Goal: Information Seeking & Learning: Learn about a topic

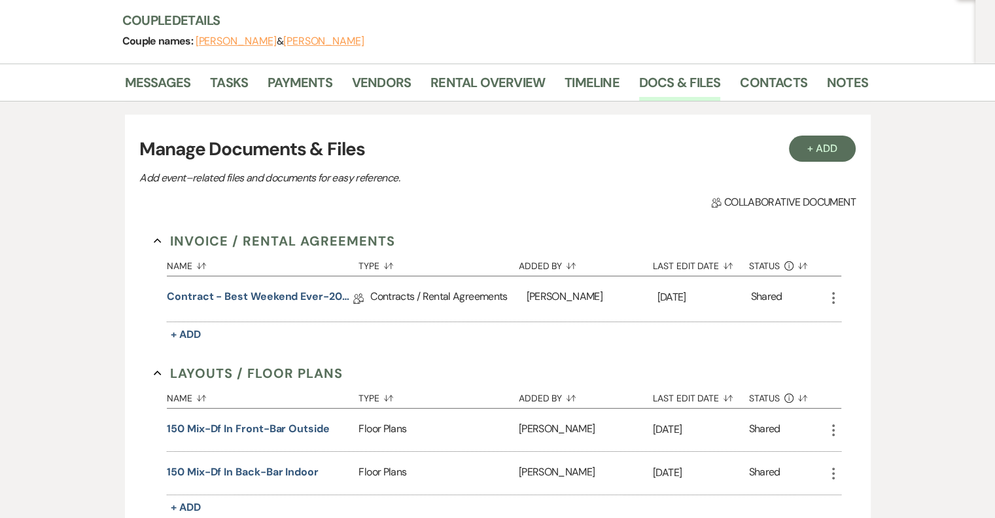
scroll to position [79, 0]
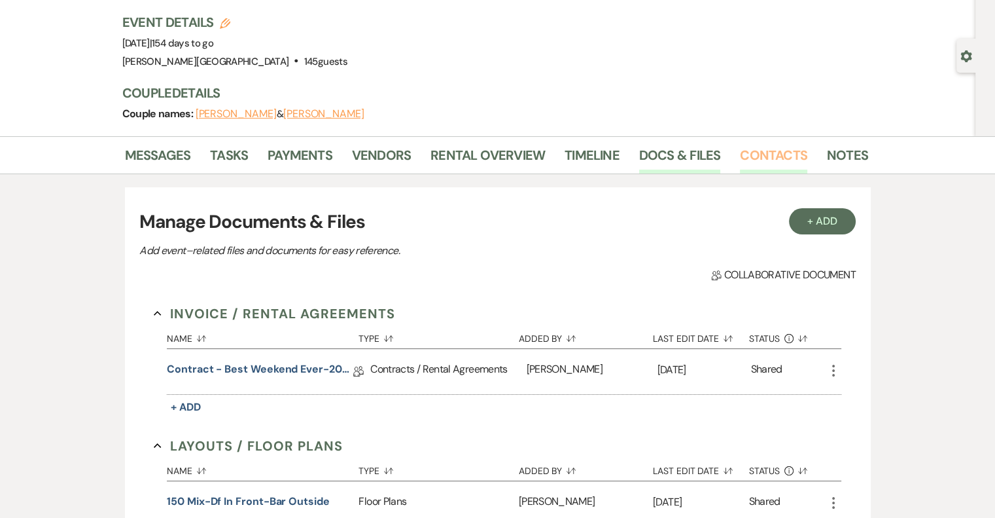
click at [763, 150] on link "Contacts" at bounding box center [773, 159] width 67 height 29
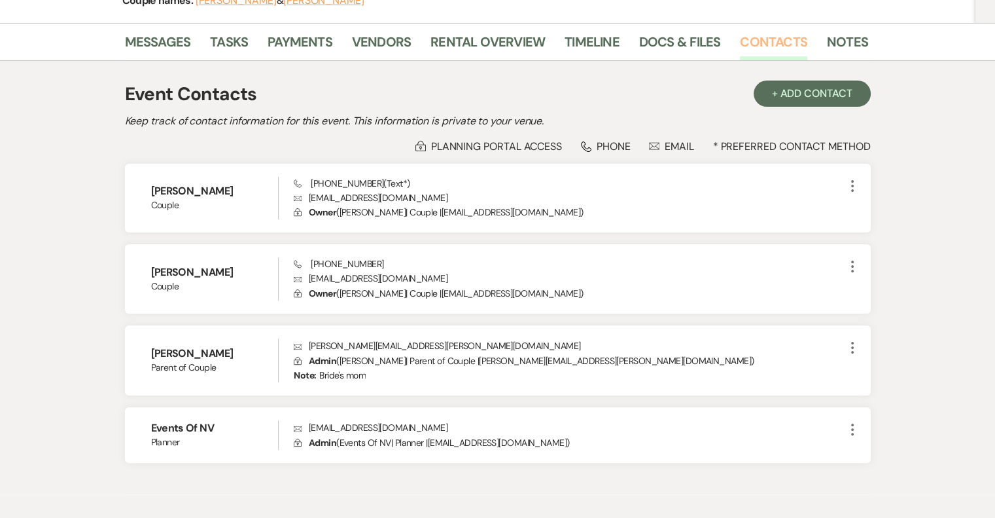
scroll to position [253, 0]
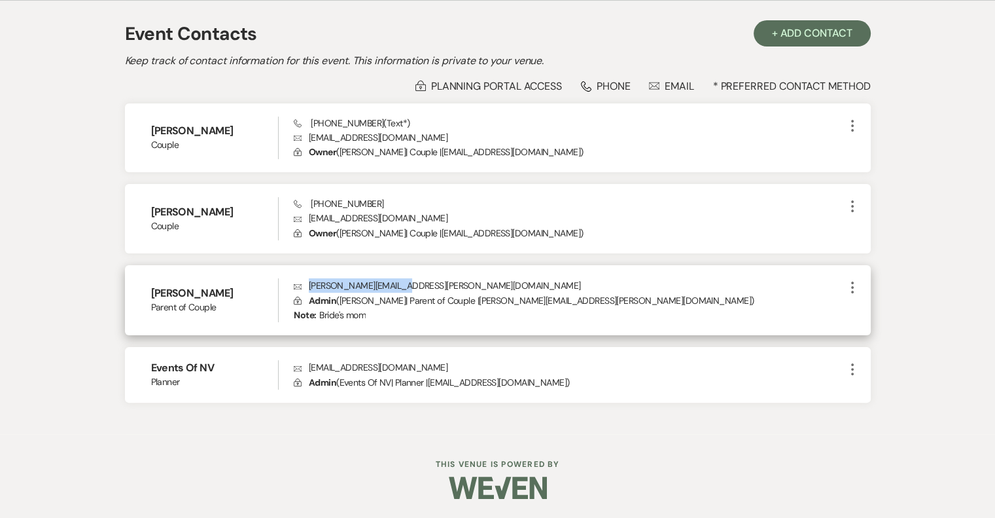
drag, startPoint x: 416, startPoint y: 285, endPoint x: 309, endPoint y: 285, distance: 106.7
click at [309, 285] on p "Envelope [PERSON_NAME][EMAIL_ADDRESS][PERSON_NAME][DOMAIN_NAME]" at bounding box center [569, 285] width 550 height 14
copy p "[PERSON_NAME][EMAIL_ADDRESS][PERSON_NAME][DOMAIN_NAME]"
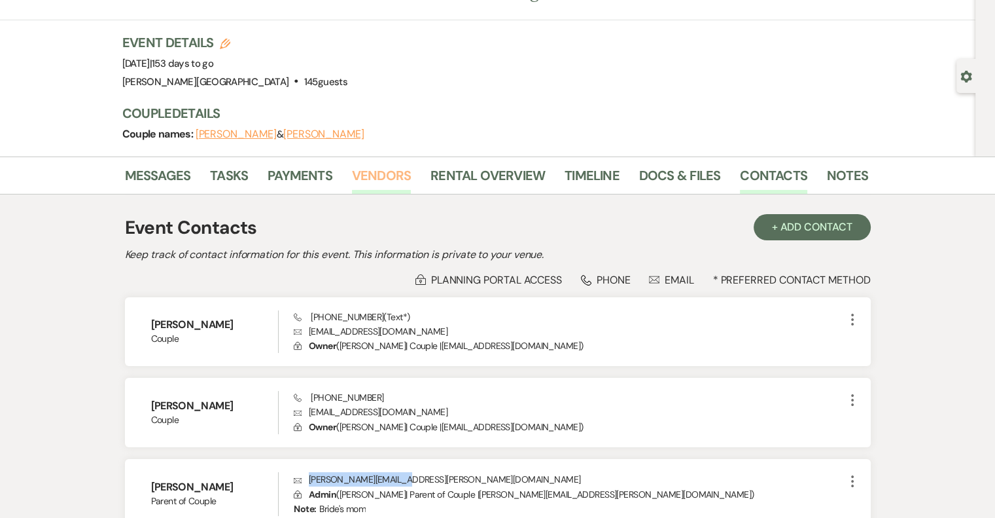
scroll to position [56, 0]
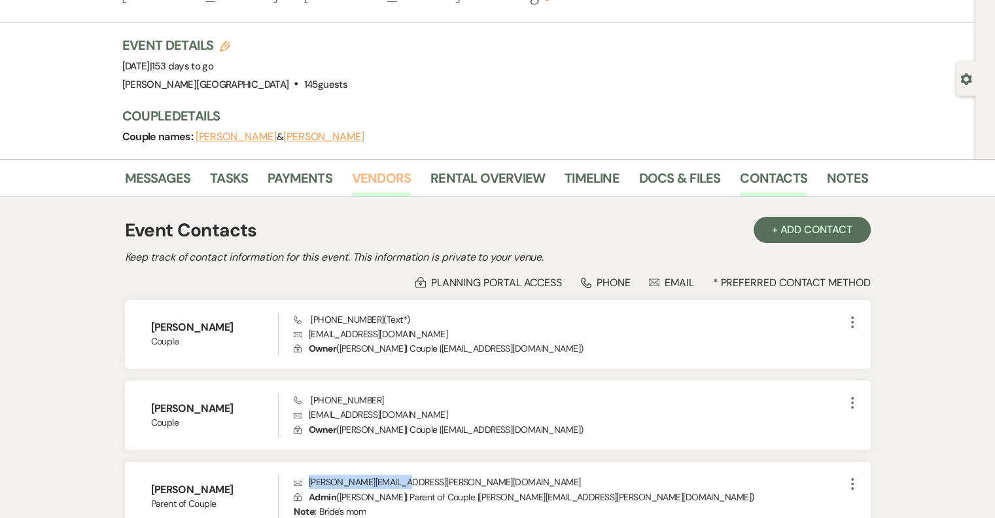
click at [368, 180] on link "Vendors" at bounding box center [381, 182] width 59 height 29
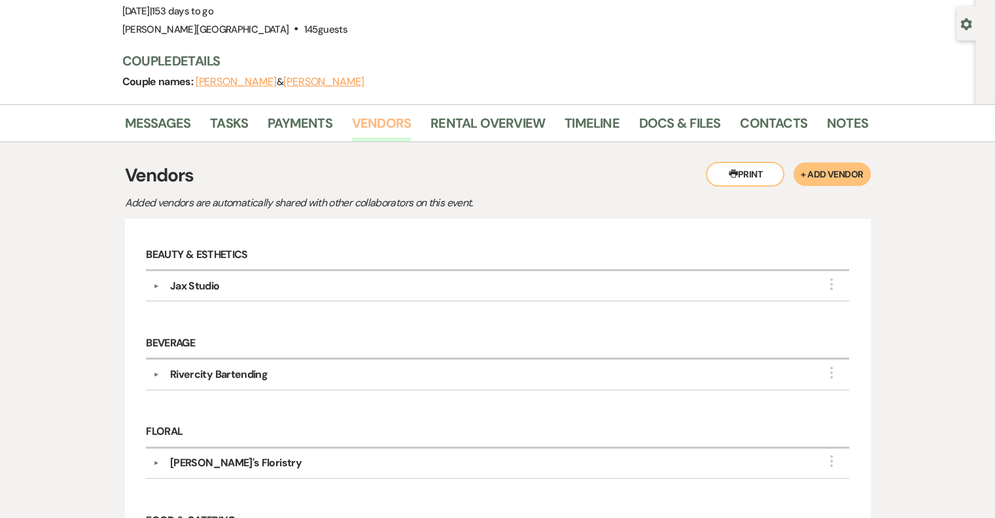
scroll to position [56, 0]
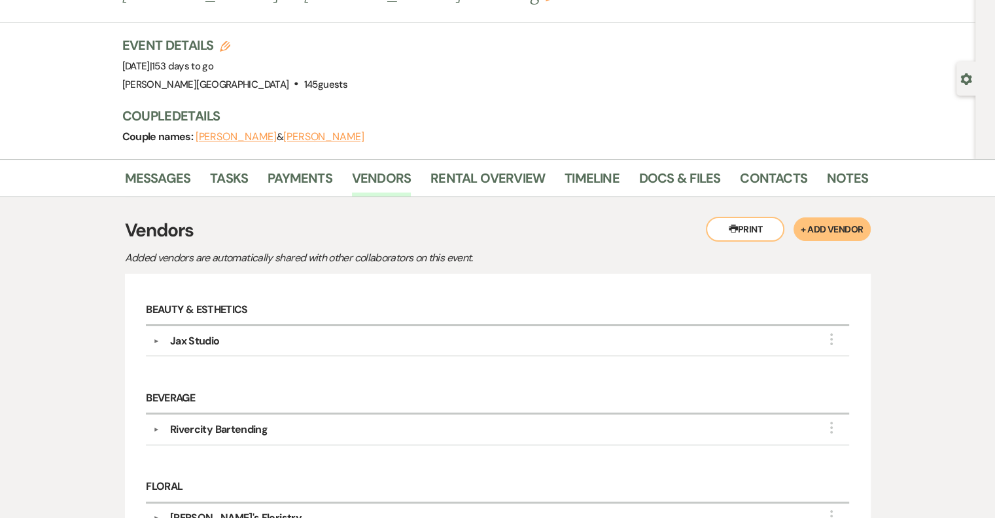
click at [201, 340] on div "Jax Studio" at bounding box center [195, 341] width 50 height 16
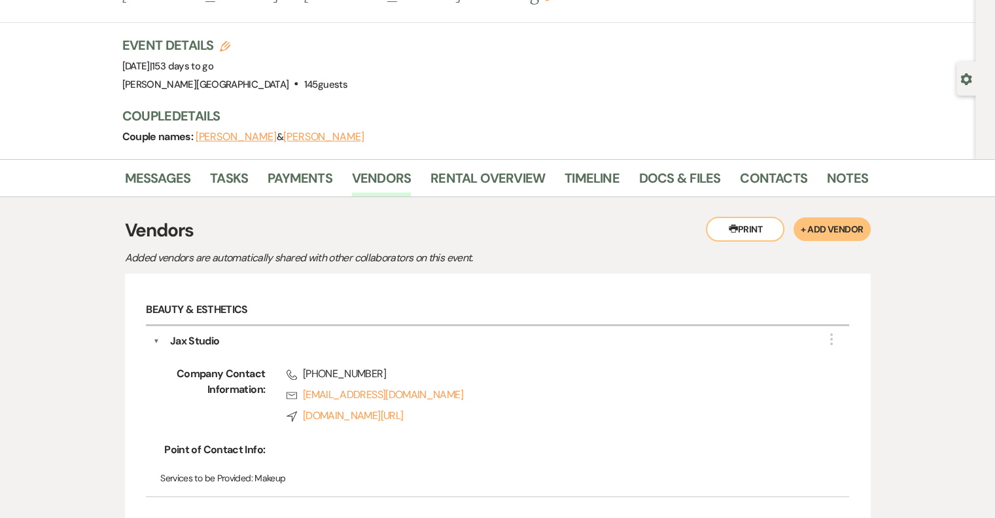
scroll to position [122, 0]
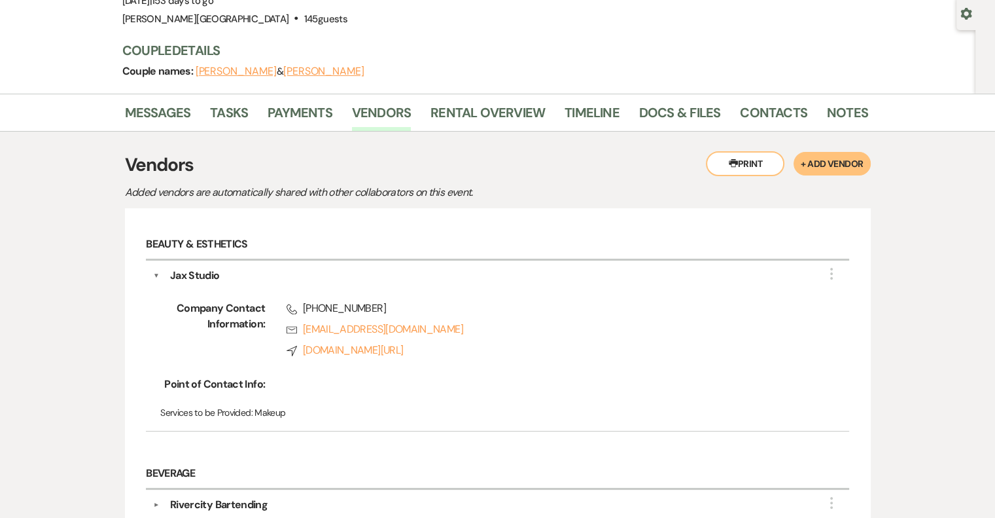
click at [155, 273] on button "▼" at bounding box center [156, 276] width 7 height 16
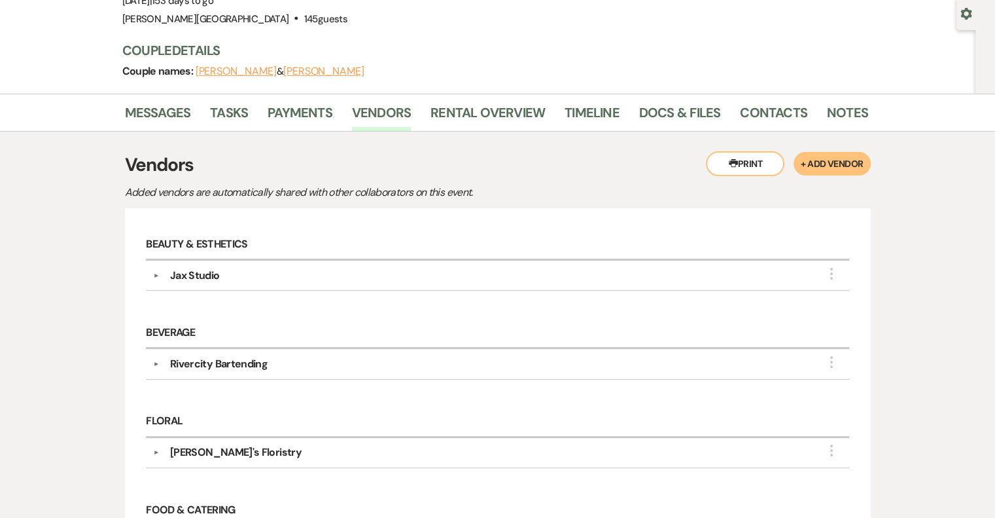
scroll to position [253, 0]
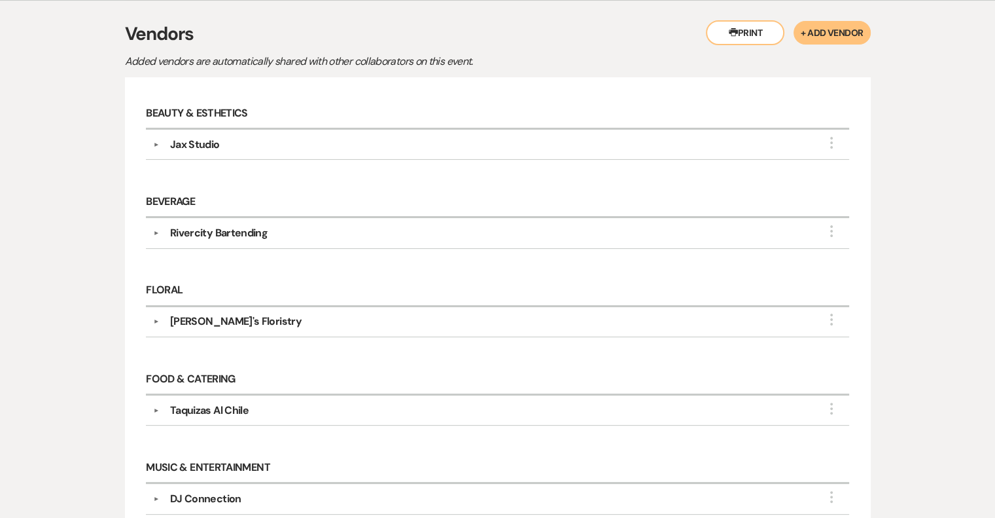
click at [156, 318] on button "▼" at bounding box center [157, 321] width 16 height 7
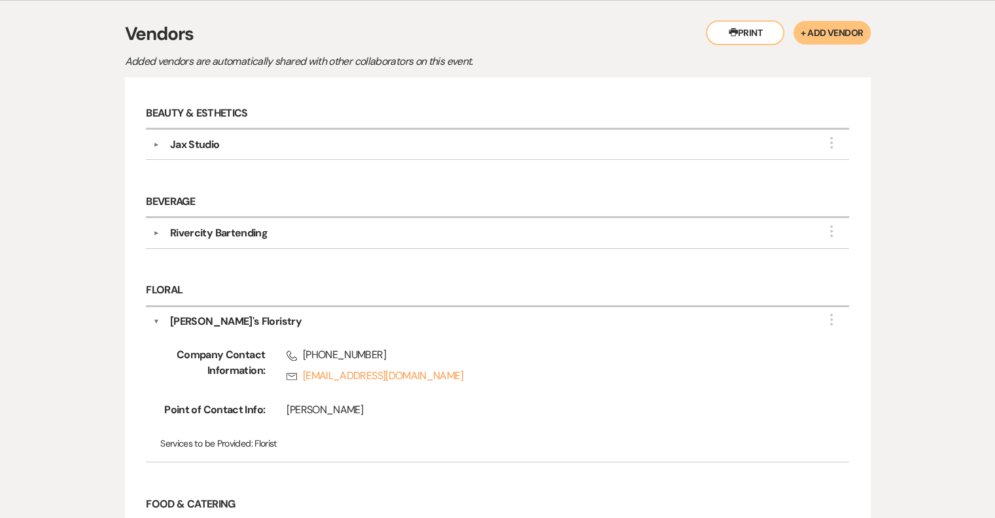
click at [157, 314] on button "▼" at bounding box center [156, 321] width 7 height 16
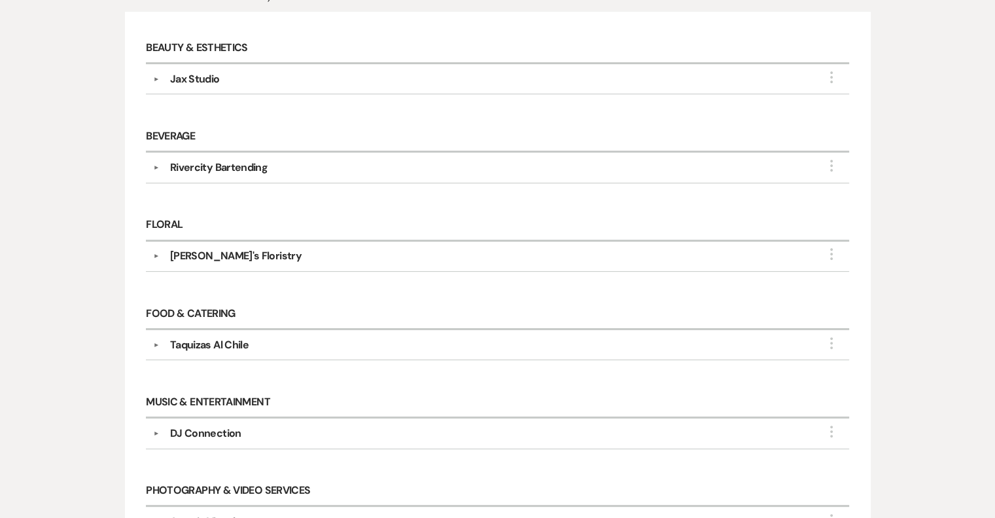
scroll to position [383, 0]
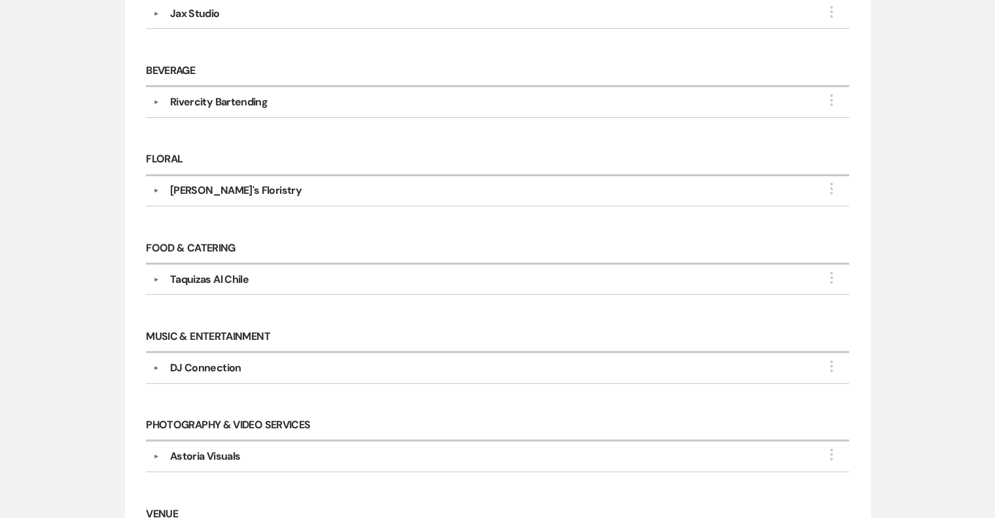
click at [157, 276] on button "▼" at bounding box center [157, 279] width 16 height 7
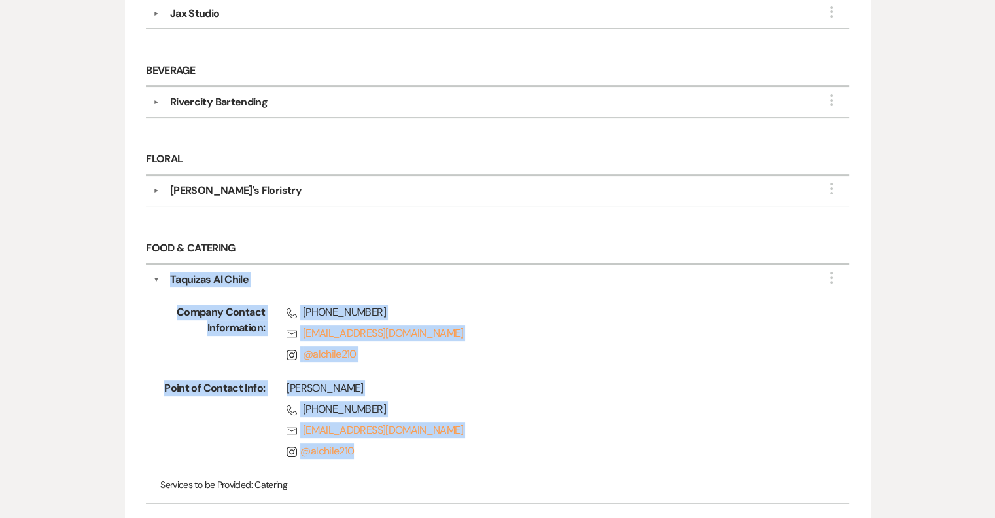
drag, startPoint x: 171, startPoint y: 275, endPoint x: 406, endPoint y: 442, distance: 288.1
click at [406, 442] on div "▼ Taquizas Al Chile More Company Contact Information: Phone [PHONE_NUMBER] Rsvp…" at bounding box center [497, 383] width 703 height 239
copy div "Taquizas Al Chile More Company Contact Information: Phone [PHONE_NUMBER] Rsvp […"
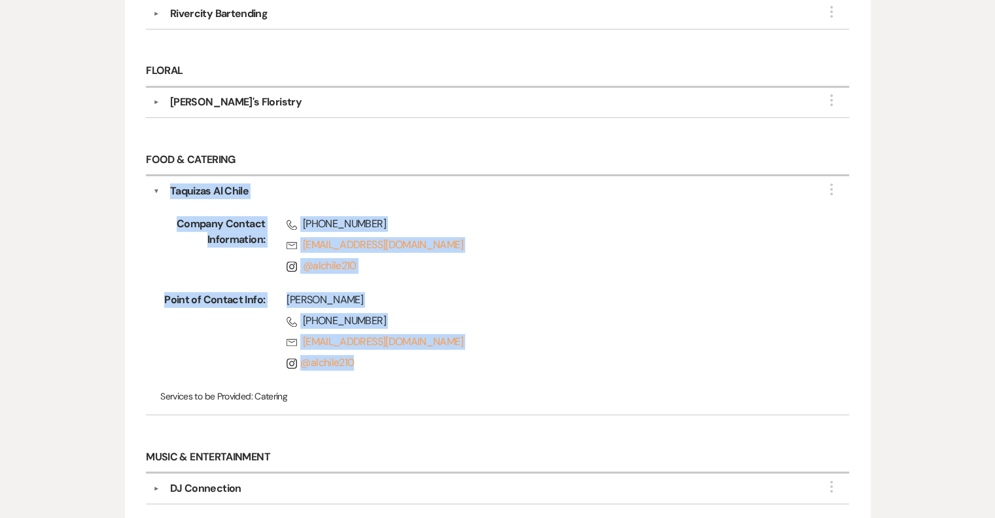
scroll to position [514, 0]
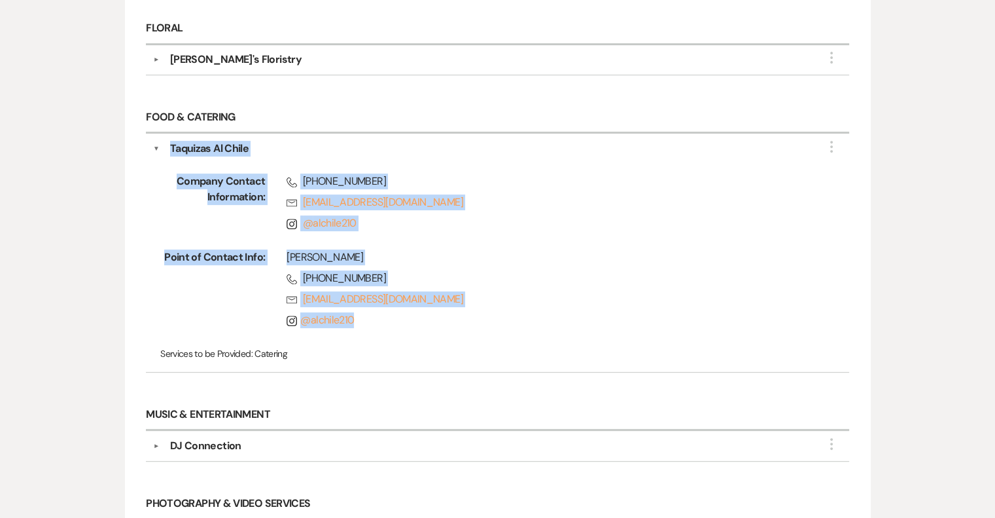
click at [154, 141] on button "▼" at bounding box center [156, 149] width 7 height 16
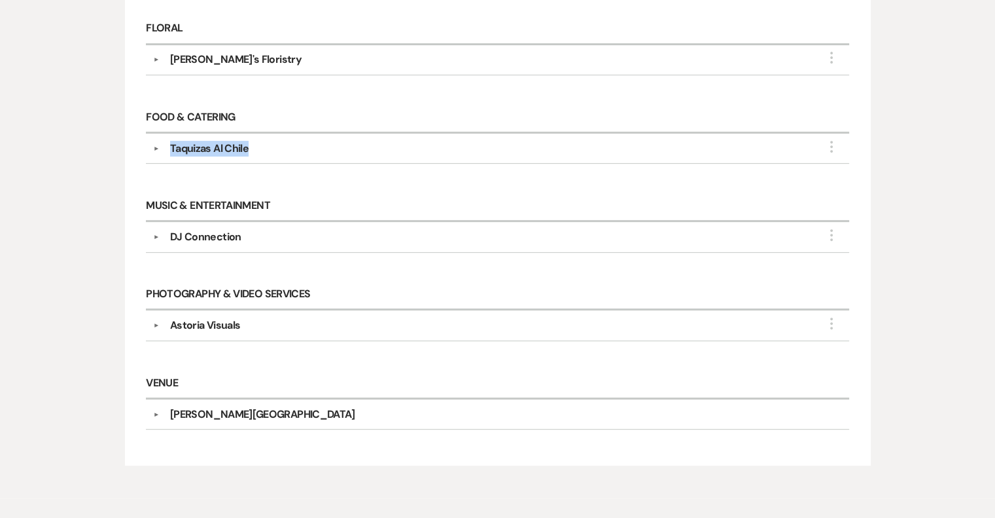
scroll to position [569, 0]
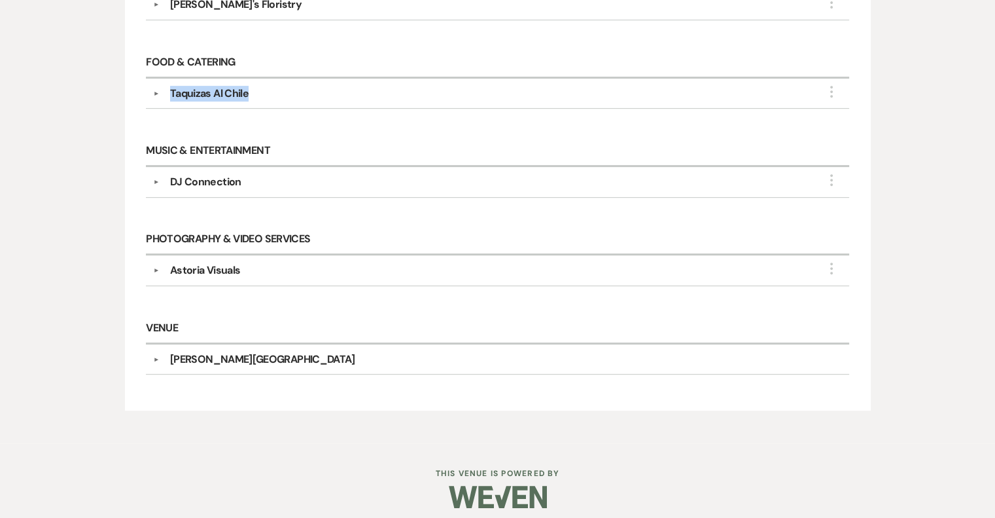
click at [154, 179] on button "▼" at bounding box center [157, 182] width 16 height 7
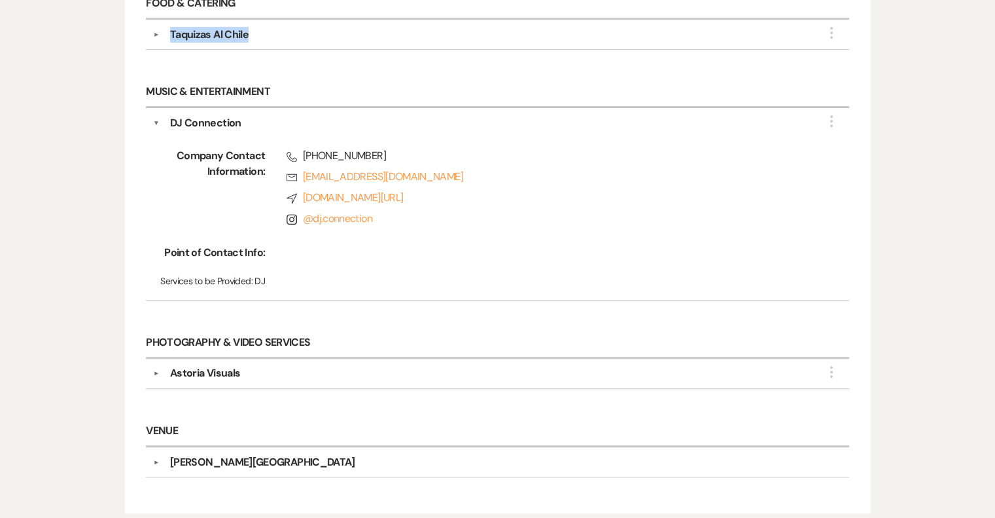
scroll to position [635, 0]
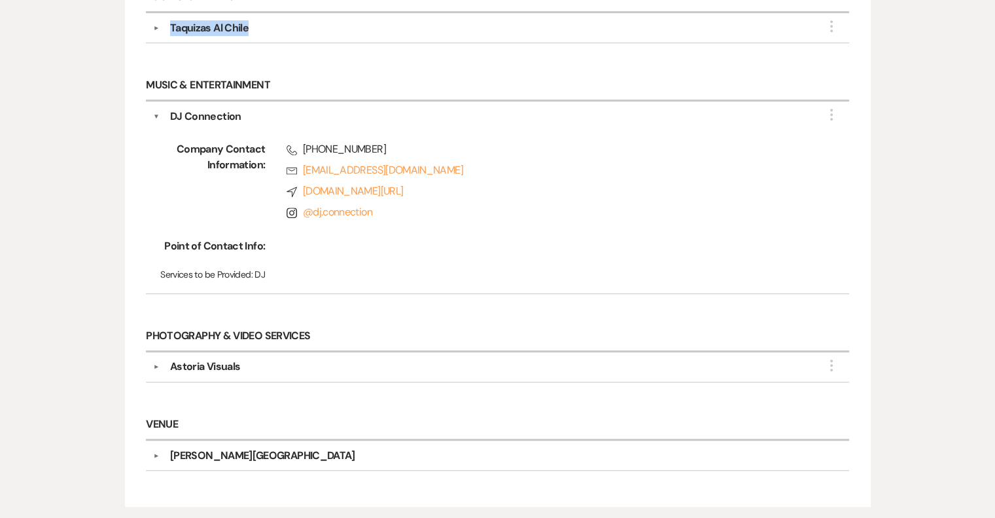
click at [156, 110] on button "▼" at bounding box center [156, 117] width 7 height 16
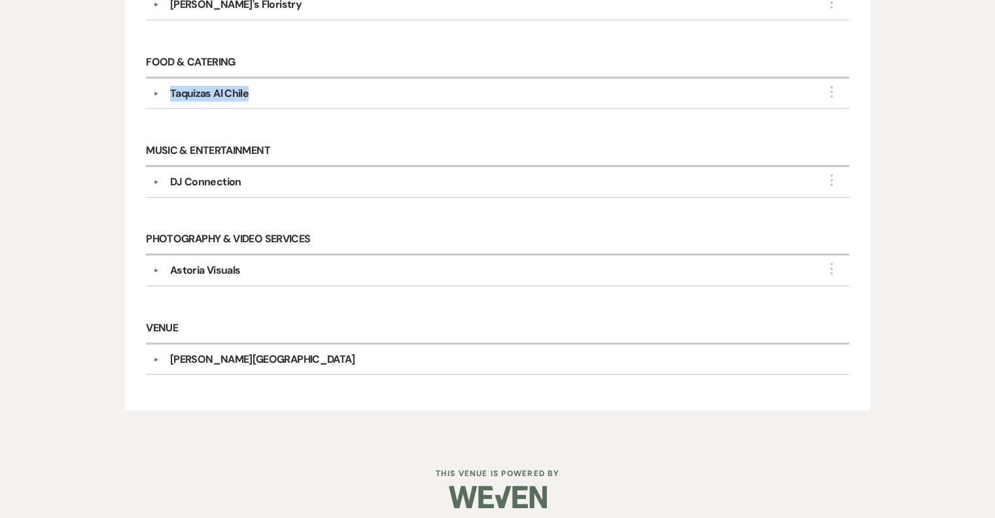
click at [156, 267] on button "▼" at bounding box center [157, 270] width 16 height 7
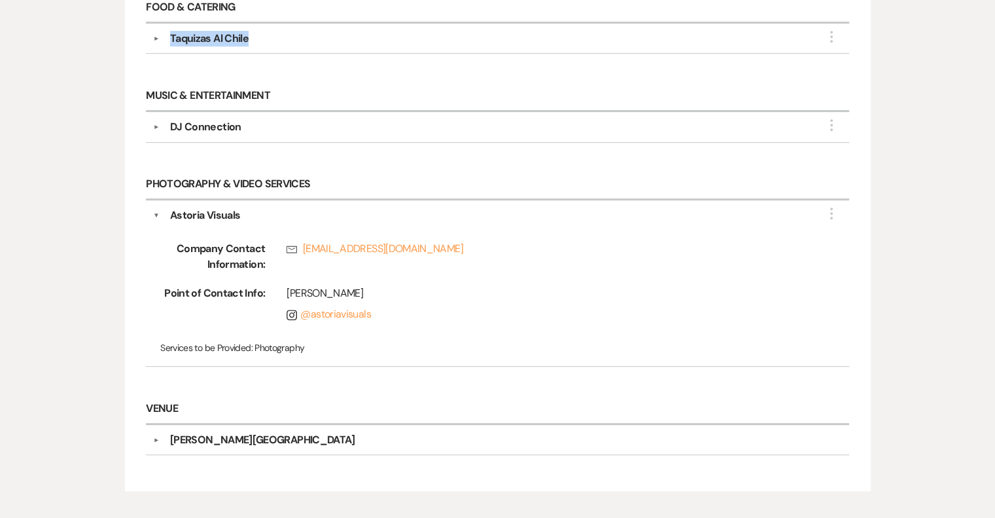
scroll to position [635, 0]
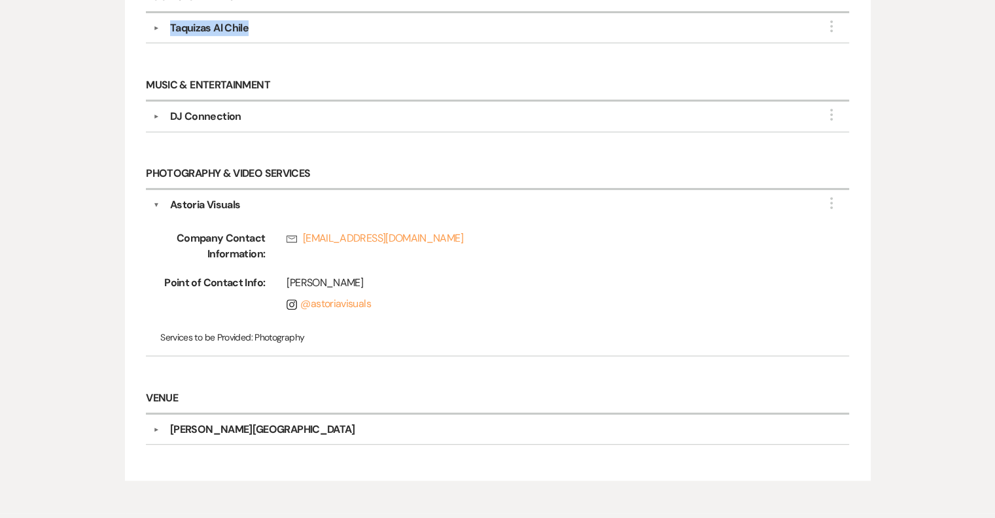
click at [158, 197] on button "▼" at bounding box center [156, 205] width 7 height 16
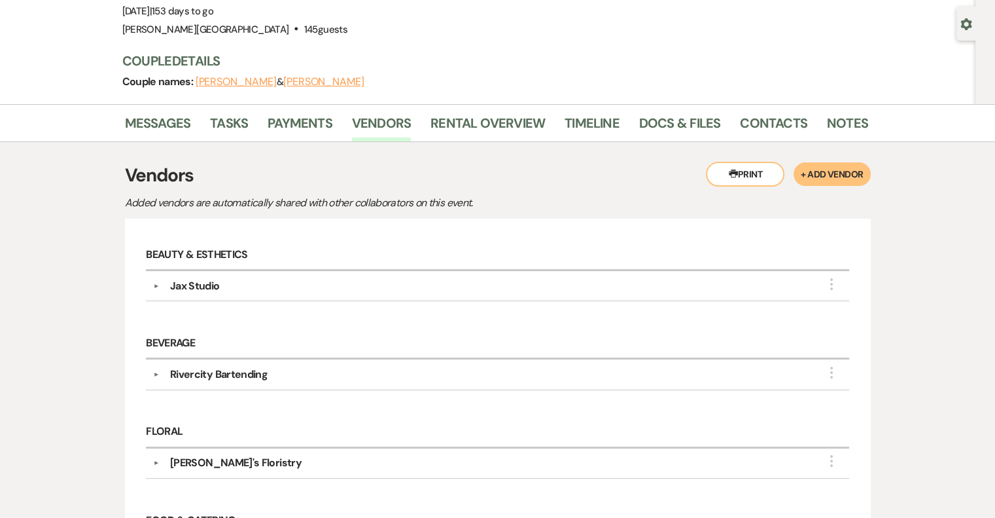
scroll to position [0, 0]
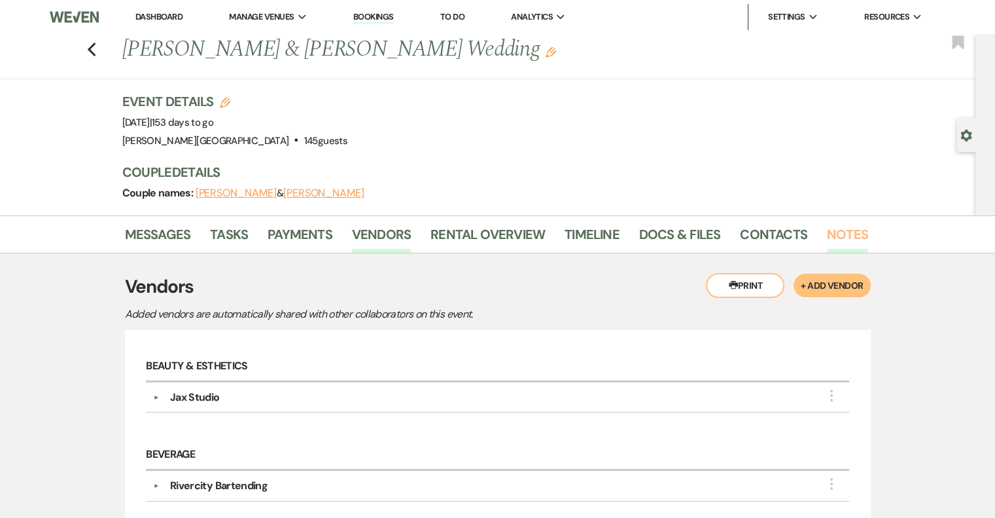
click at [844, 236] on link "Notes" at bounding box center [847, 238] width 41 height 29
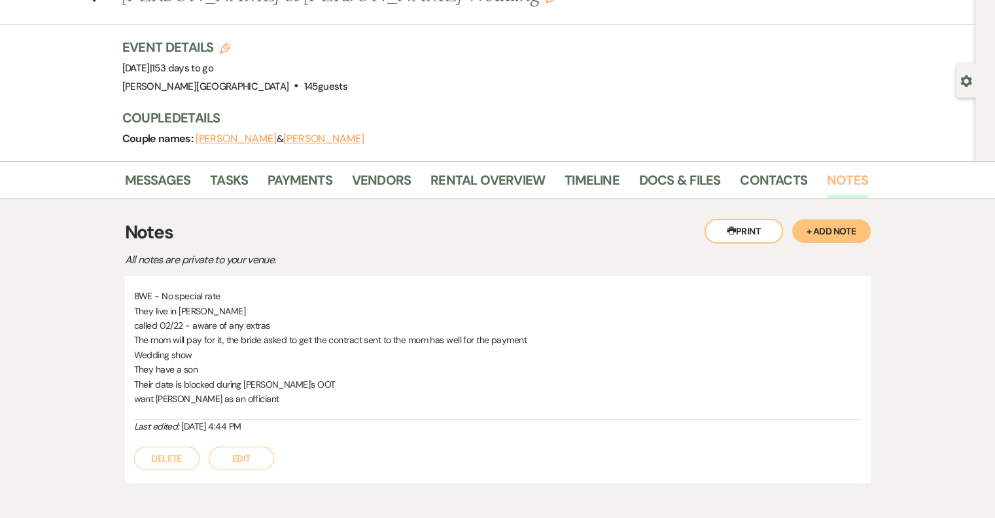
scroll to position [65, 0]
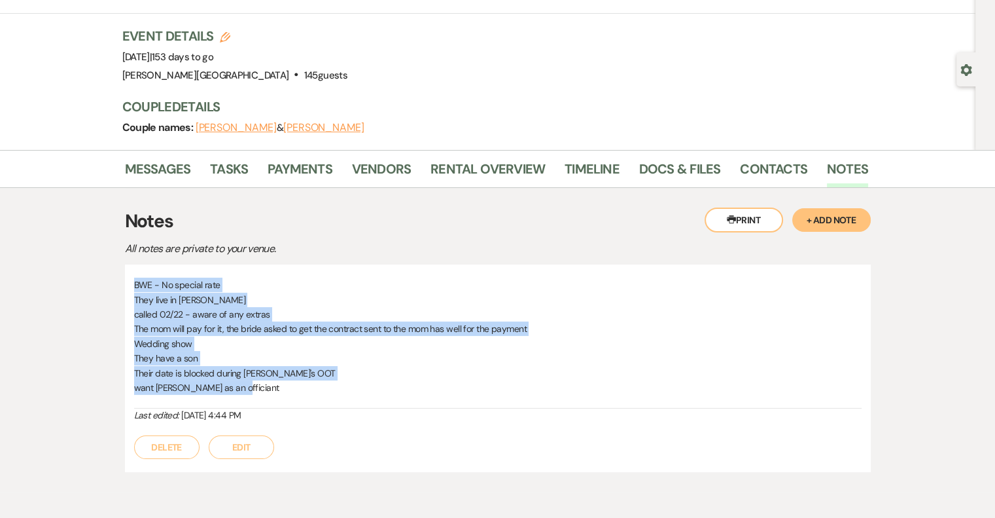
drag, startPoint x: 135, startPoint y: 283, endPoint x: 294, endPoint y: 386, distance: 189.8
click at [294, 386] on div "BWE - No special rate They live in [PERSON_NAME] called 02/22 - aware of any ex…" at bounding box center [498, 342] width 728 height 131
copy div "BWE - No special rate They live in [PERSON_NAME] called 02/22 - aware of any ex…"
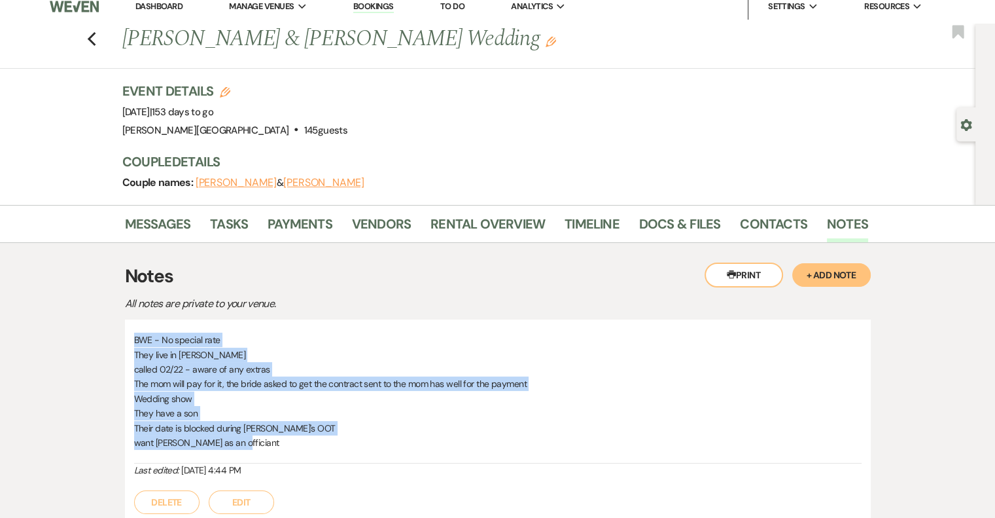
scroll to position [0, 0]
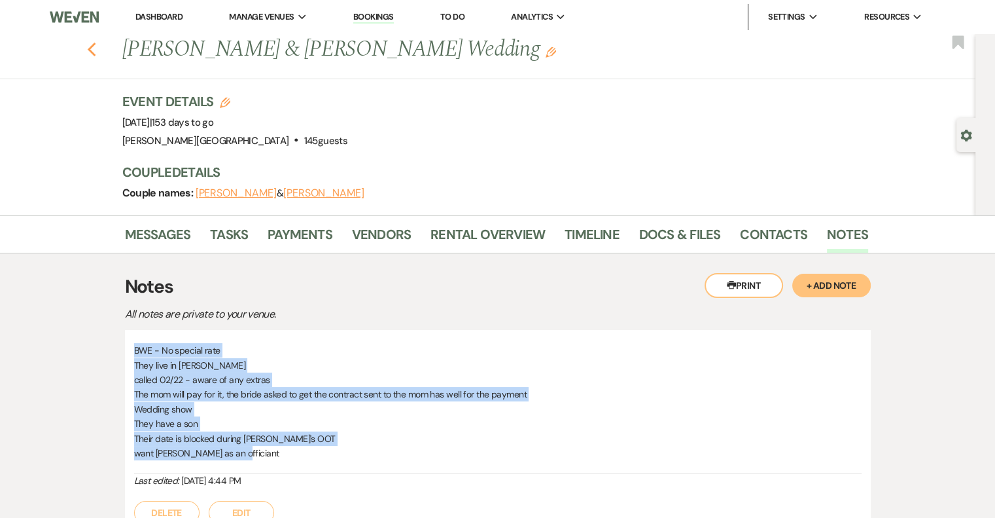
click at [96, 56] on use "button" at bounding box center [91, 50] width 9 height 14
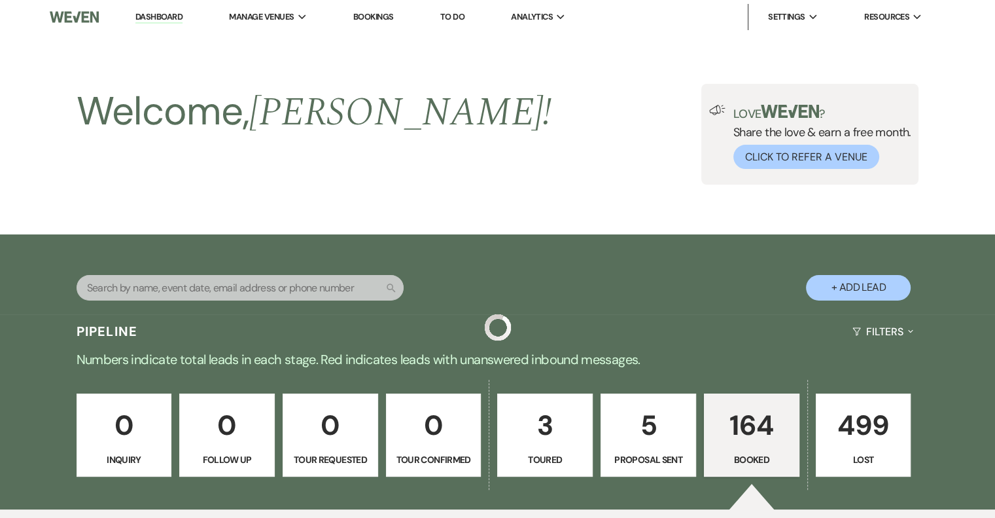
scroll to position [1439, 0]
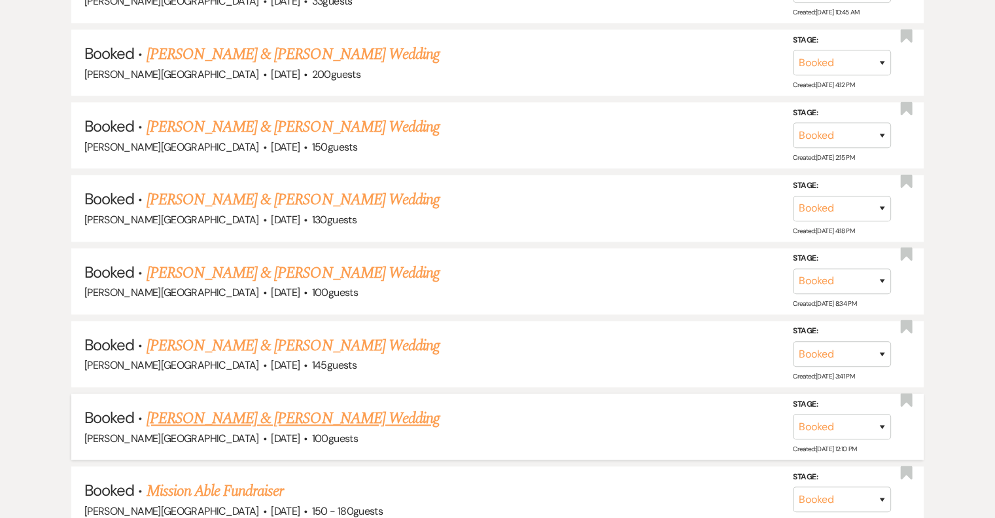
click at [359, 409] on link "[PERSON_NAME] & [PERSON_NAME] Wedding" at bounding box center [293, 418] width 293 height 24
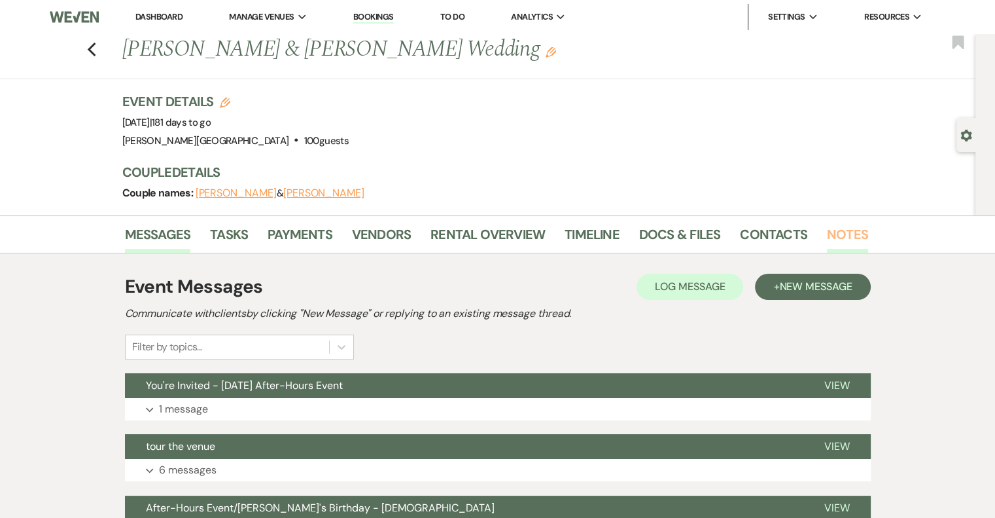
click at [838, 229] on link "Notes" at bounding box center [847, 238] width 41 height 29
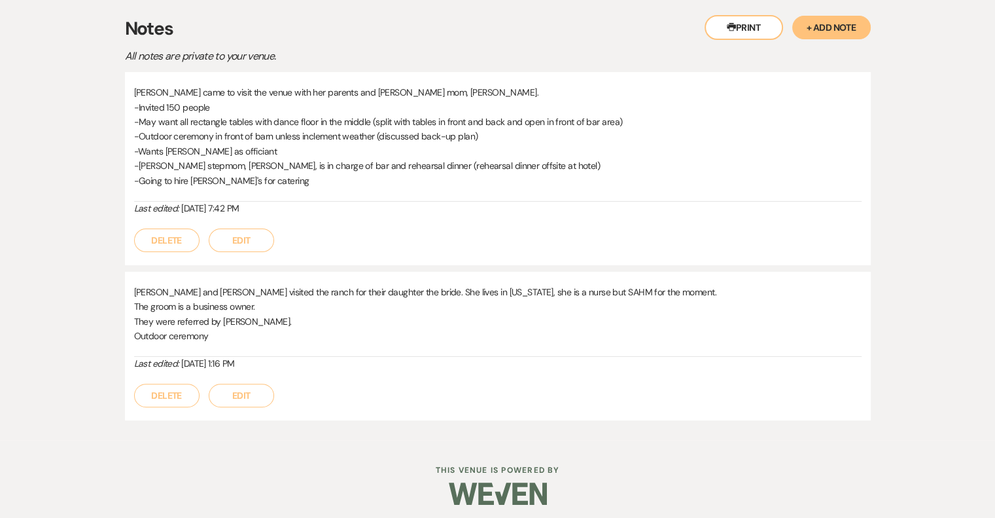
scroll to position [262, 0]
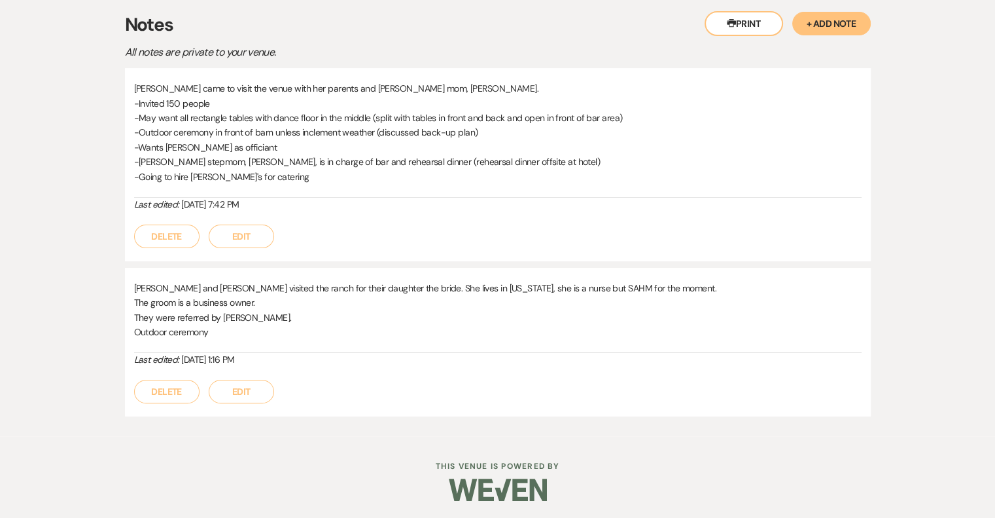
drag, startPoint x: 133, startPoint y: 283, endPoint x: 321, endPoint y: 362, distance: 203.2
click at [321, 362] on div "[PERSON_NAME] and [PERSON_NAME] visited the ranch for their daughter the bride.…" at bounding box center [498, 324] width 728 height 86
copy div "[PERSON_NAME] and [PERSON_NAME] visited the ranch for their daughter the bride.…"
drag, startPoint x: 135, startPoint y: 86, endPoint x: 321, endPoint y: 201, distance: 218.6
click at [321, 201] on div "[PERSON_NAME] came to visit the venue with her parents and [PERSON_NAME] mom, […" at bounding box center [498, 146] width 728 height 130
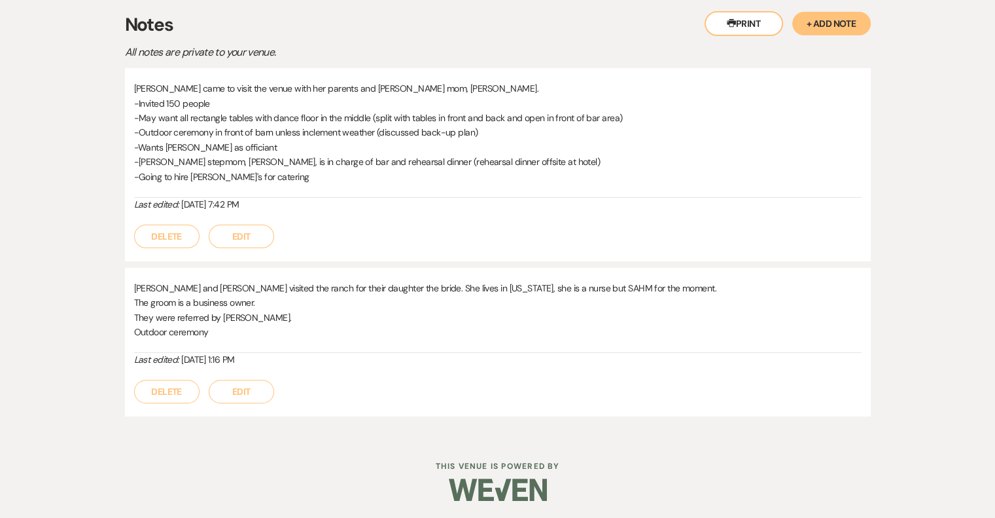
copy div "[PERSON_NAME] came to visit the venue with her parents and [PERSON_NAME] mom, […"
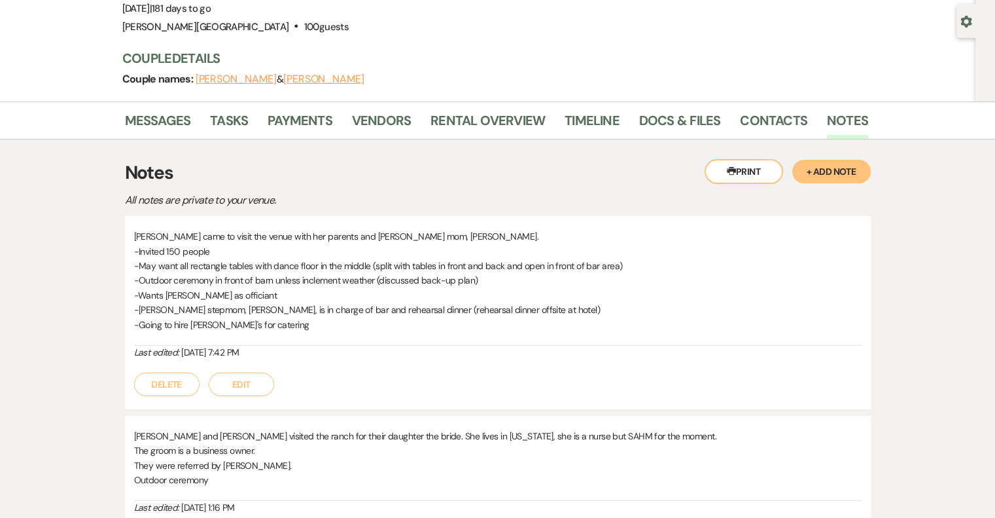
scroll to position [0, 0]
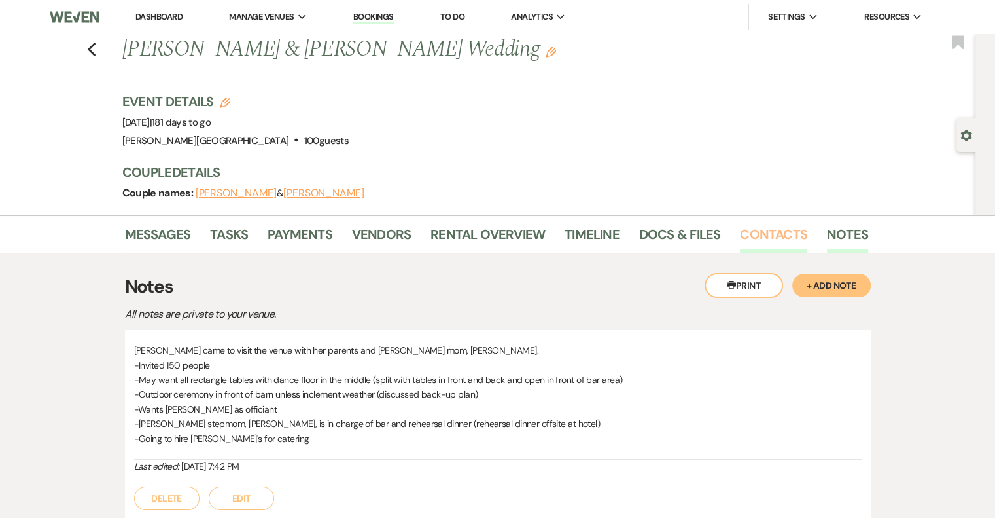
click at [776, 233] on link "Contacts" at bounding box center [773, 238] width 67 height 29
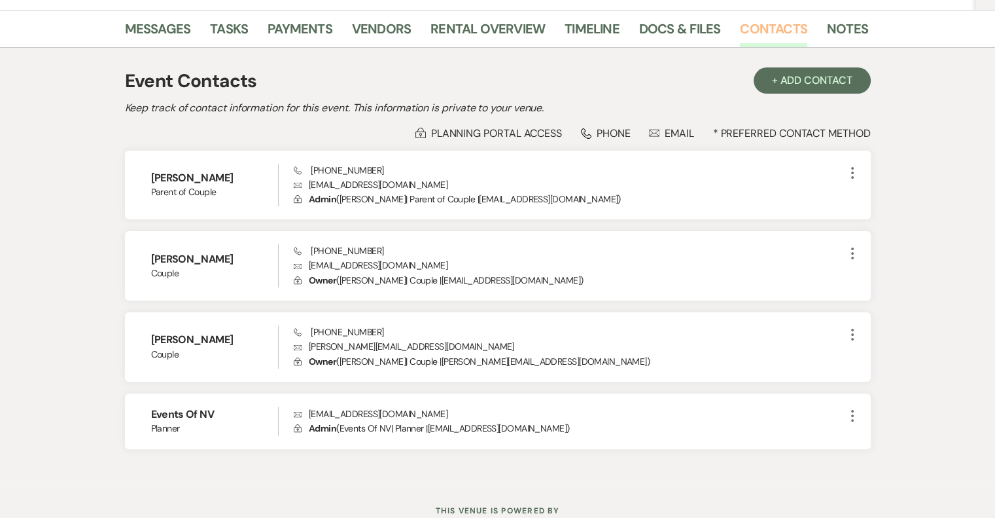
scroll to position [252, 0]
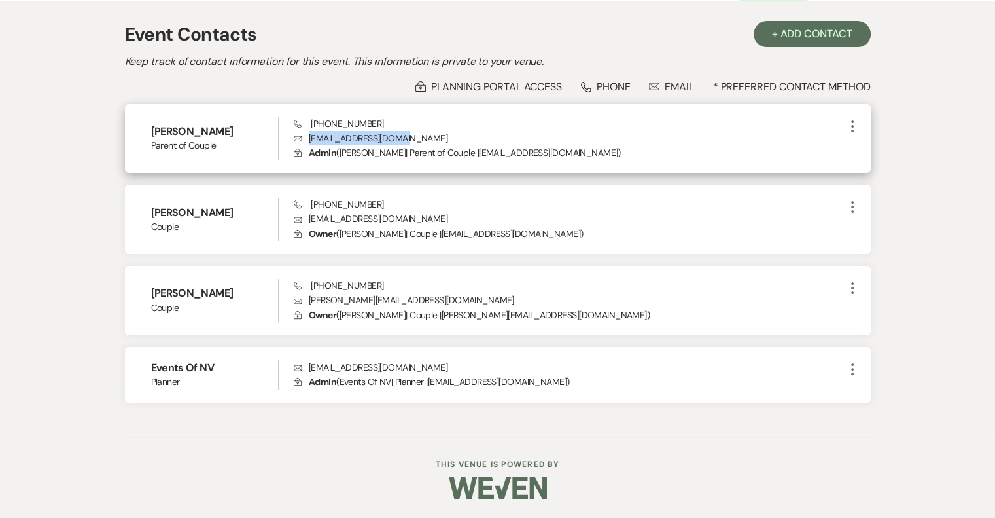
drag, startPoint x: 402, startPoint y: 137, endPoint x: 308, endPoint y: 137, distance: 93.6
click at [308, 137] on p "Envelope [EMAIL_ADDRESS][DOMAIN_NAME]" at bounding box center [569, 138] width 550 height 14
copy p "[EMAIL_ADDRESS][DOMAIN_NAME]"
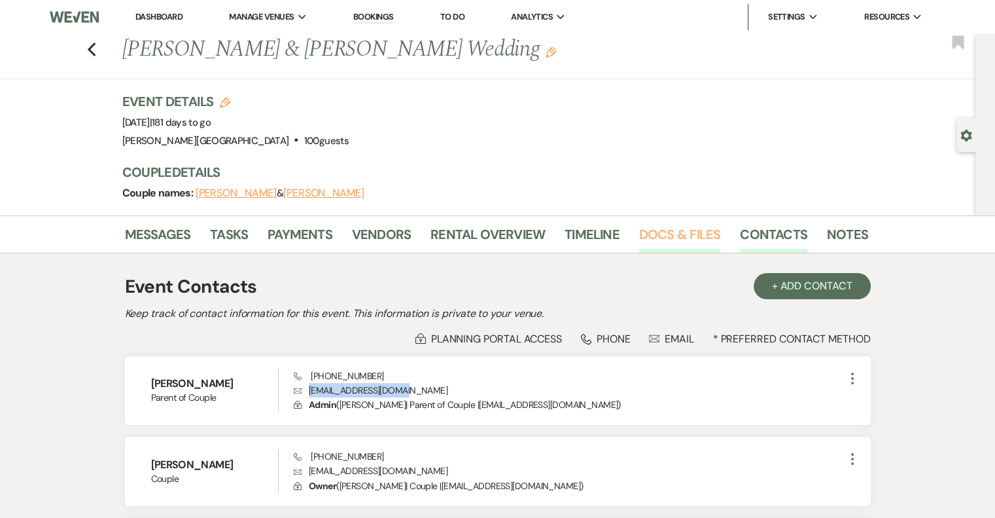
click at [707, 231] on link "Docs & Files" at bounding box center [679, 238] width 81 height 29
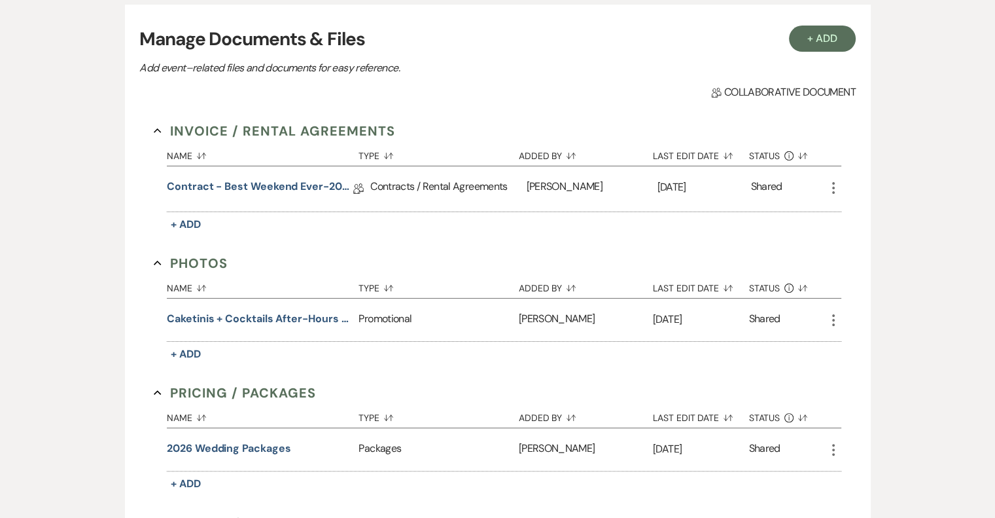
scroll to position [65, 0]
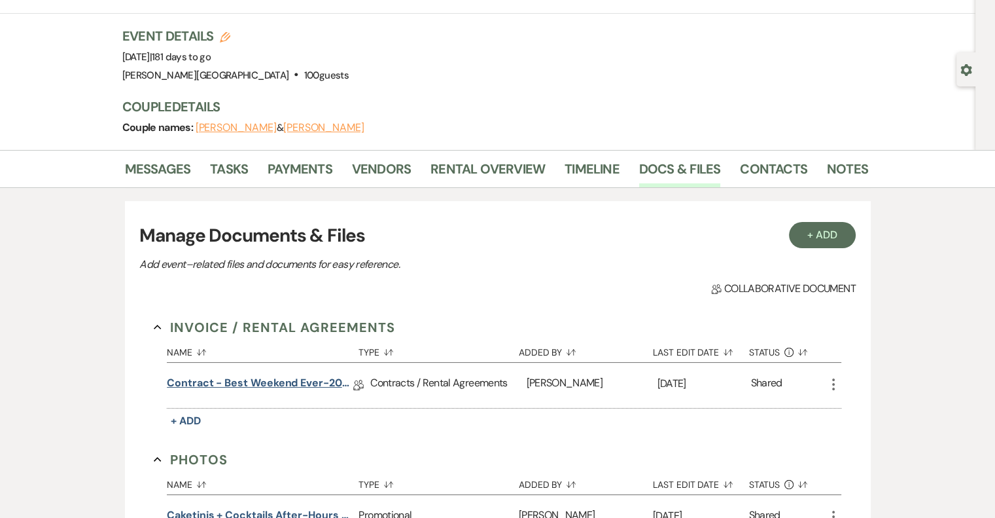
click at [296, 381] on link "Contract - Best Weekend Ever-2026" at bounding box center [260, 385] width 186 height 20
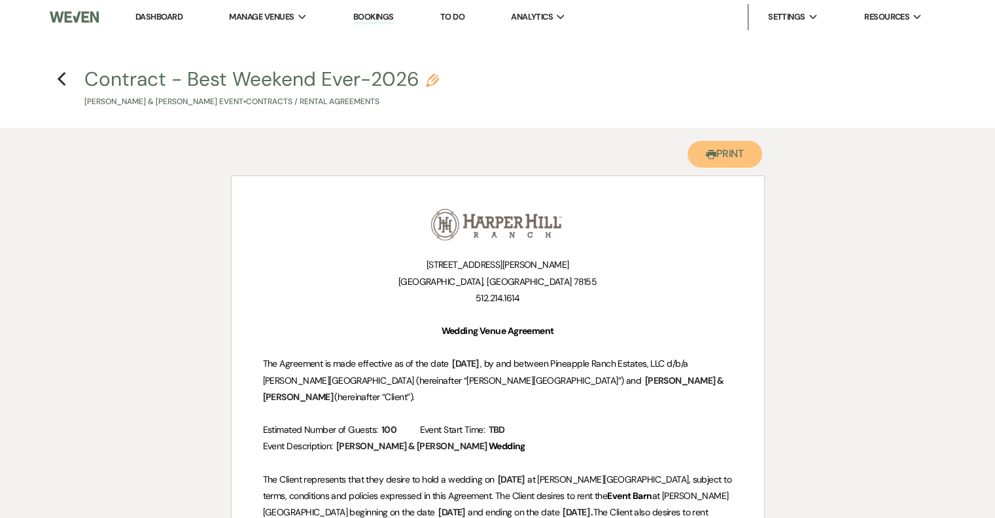
click at [745, 158] on button "Printer Print" at bounding box center [725, 154] width 75 height 27
click at [63, 77] on icon "Previous" at bounding box center [62, 79] width 10 height 16
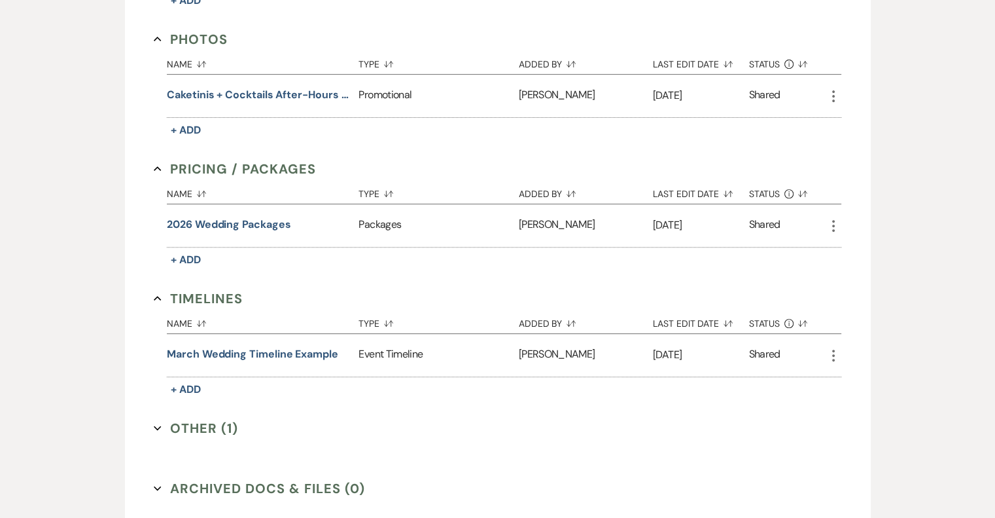
scroll to position [523, 0]
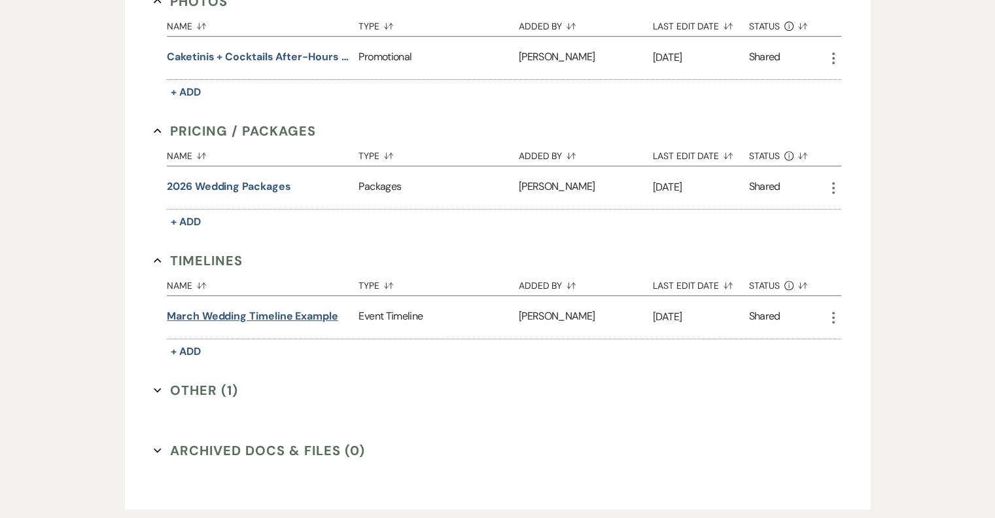
click at [323, 313] on button "March wedding timeline example" at bounding box center [252, 316] width 171 height 16
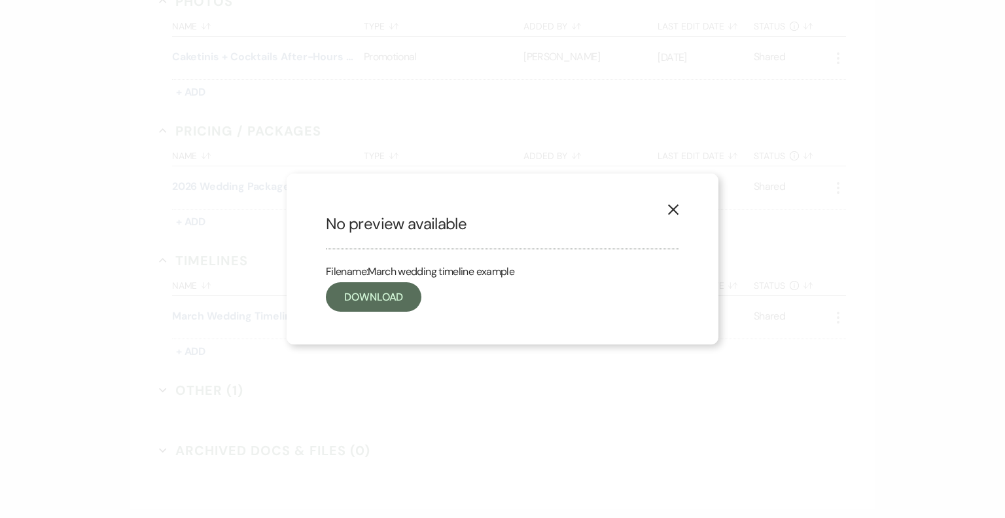
click at [675, 206] on icon "X" at bounding box center [673, 209] width 12 height 12
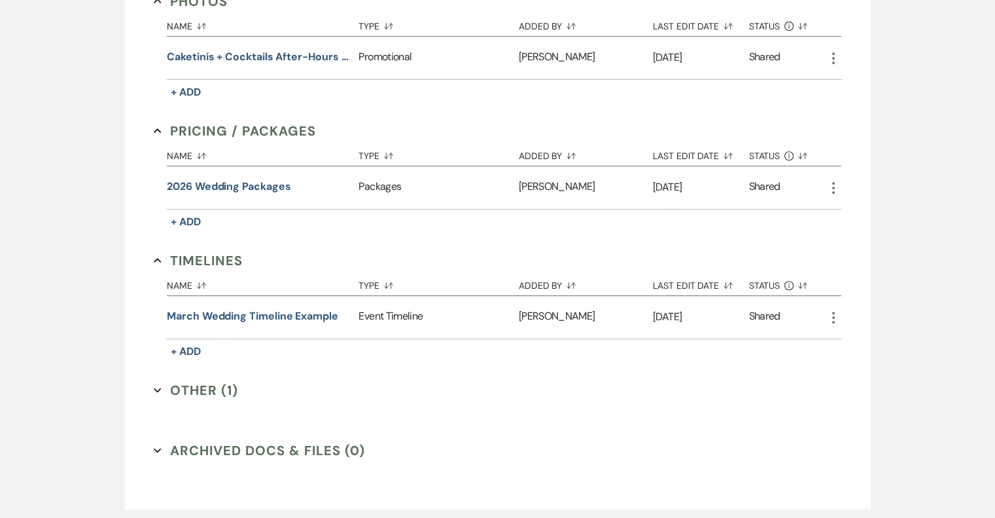
drag, startPoint x: 211, startPoint y: 385, endPoint x: 221, endPoint y: 381, distance: 11.0
click at [211, 385] on button "Other (1) Expand" at bounding box center [196, 390] width 84 height 20
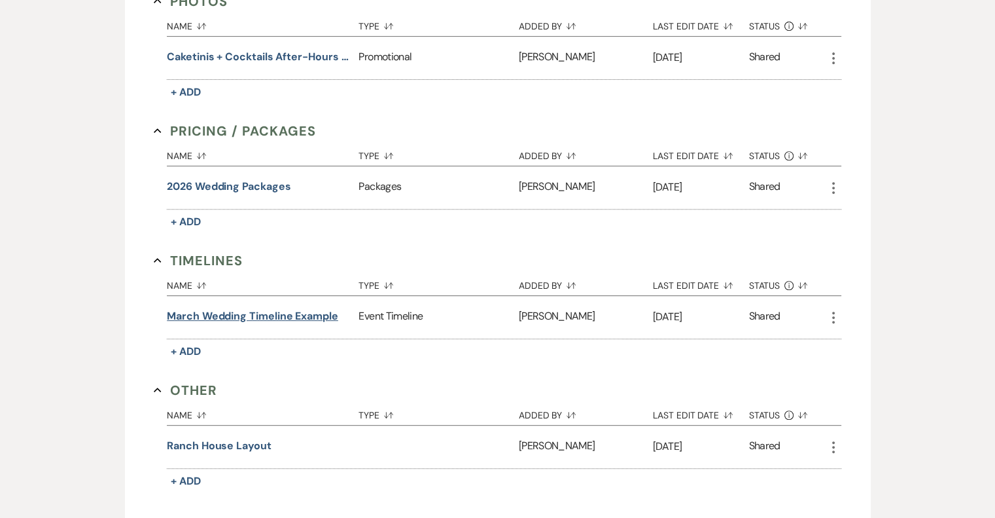
click at [235, 315] on button "March wedding timeline example" at bounding box center [252, 316] width 171 height 16
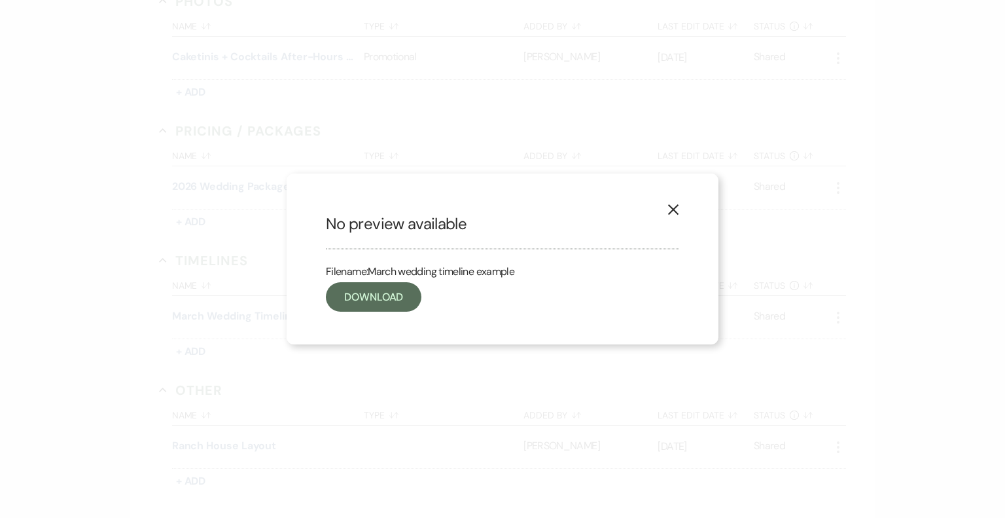
click at [670, 207] on use "button" at bounding box center [673, 209] width 10 height 10
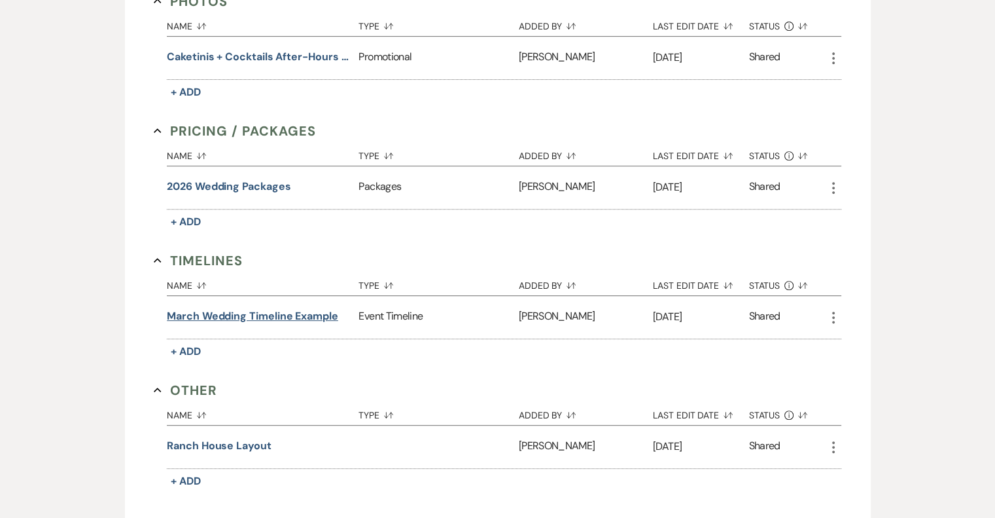
click at [298, 316] on button "March wedding timeline example" at bounding box center [252, 316] width 171 height 16
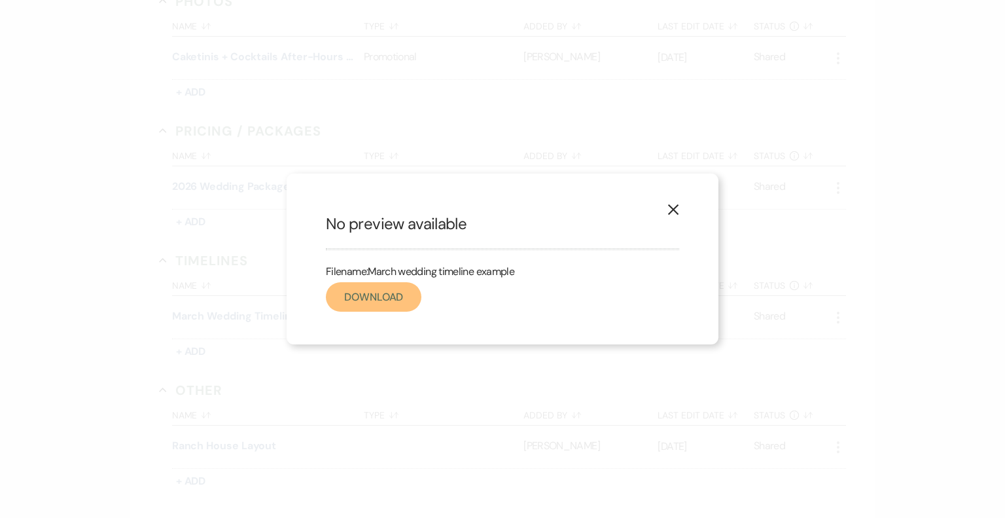
click at [370, 304] on link "Download" at bounding box center [374, 296] width 96 height 29
click at [675, 207] on use "button" at bounding box center [673, 209] width 10 height 10
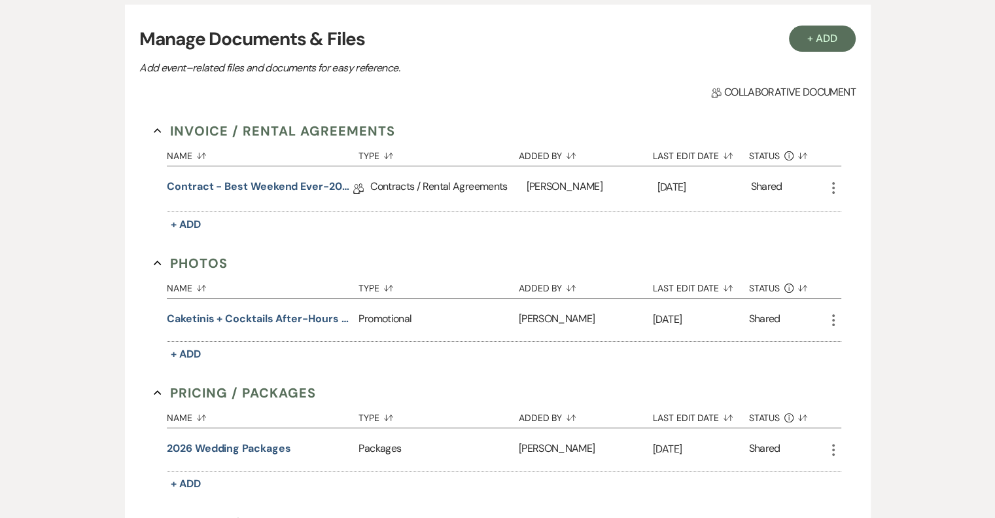
scroll to position [65, 0]
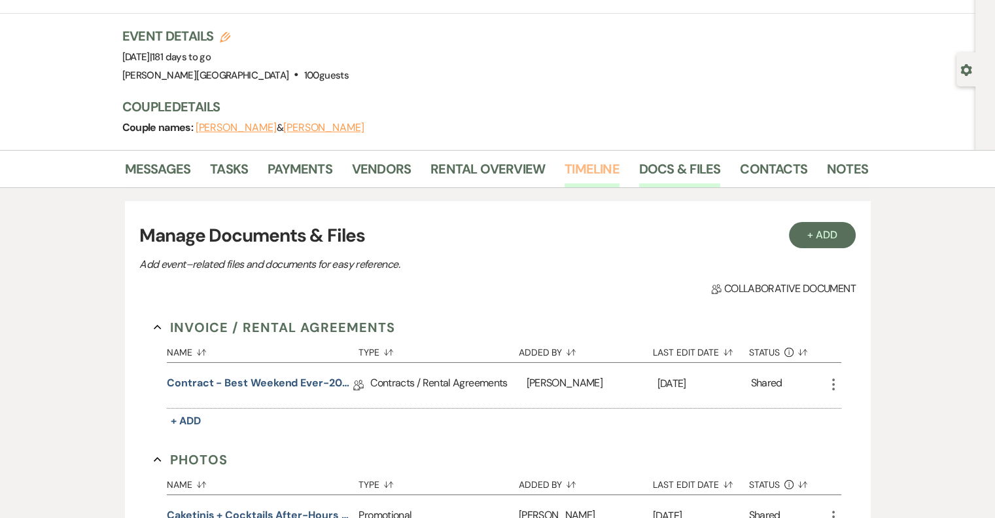
click at [573, 162] on link "Timeline" at bounding box center [592, 172] width 55 height 29
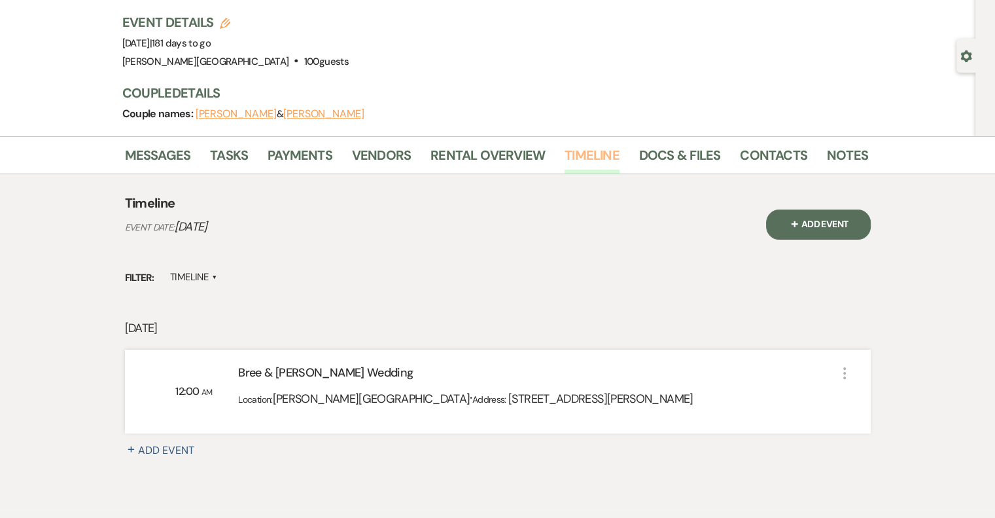
scroll to position [24, 0]
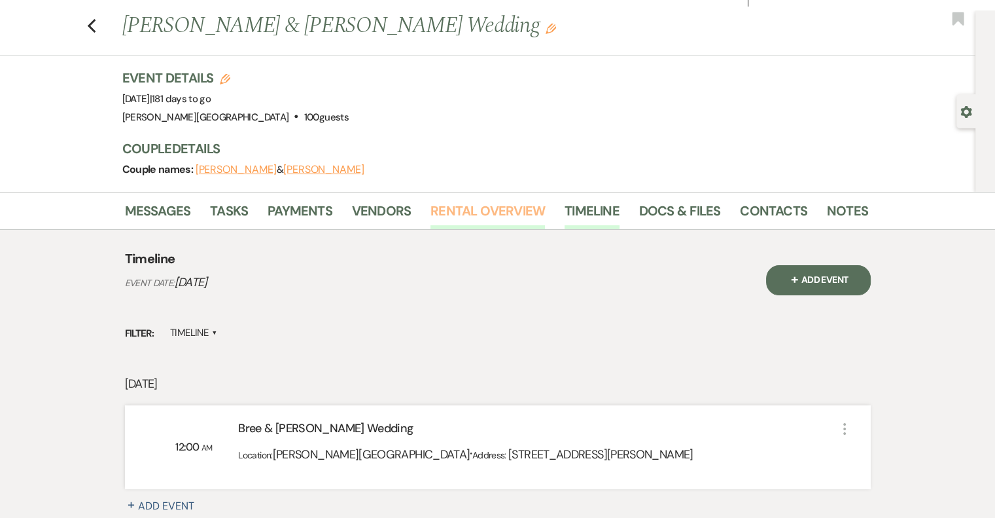
click at [455, 209] on link "Rental Overview" at bounding box center [488, 214] width 115 height 29
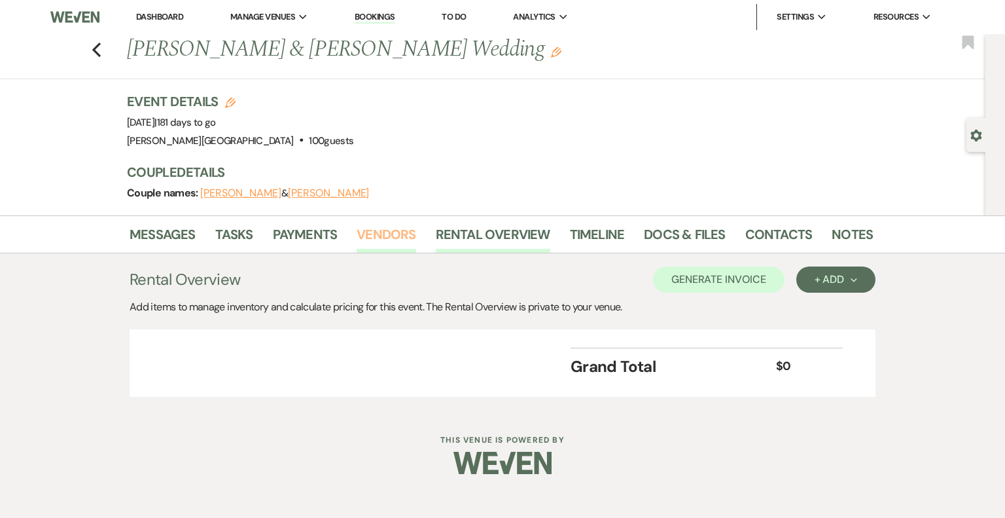
click at [393, 236] on link "Vendors" at bounding box center [386, 238] width 59 height 29
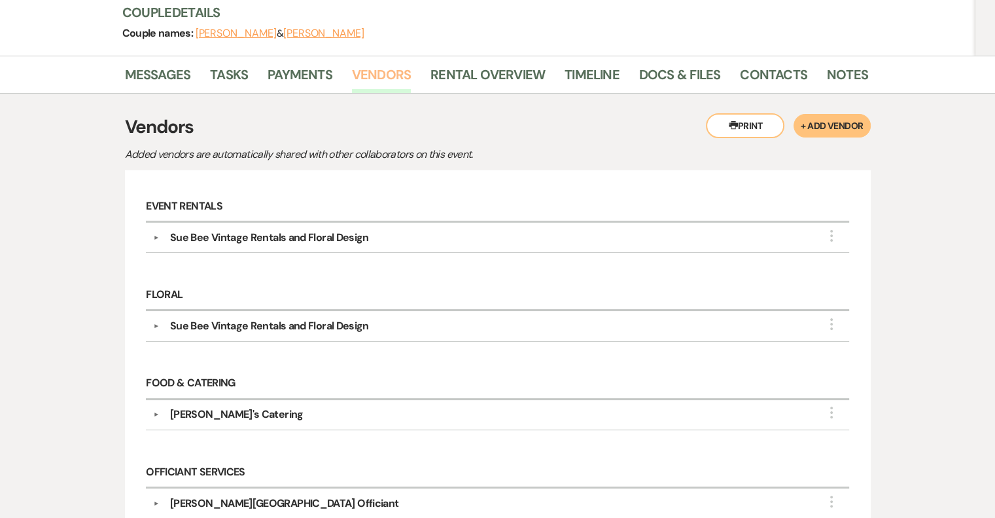
scroll to position [131, 0]
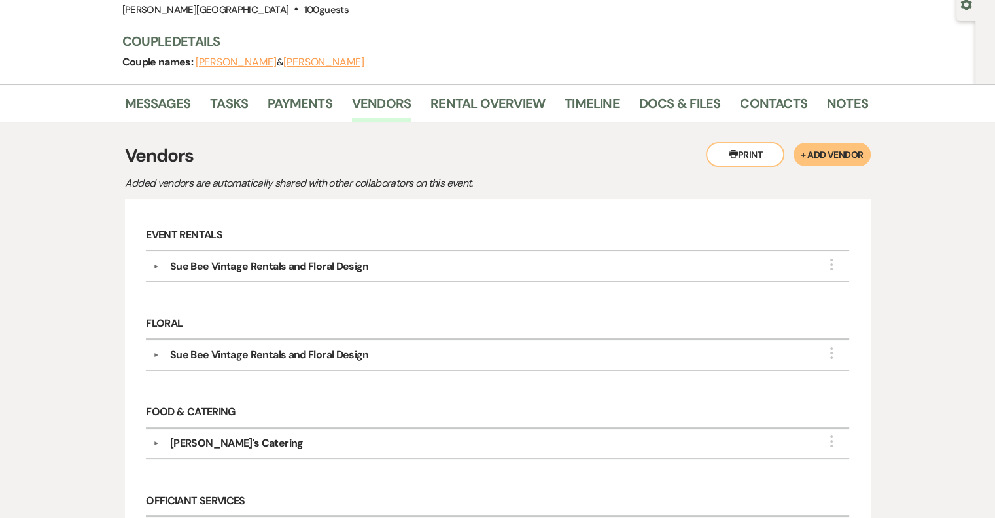
click at [154, 265] on button "▼" at bounding box center [157, 266] width 16 height 7
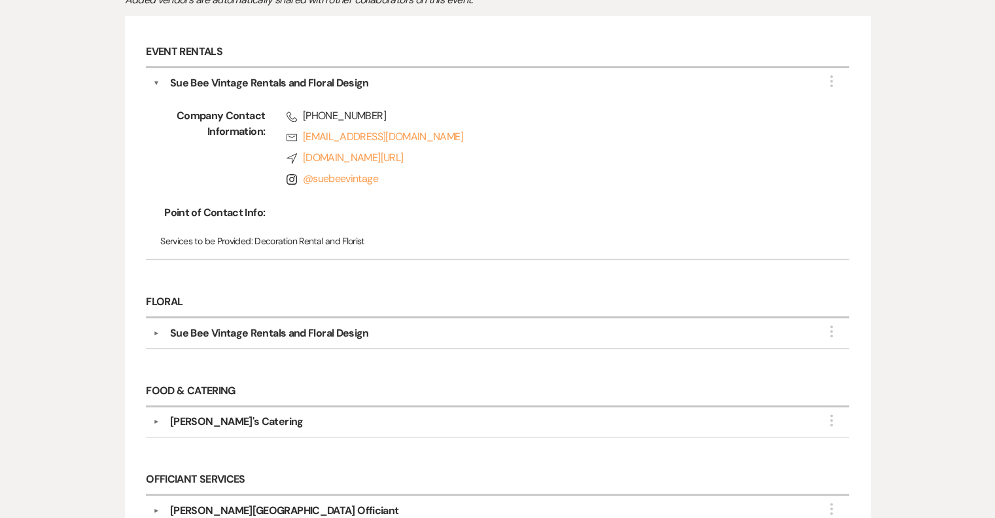
scroll to position [327, 0]
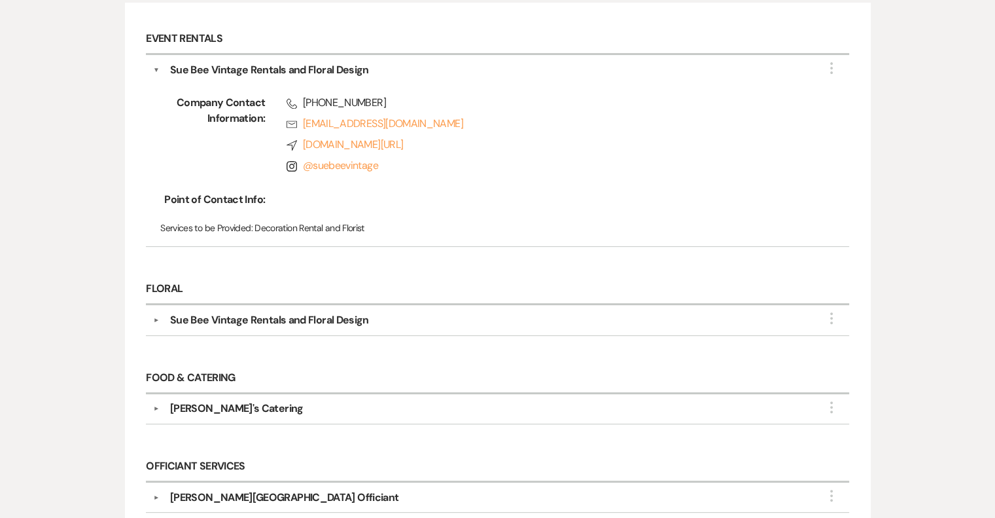
click at [156, 318] on button "▼" at bounding box center [157, 320] width 16 height 7
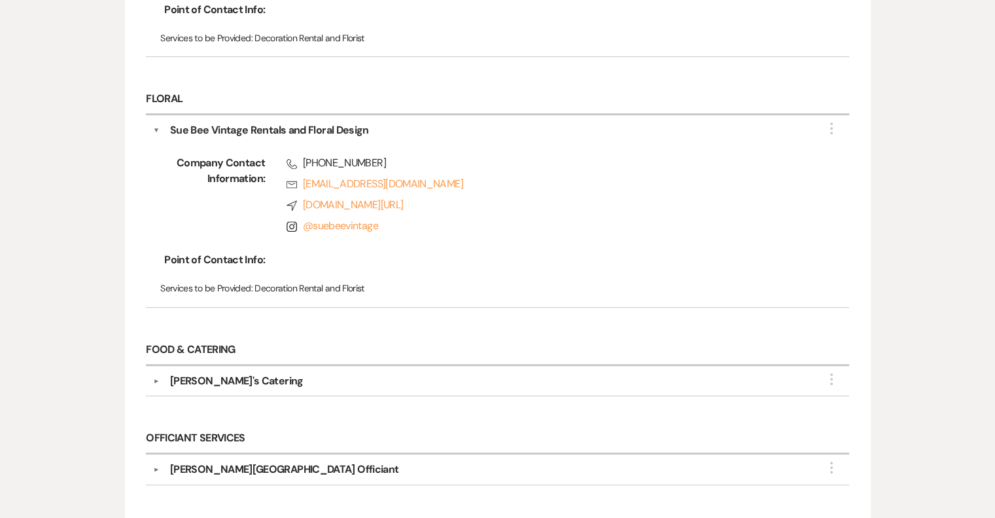
scroll to position [523, 0]
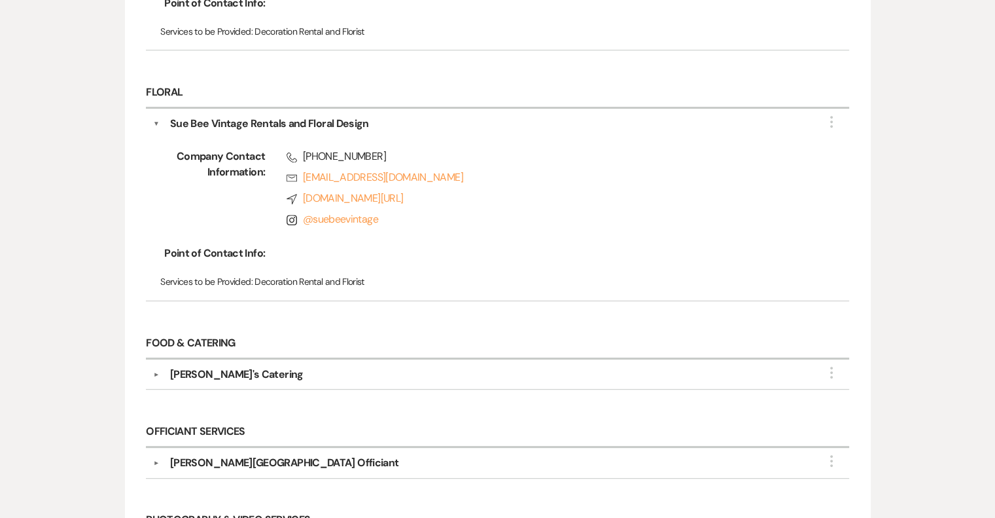
click at [154, 371] on button "▼" at bounding box center [157, 374] width 16 height 7
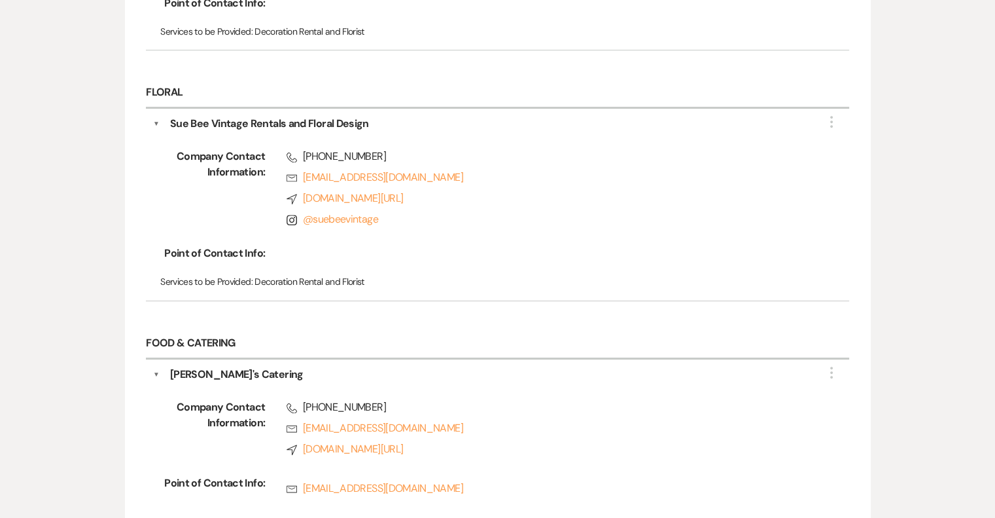
scroll to position [720, 0]
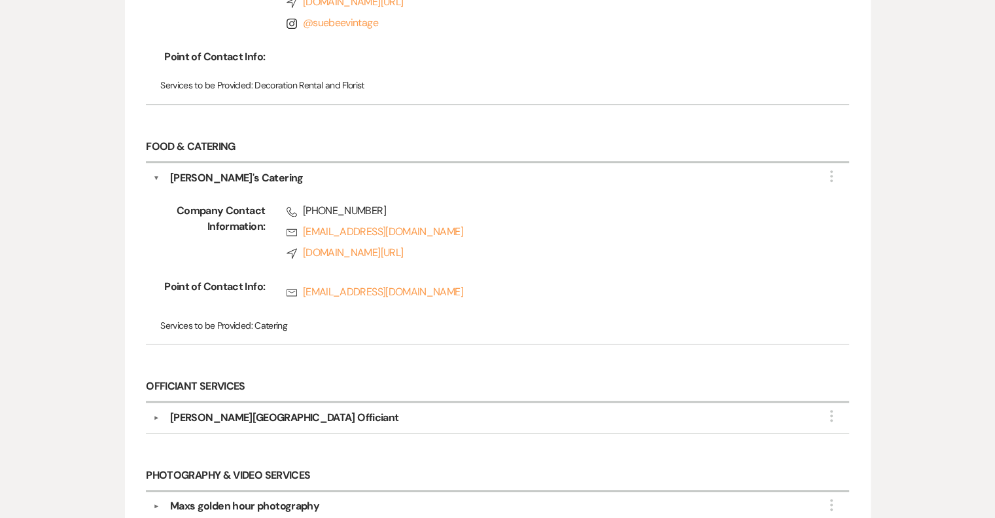
click at [155, 414] on button "▼" at bounding box center [157, 417] width 16 height 7
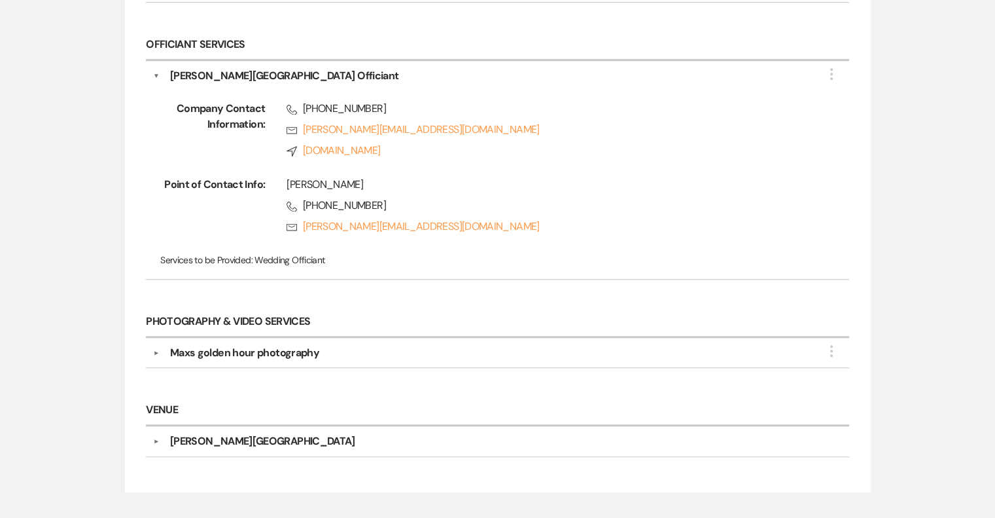
scroll to position [1112, 0]
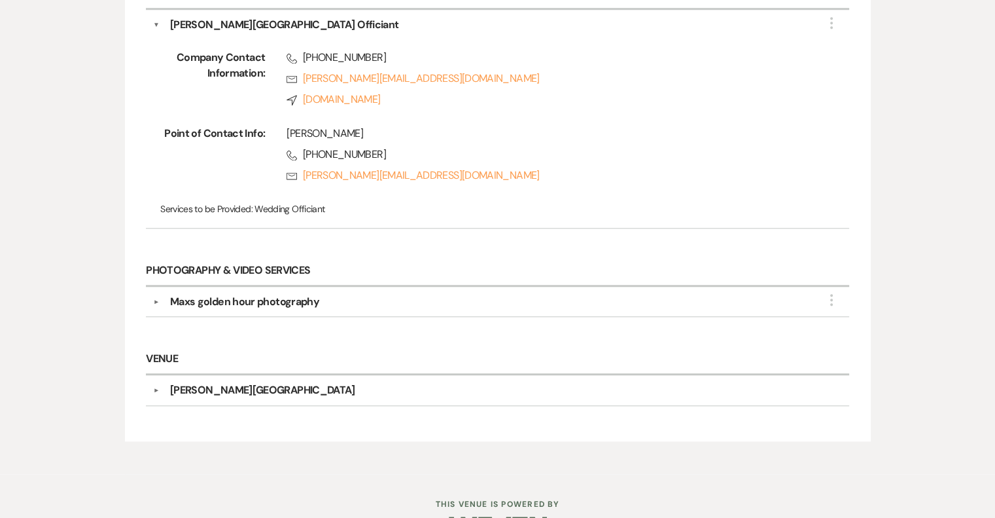
click at [153, 298] on button "▼" at bounding box center [157, 301] width 16 height 7
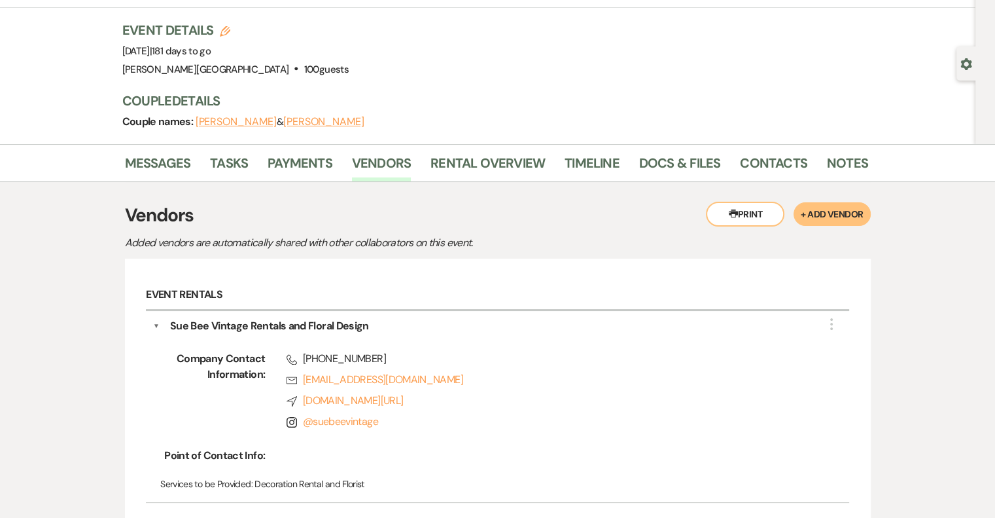
scroll to position [69, 0]
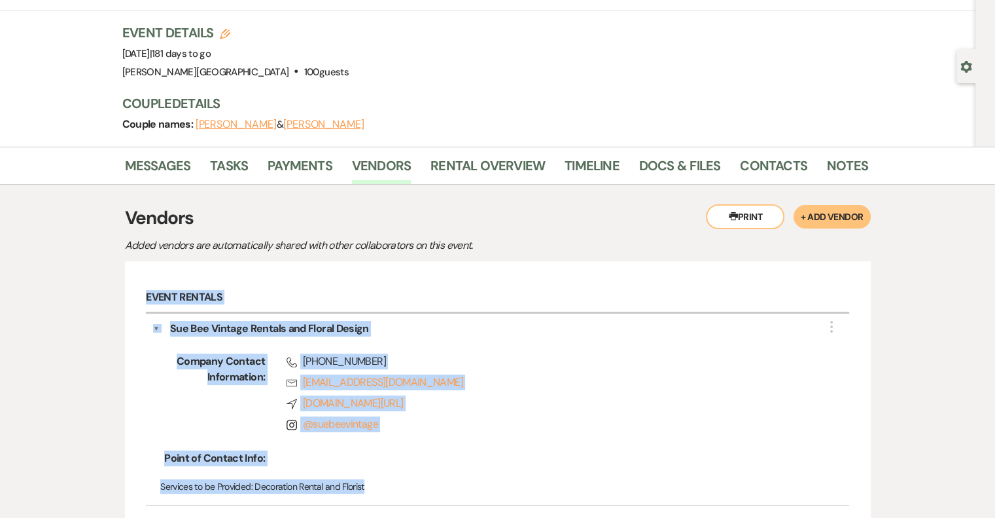
drag, startPoint x: 146, startPoint y: 297, endPoint x: 473, endPoint y: 504, distance: 387.0
click at [473, 504] on div "Event Rentals ▼ [PERSON_NAME] Vintage Rentals and Floral Design More Company Co…" at bounding box center [497, 401] width 716 height 251
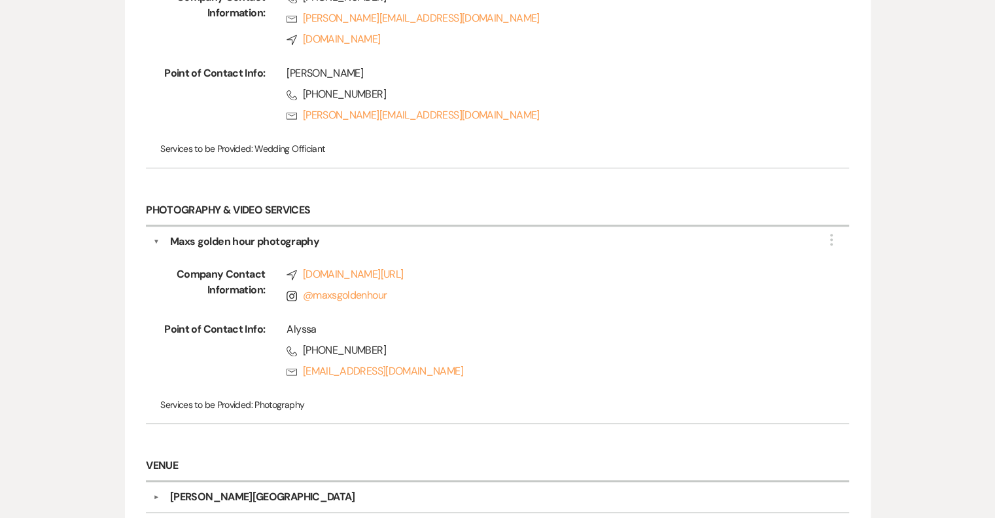
scroll to position [1312, 0]
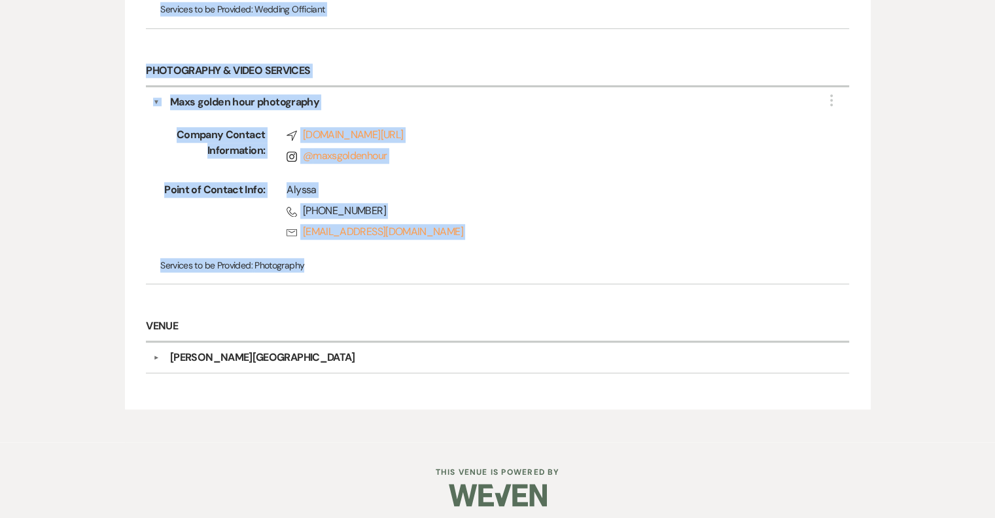
click at [389, 264] on p "Services to be Provided: Photography" at bounding box center [497, 265] width 675 height 14
copy div "Lorem Ipsumdo ▼ Sit Ame Consect Adipisc eli Seddoe Tempor Inci Utlabor Etdolor …"
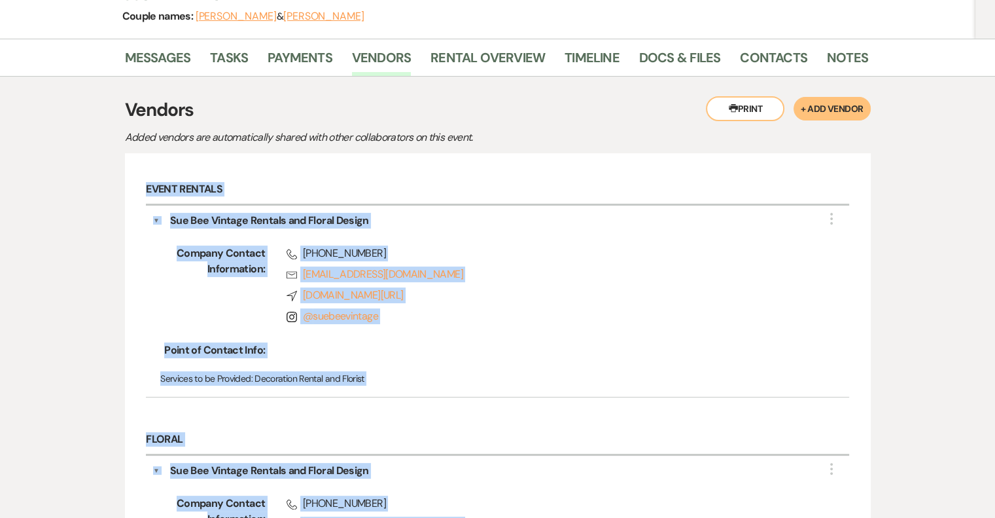
scroll to position [262, 0]
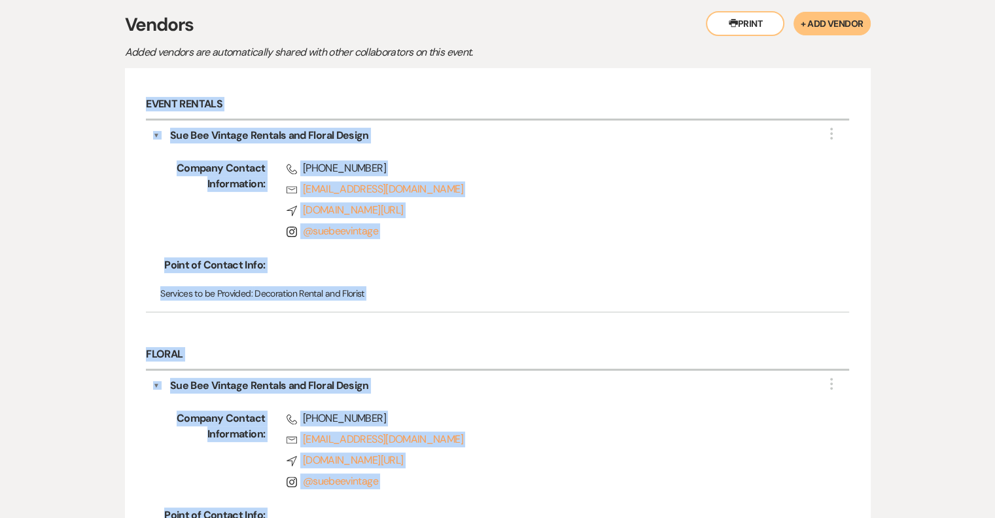
click at [158, 131] on button "▼" at bounding box center [156, 136] width 7 height 16
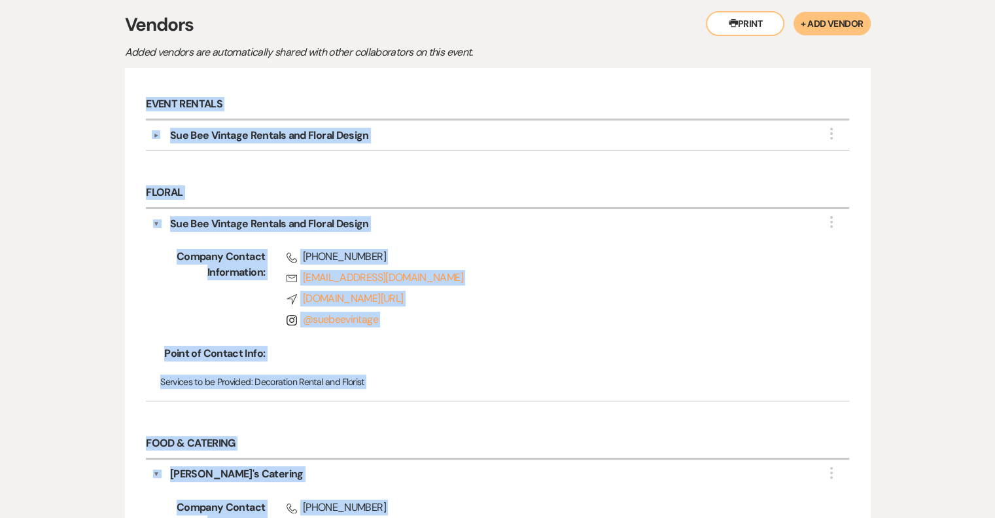
click at [158, 218] on button "▼" at bounding box center [156, 224] width 7 height 16
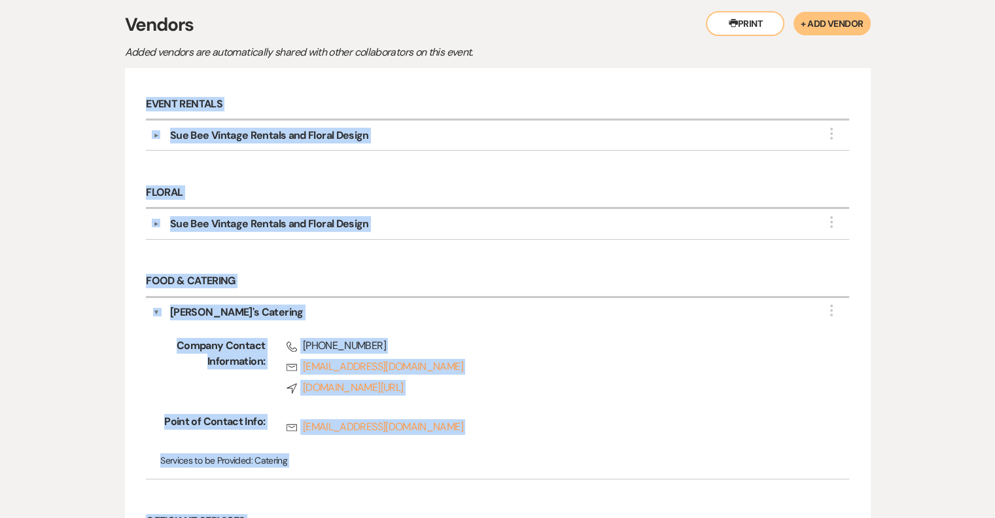
click at [761, 275] on h6 "Food & Catering" at bounding box center [497, 282] width 703 height 31
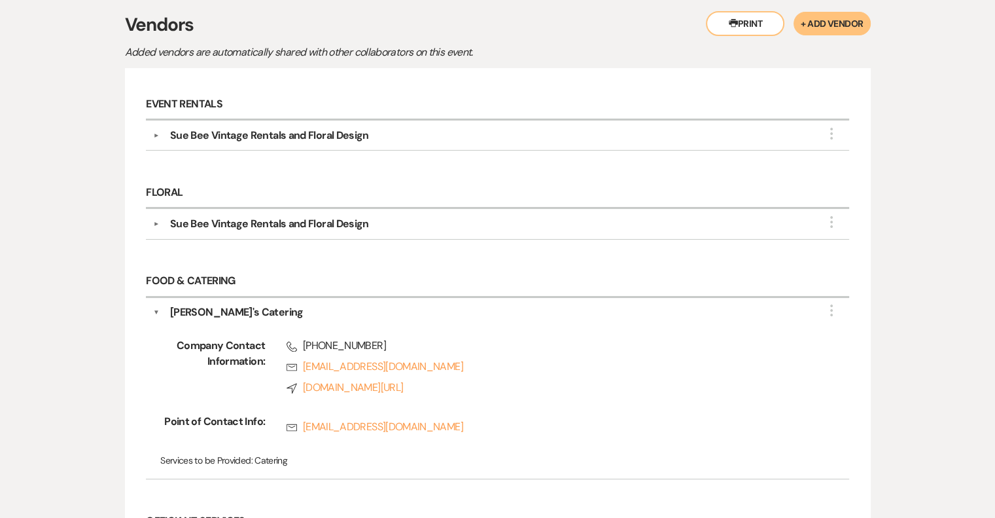
click at [156, 305] on button "▼" at bounding box center [156, 312] width 7 height 16
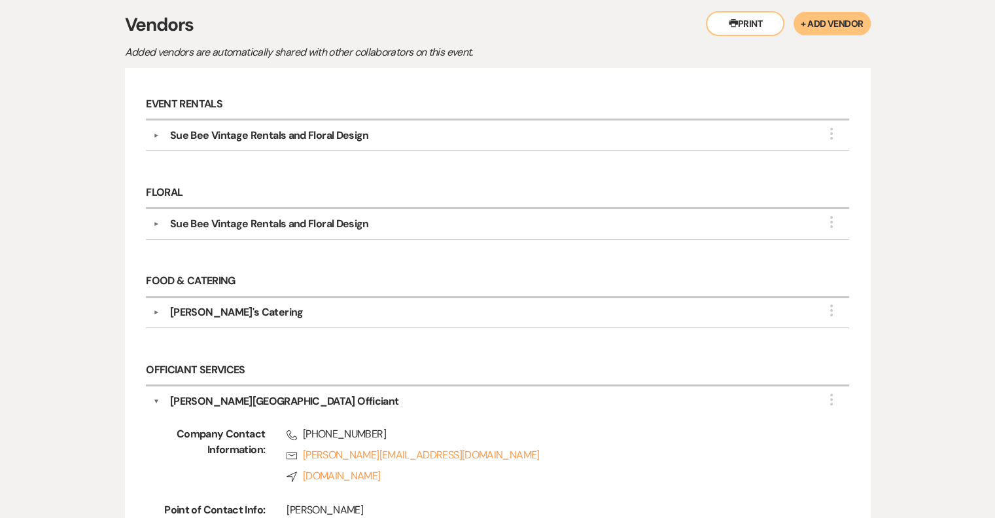
drag, startPoint x: 157, startPoint y: 395, endPoint x: 275, endPoint y: 338, distance: 131.4
click at [156, 394] on button "▼" at bounding box center [156, 401] width 7 height 16
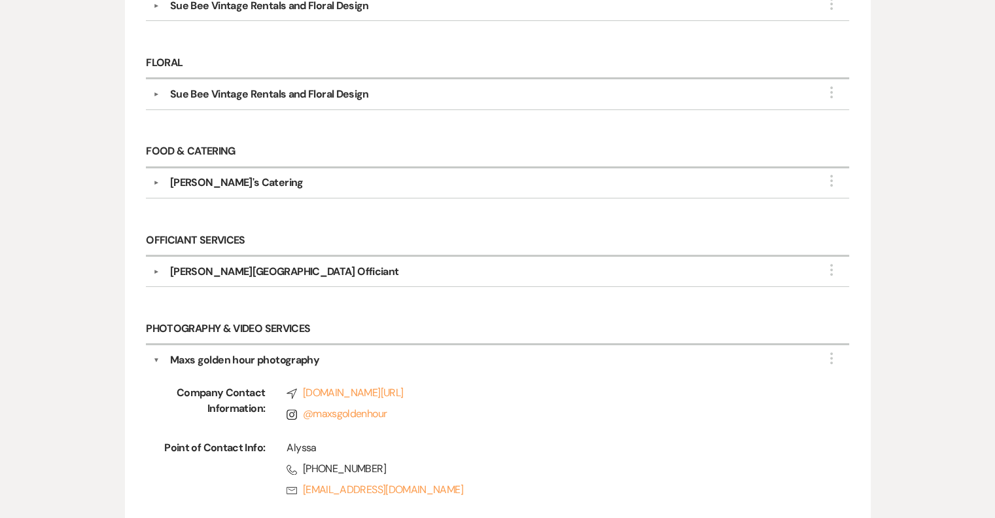
scroll to position [393, 0]
click at [154, 351] on button "▼" at bounding box center [156, 359] width 7 height 16
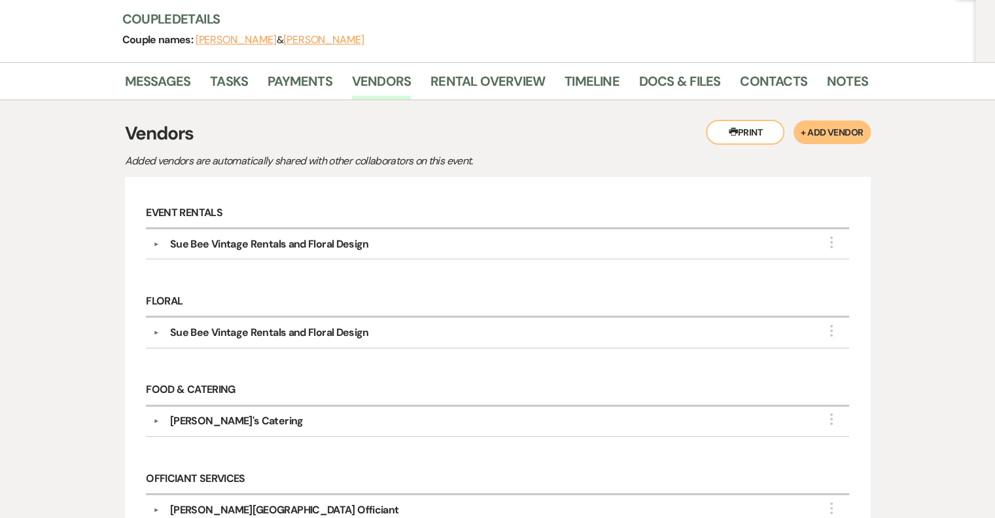
scroll to position [0, 0]
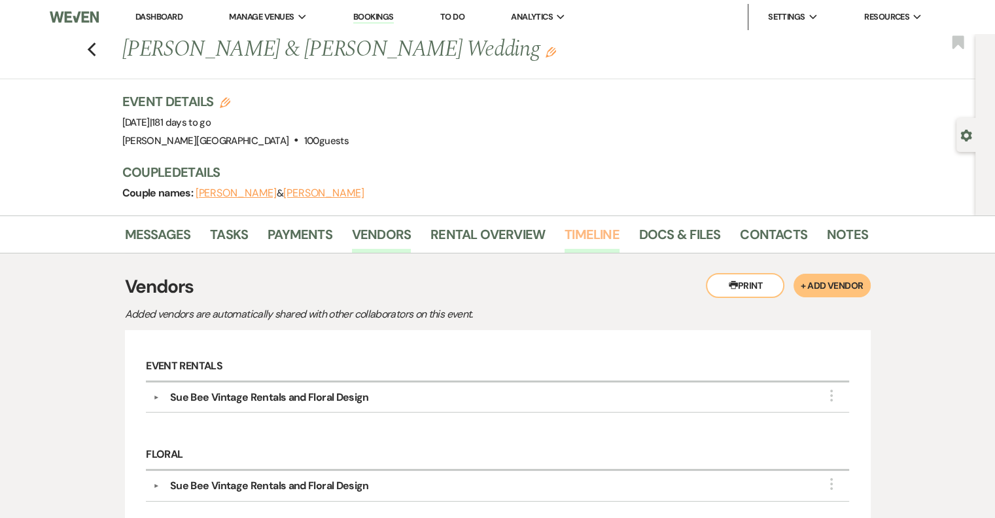
click at [602, 232] on link "Timeline" at bounding box center [592, 238] width 55 height 29
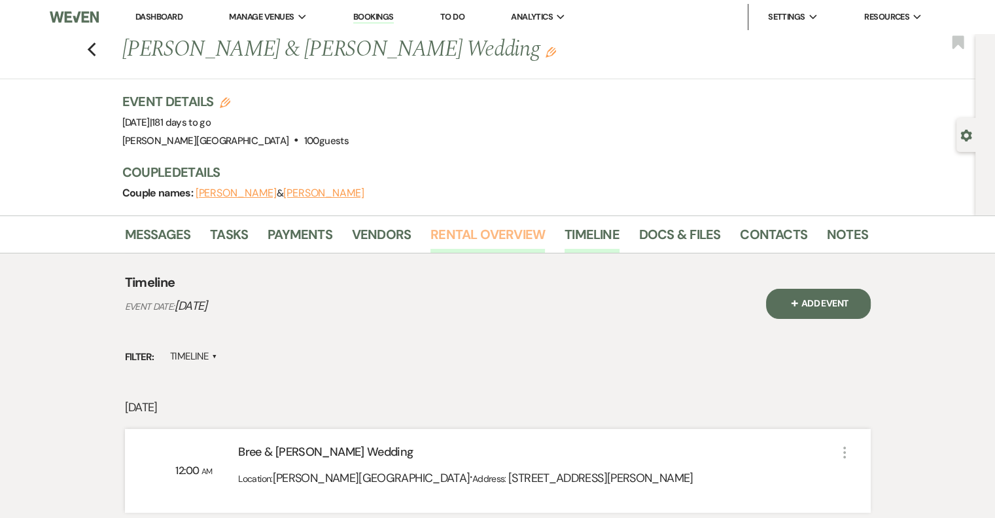
click at [476, 236] on link "Rental Overview" at bounding box center [488, 238] width 115 height 29
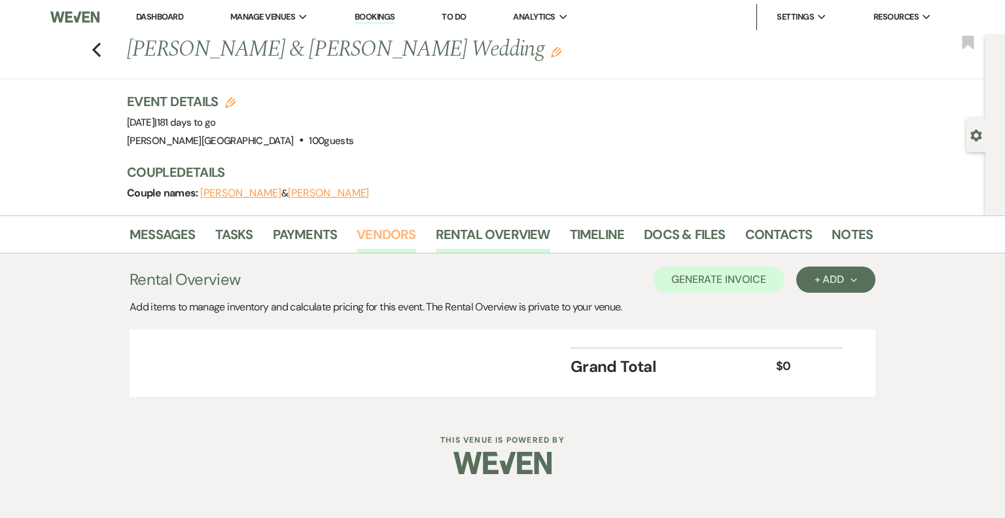
click at [383, 236] on link "Vendors" at bounding box center [386, 238] width 59 height 29
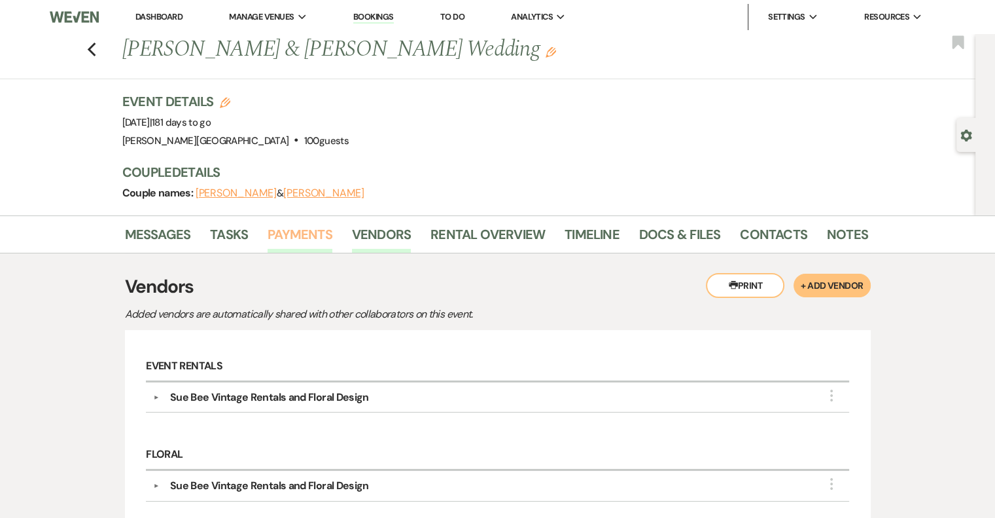
click at [292, 239] on link "Payments" at bounding box center [300, 238] width 65 height 29
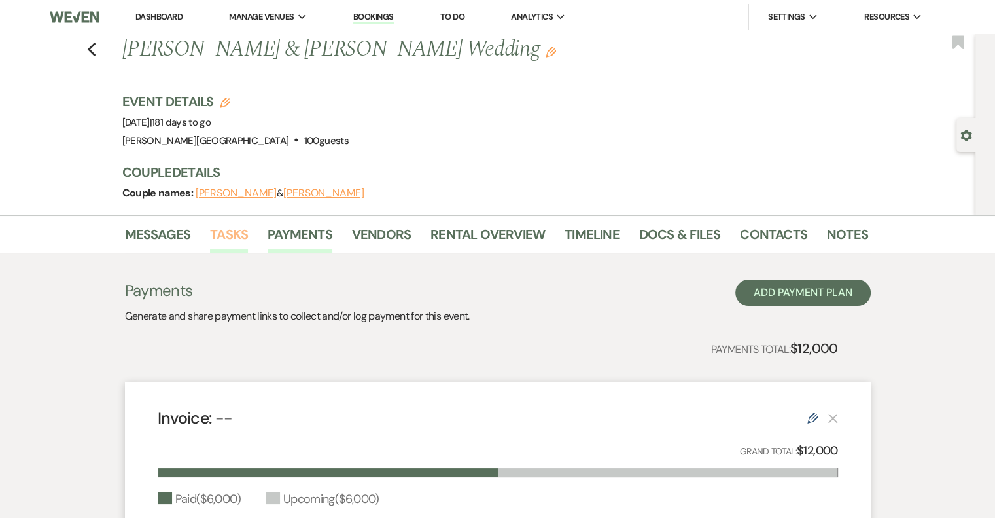
click at [236, 232] on link "Tasks" at bounding box center [229, 238] width 38 height 29
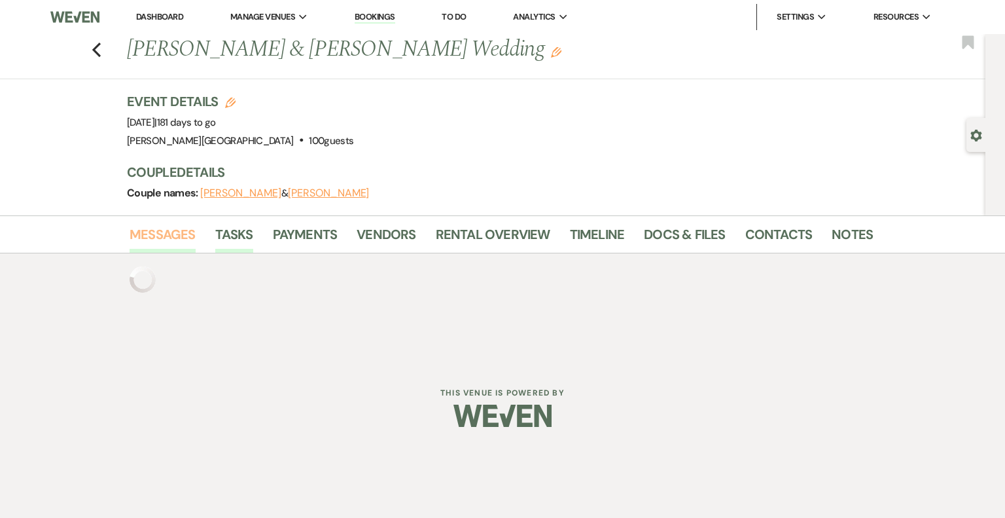
click at [166, 232] on link "Messages" at bounding box center [163, 238] width 66 height 29
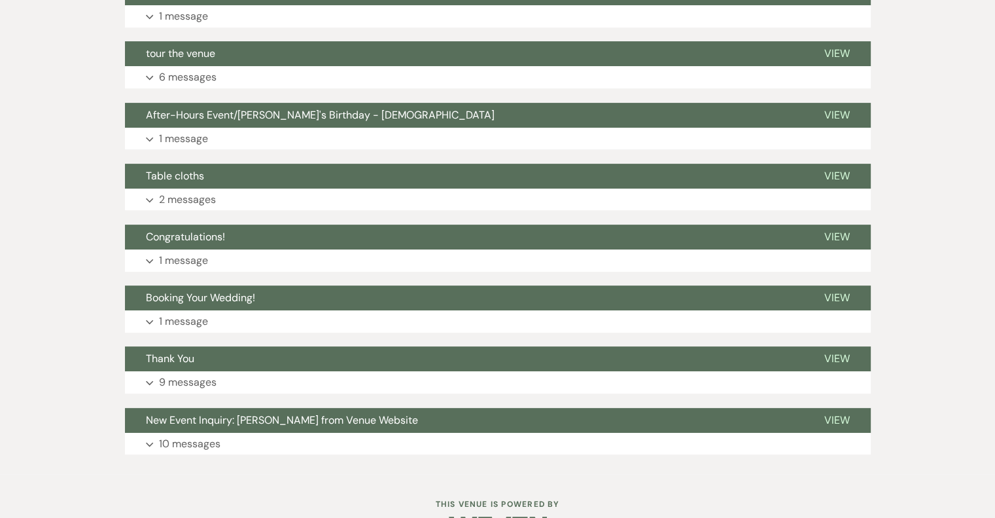
scroll to position [433, 0]
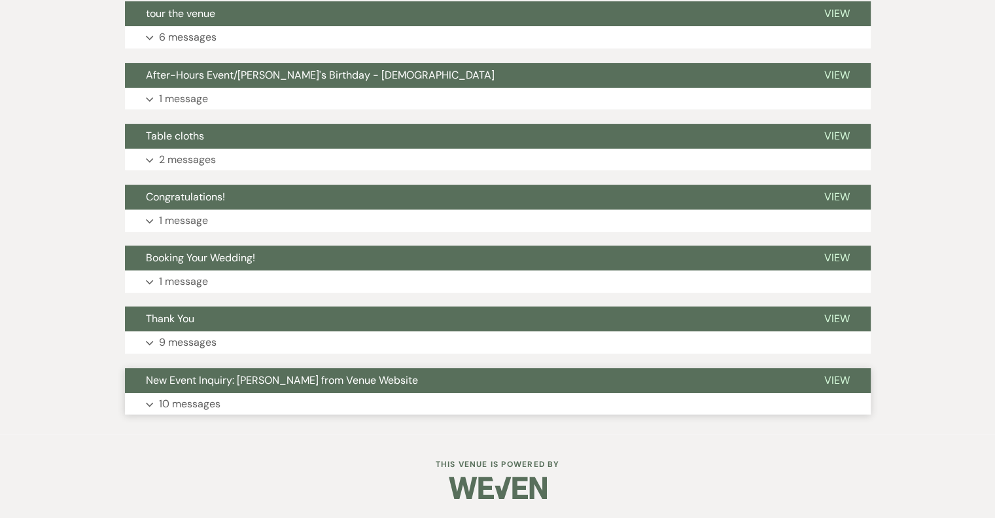
click at [178, 404] on p "10 messages" at bounding box center [190, 403] width 62 height 17
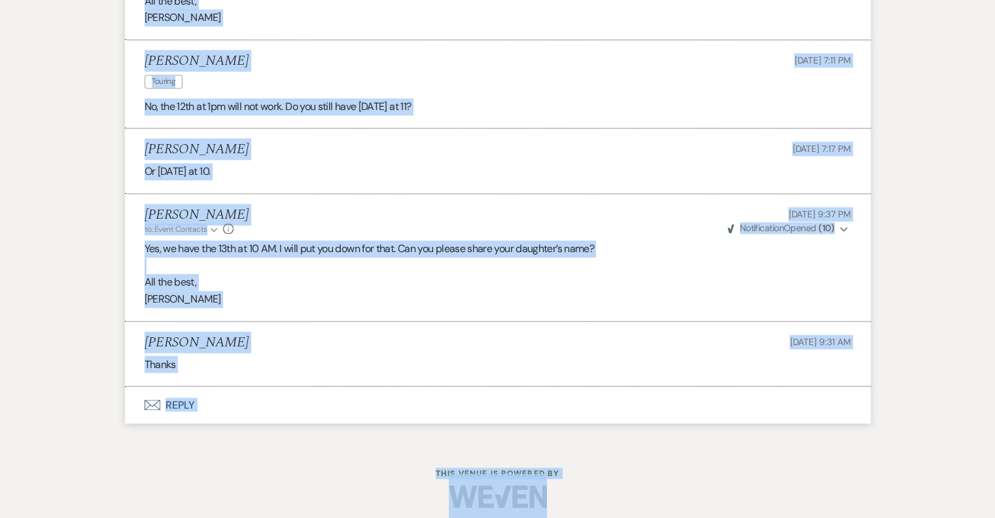
scroll to position [2145, 0]
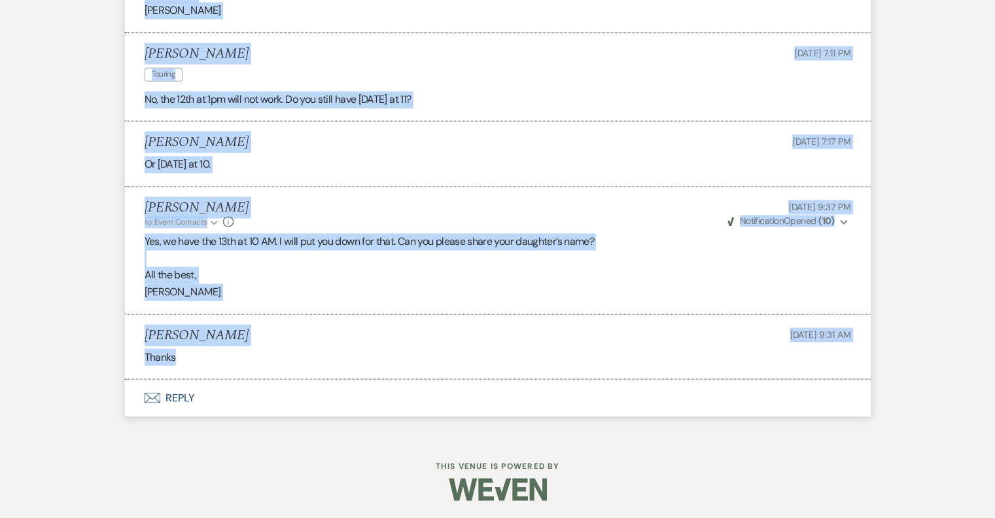
drag, startPoint x: 145, startPoint y: 215, endPoint x: 224, endPoint y: 366, distance: 170.3
copy ul "[PERSON_NAME] [DATE] 12:10 PM From : [PERSON_NAME] Event : [PERSON_NAME] Event …"
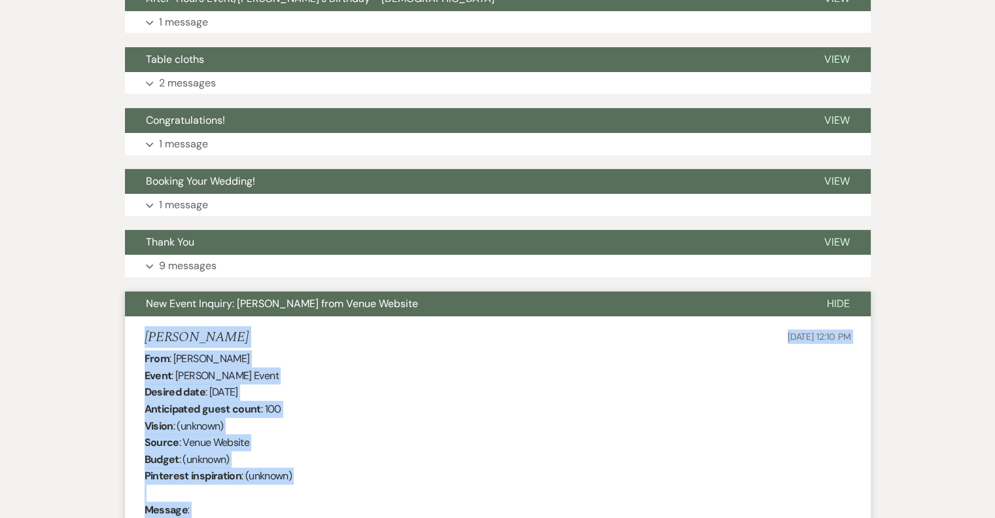
click at [183, 302] on span "New Event Inquiry: [PERSON_NAME] from Venue Website" at bounding box center [282, 303] width 272 height 14
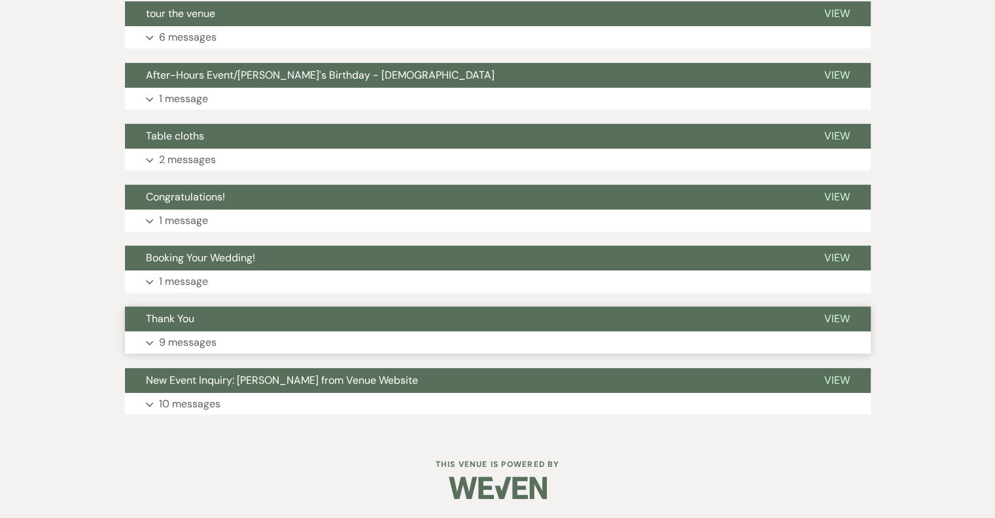
click at [149, 346] on button "Expand 9 messages" at bounding box center [498, 342] width 746 height 22
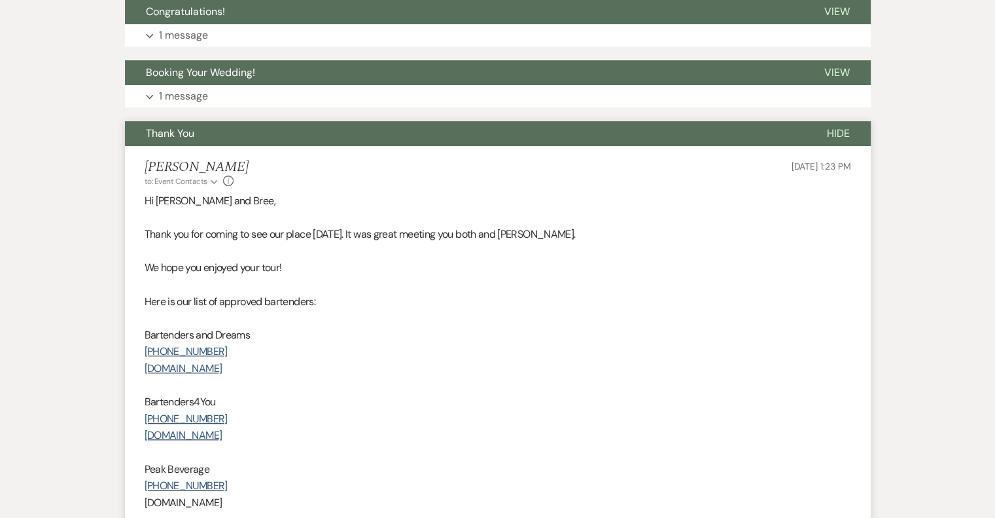
scroll to position [629, 0]
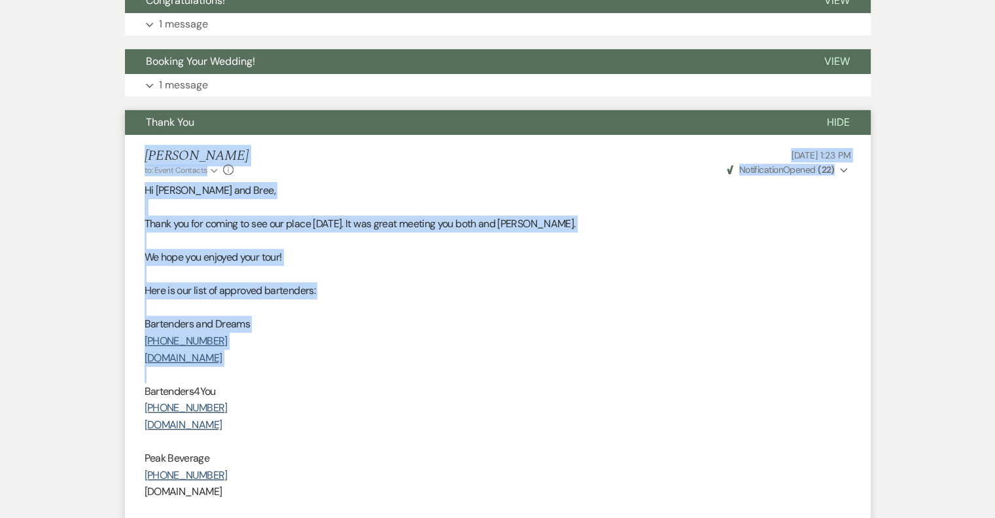
drag, startPoint x: 145, startPoint y: 152, endPoint x: 434, endPoint y: 371, distance: 362.9
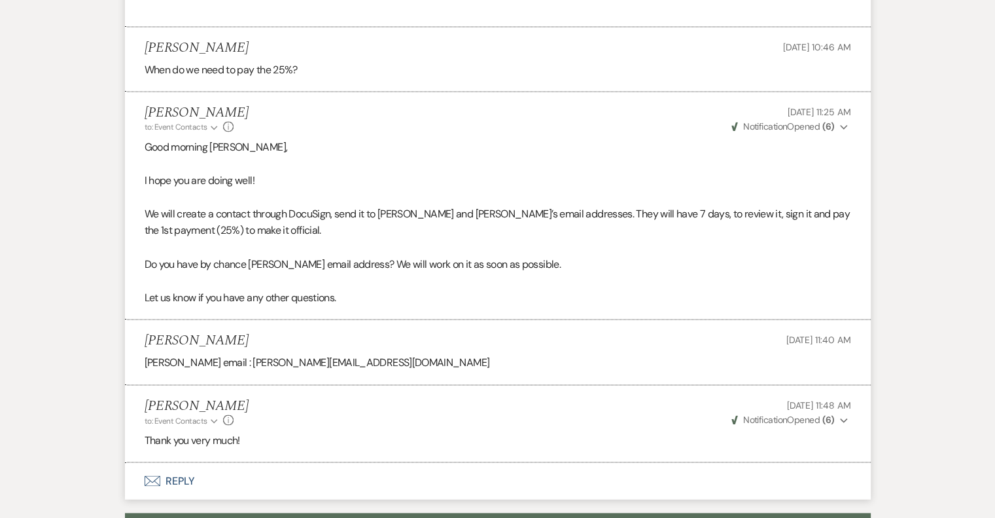
scroll to position [2134, 0]
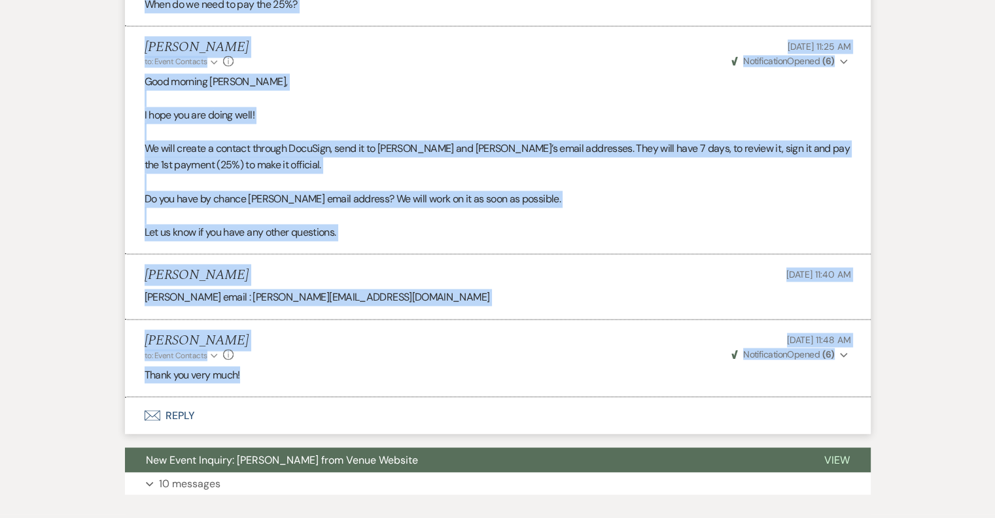
click at [350, 375] on p "Thank you very much!" at bounding box center [498, 374] width 707 height 17
copy ul "Loremi Do Sitam co: Adipi Elitsedd Eiusmo Temp Inc 35, 6908, 7:45 UT Labor Etdo…"
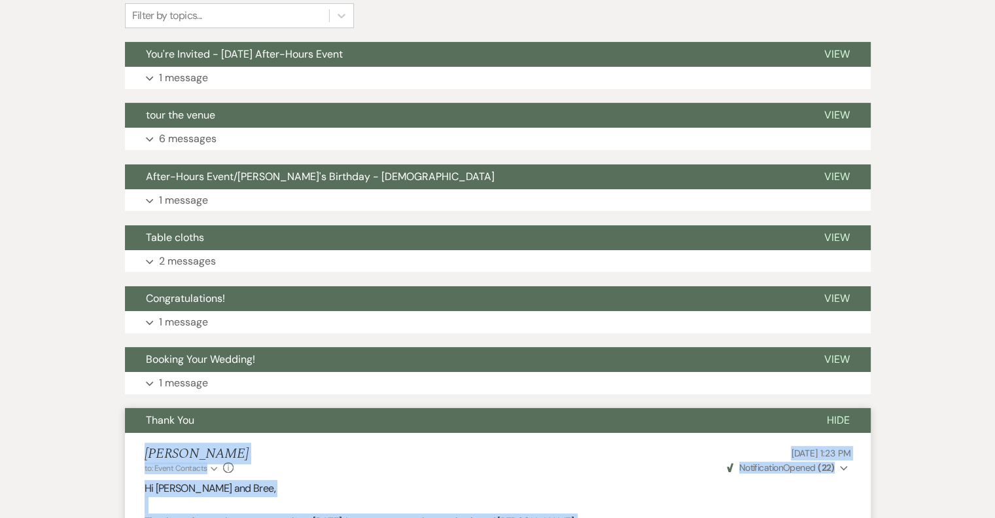
scroll to position [302, 0]
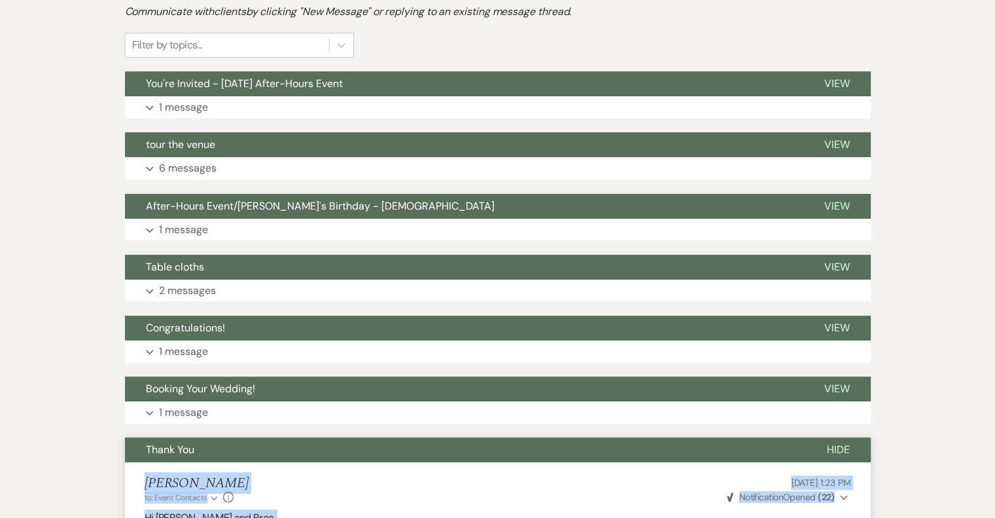
click at [195, 448] on button "Thank You" at bounding box center [465, 449] width 681 height 25
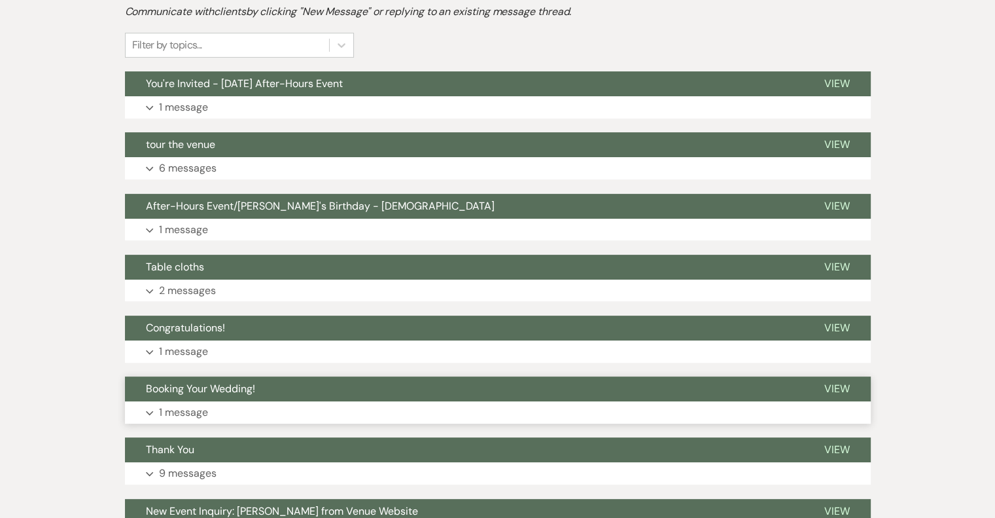
click at [199, 415] on p "1 message" at bounding box center [183, 412] width 49 height 17
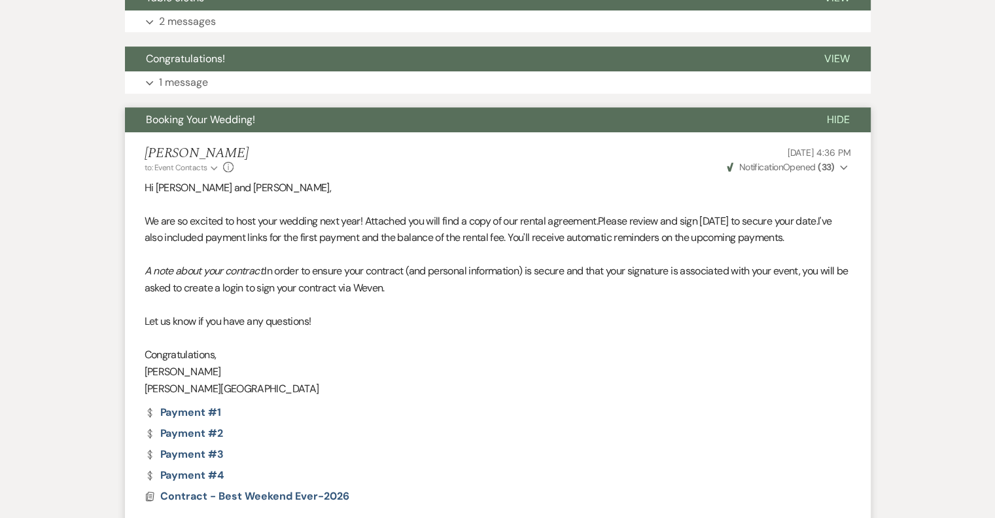
scroll to position [563, 0]
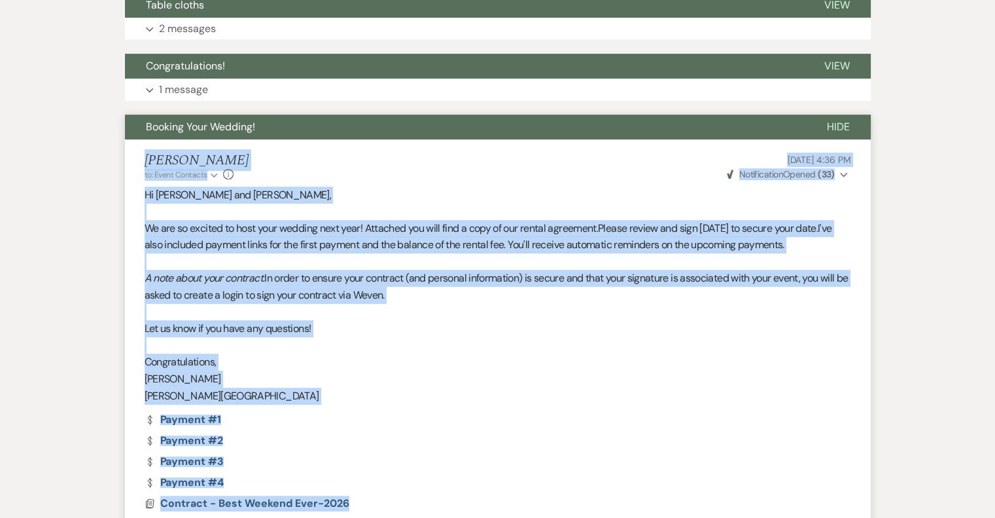
drag, startPoint x: 145, startPoint y: 155, endPoint x: 526, endPoint y: 501, distance: 514.6
click at [526, 501] on li "[PERSON_NAME] to: Event Contacts Expand Info [DATE] 4:36 PM Weven Check Notific…" at bounding box center [498, 335] width 746 height 393
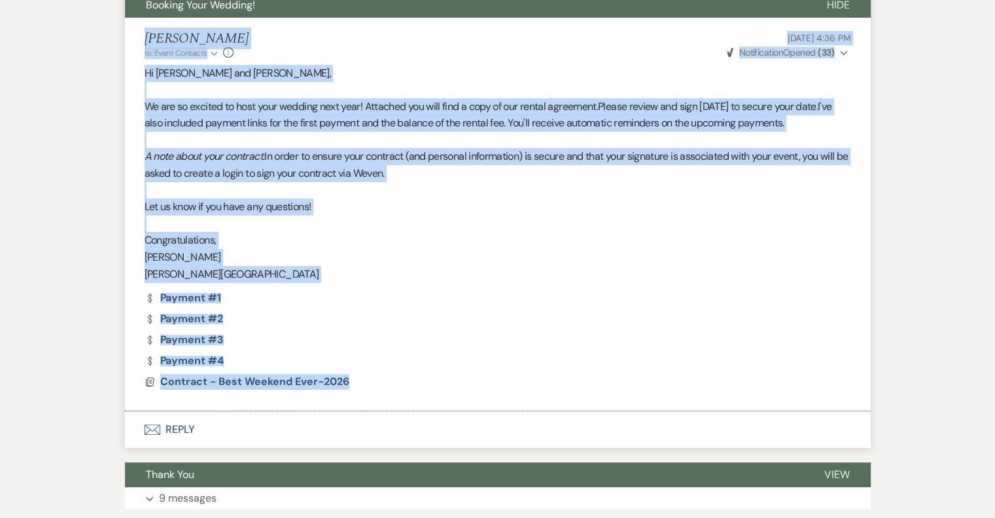
scroll to position [760, 0]
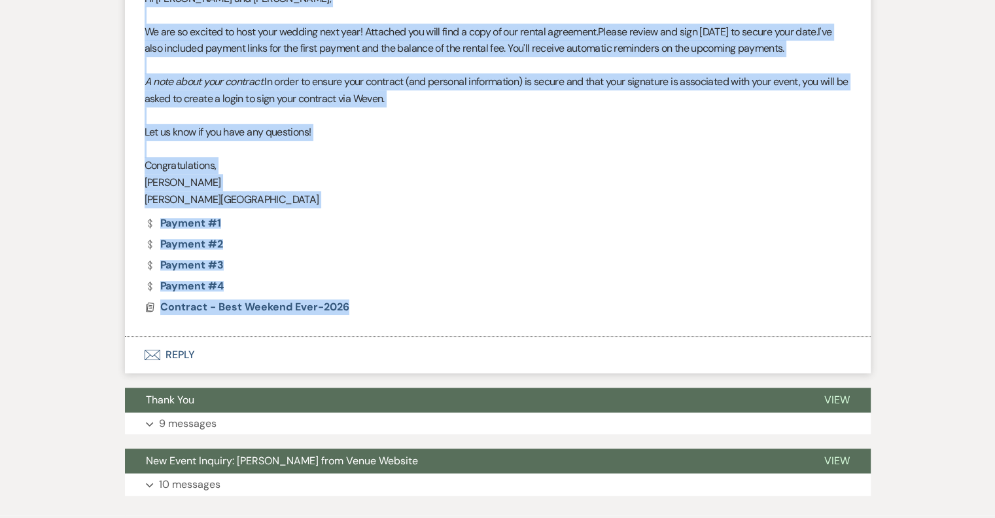
copy li "[PERSON_NAME] to: Event Contacts Expand Info [DATE] 4:36 PM Weven Check Notific…"
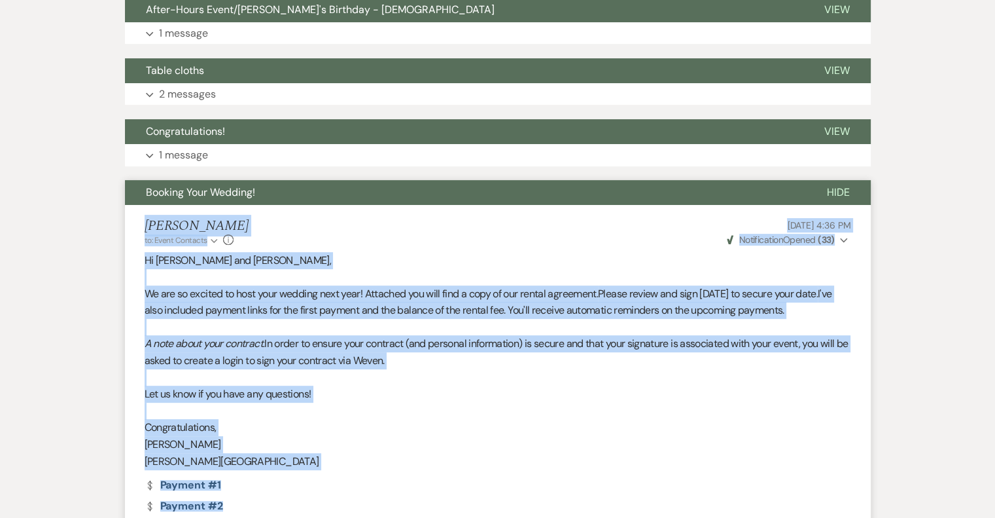
click at [209, 194] on span "Booking Your Wedding!" at bounding box center [200, 192] width 109 height 14
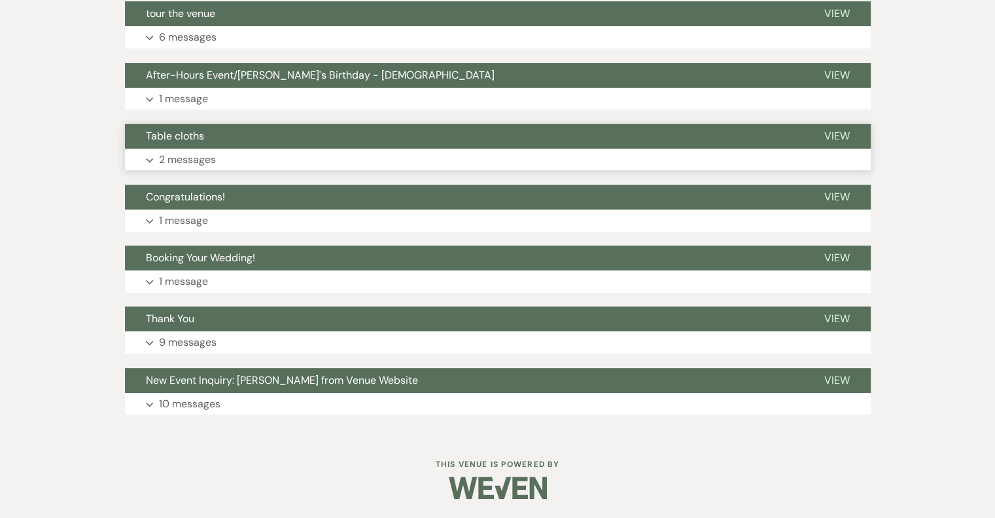
click at [186, 161] on p "2 messages" at bounding box center [187, 159] width 57 height 17
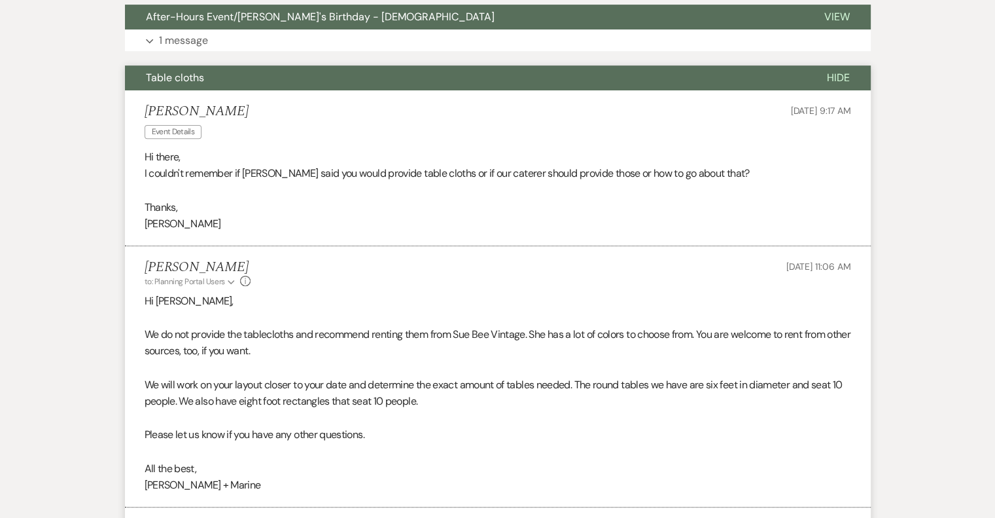
scroll to position [498, 0]
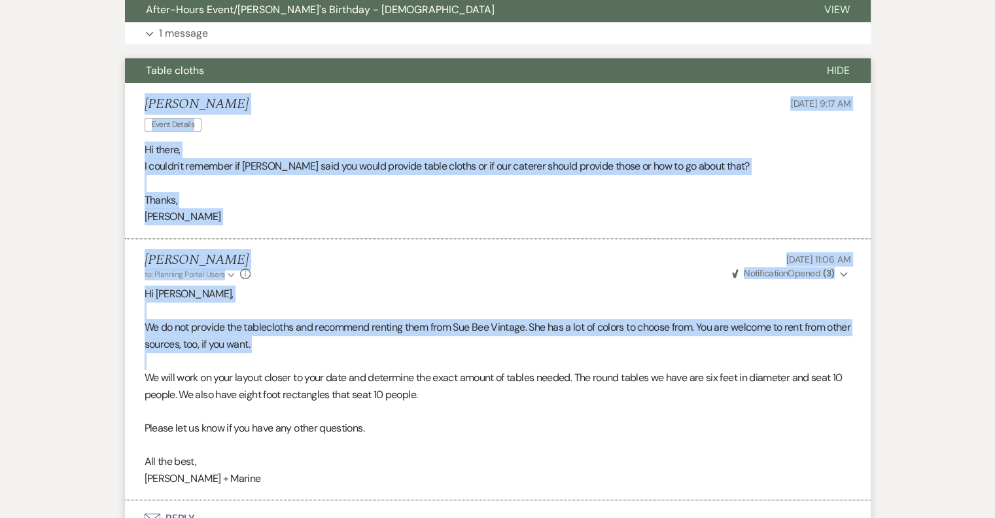
drag, startPoint x: 146, startPoint y: 101, endPoint x: 433, endPoint y: 359, distance: 386.0
click at [433, 359] on ul "[PERSON_NAME] Event Details [DATE] 9:17 AM Hi there, I couldn't remember if yal…" at bounding box center [498, 291] width 746 height 417
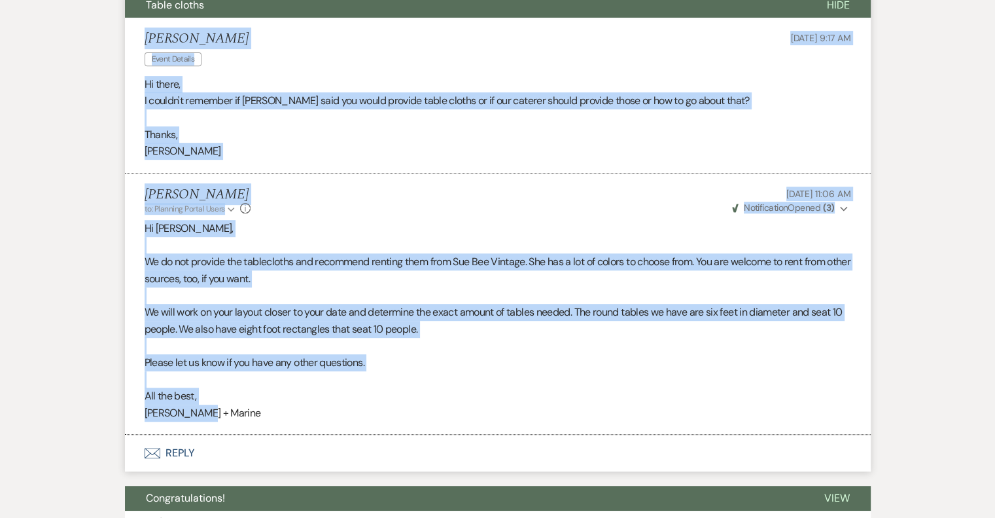
click at [281, 411] on p "[PERSON_NAME] + Marine" at bounding box center [498, 412] width 707 height 17
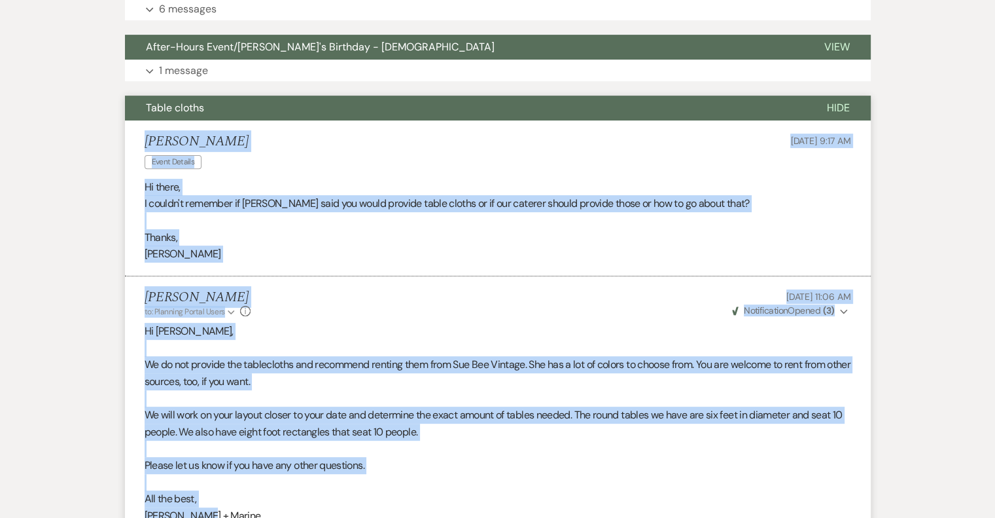
scroll to position [433, 0]
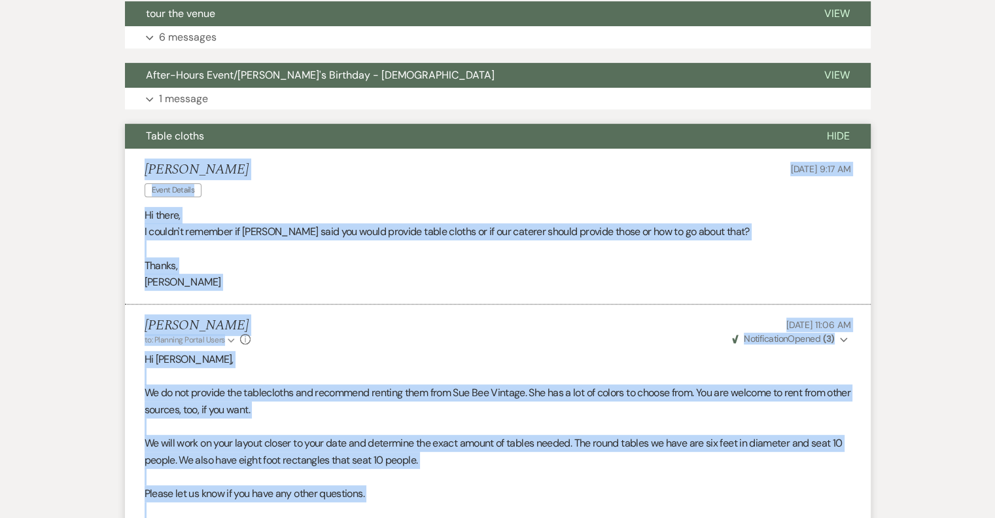
click at [175, 137] on span "Table cloths" at bounding box center [175, 136] width 58 height 14
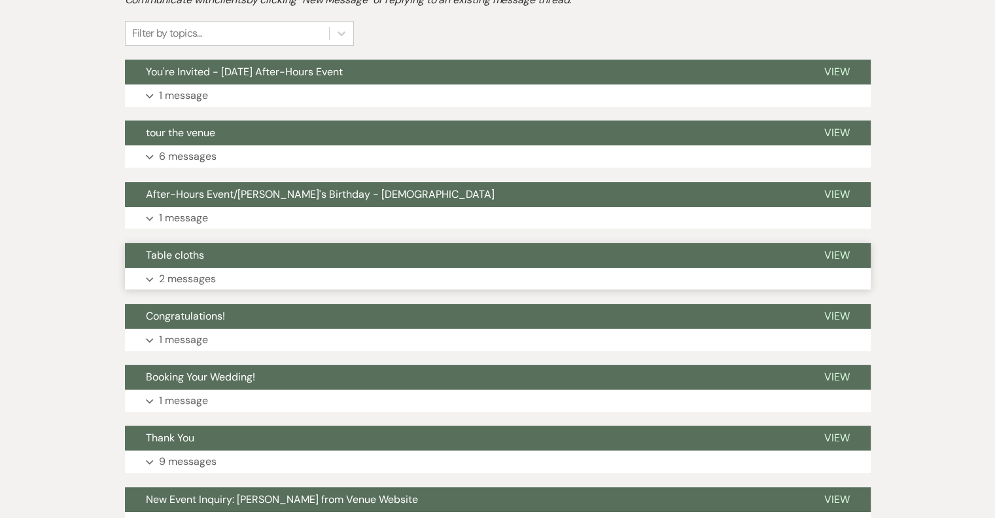
scroll to position [302, 0]
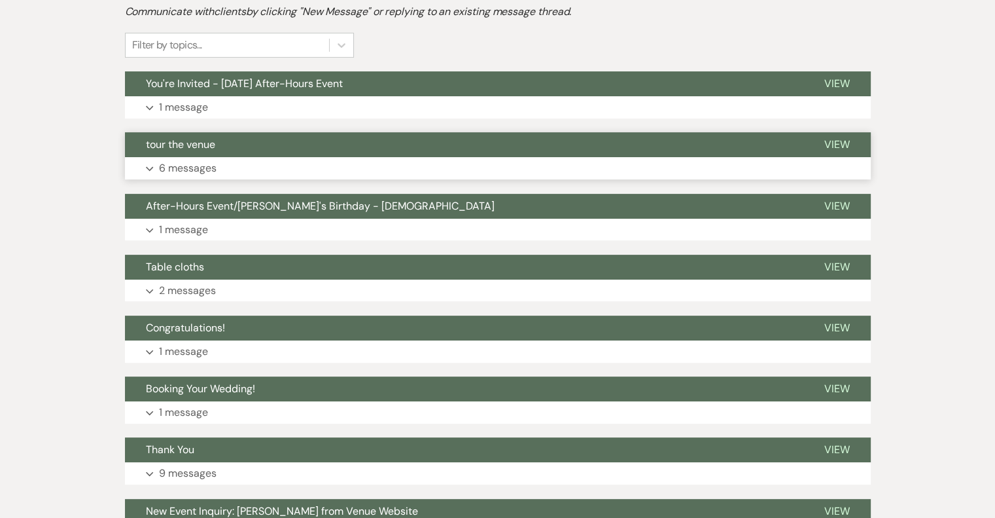
click at [185, 169] on p "6 messages" at bounding box center [188, 168] width 58 height 17
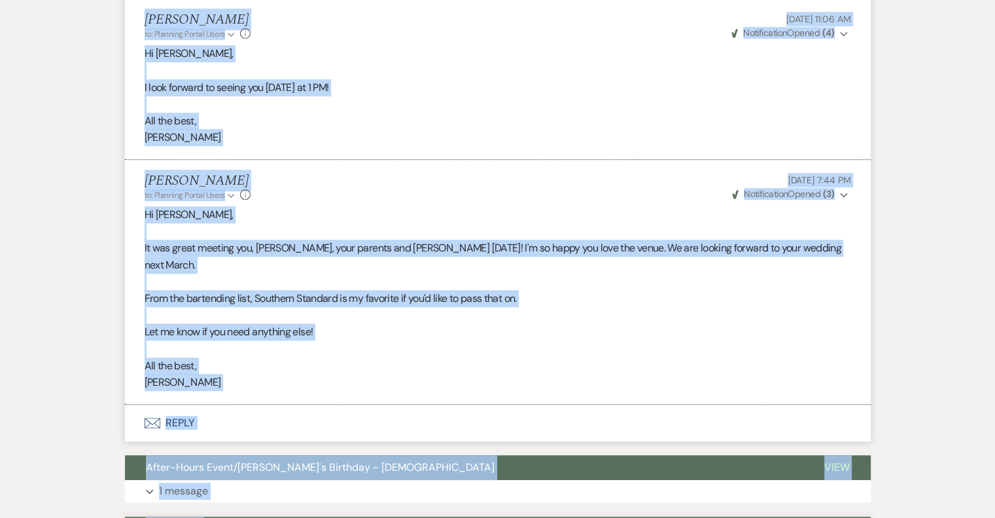
scroll to position [1046, 0]
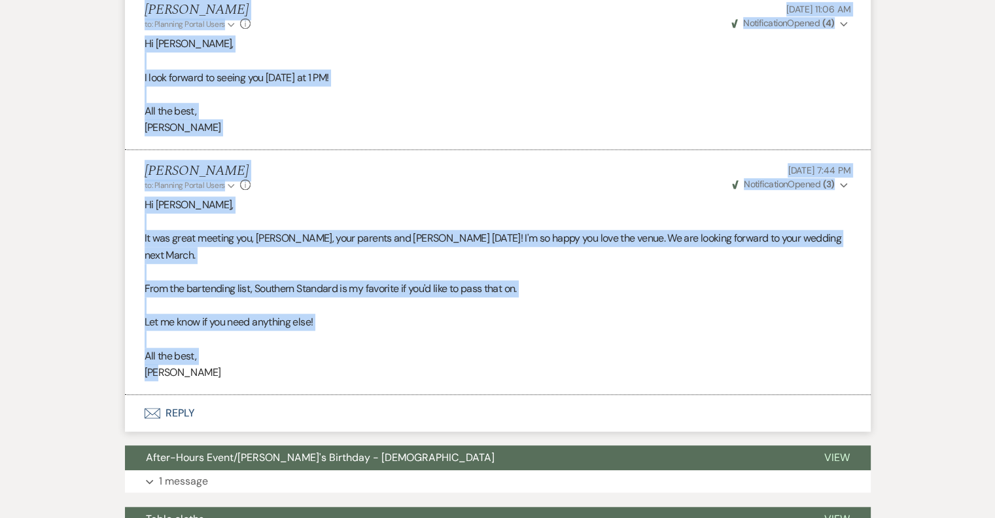
drag, startPoint x: 146, startPoint y: 175, endPoint x: 292, endPoint y: 366, distance: 240.4
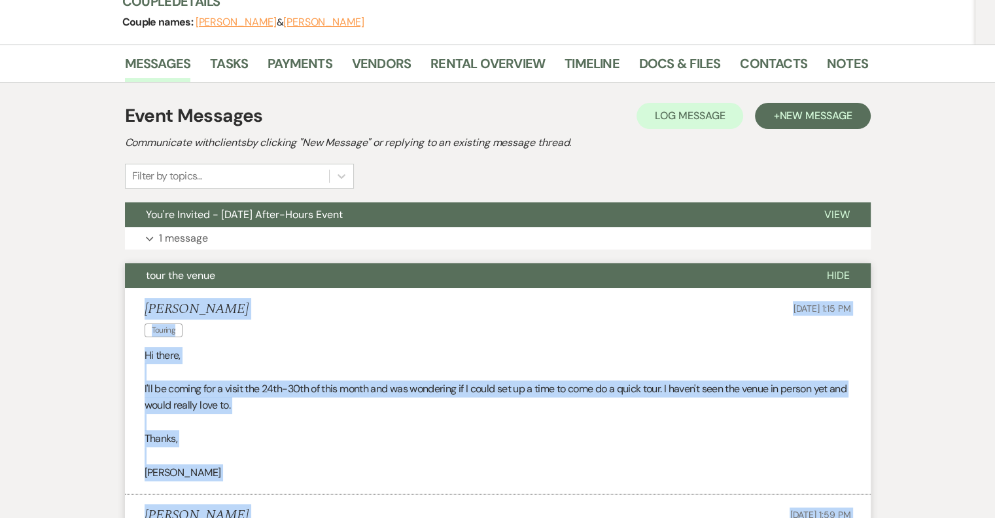
scroll to position [65, 0]
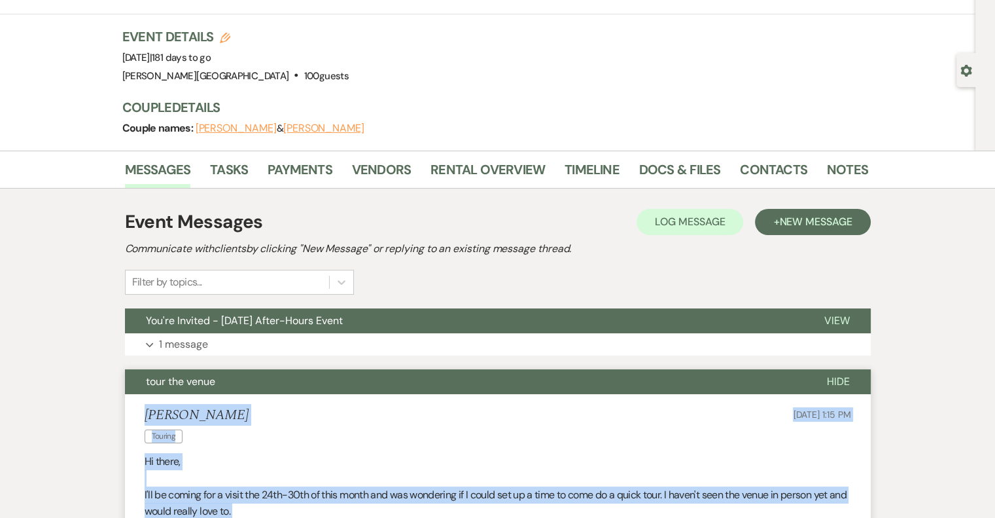
click at [196, 381] on span "tour the venue" at bounding box center [180, 381] width 69 height 14
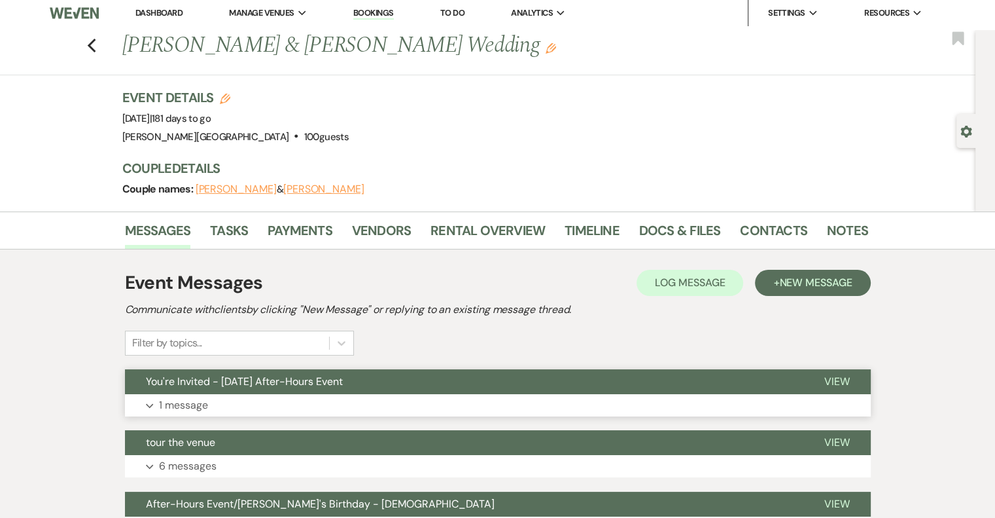
scroll to position [0, 0]
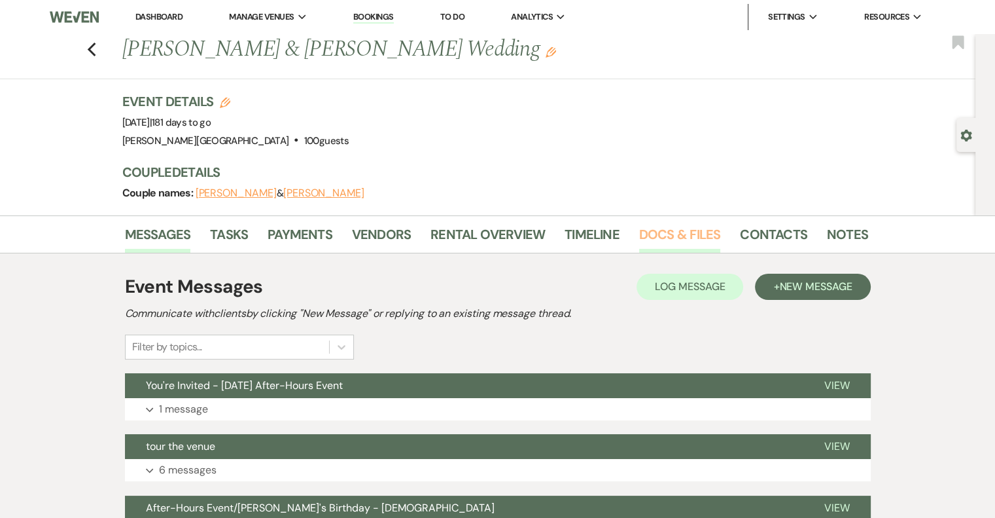
click at [679, 234] on link "Docs & Files" at bounding box center [679, 238] width 81 height 29
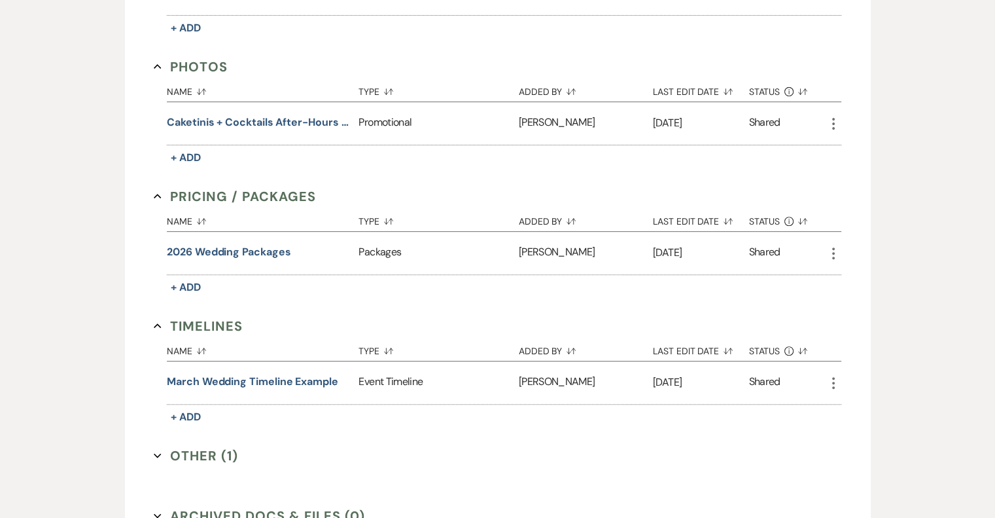
scroll to position [589, 0]
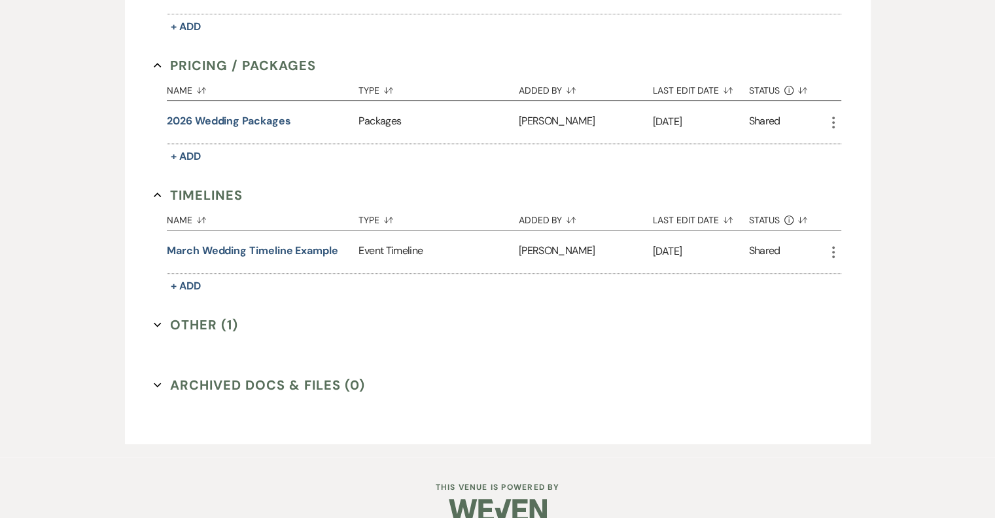
click at [196, 317] on button "Other (1) Expand" at bounding box center [196, 325] width 84 height 20
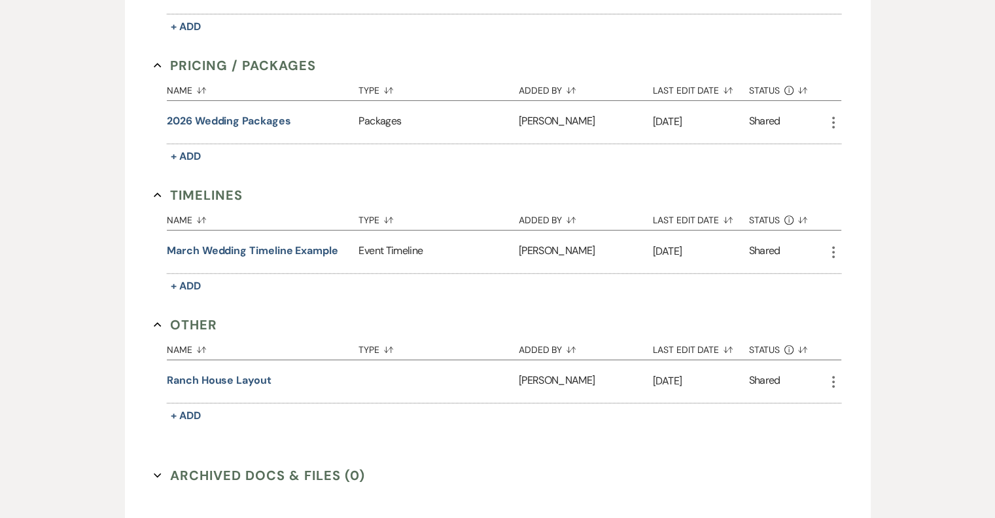
click at [196, 317] on button "Other Collapse" at bounding box center [185, 325] width 63 height 20
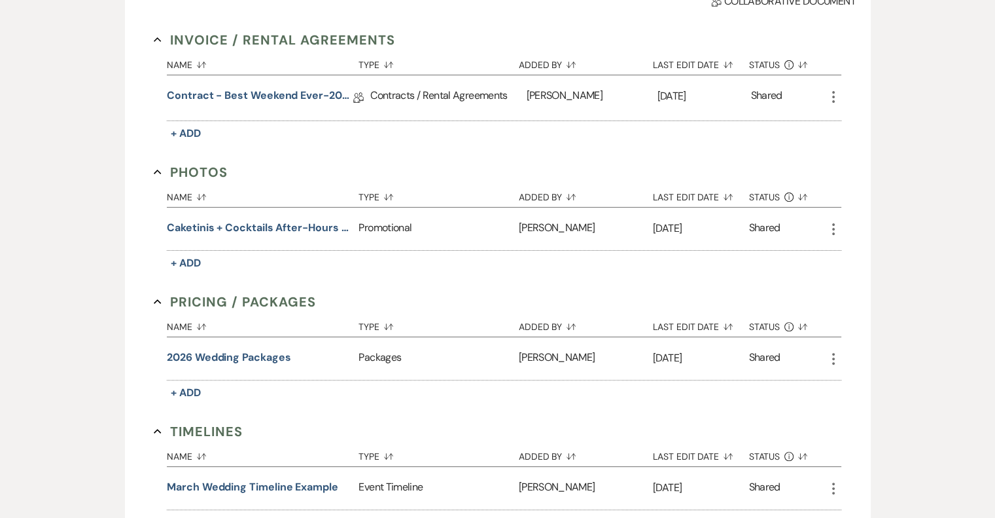
scroll to position [65, 0]
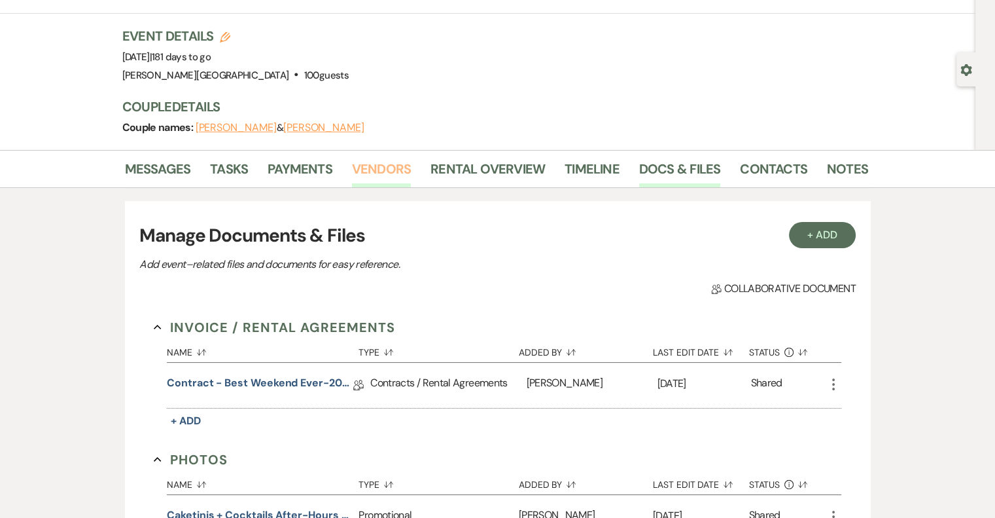
click at [366, 172] on link "Vendors" at bounding box center [381, 172] width 59 height 29
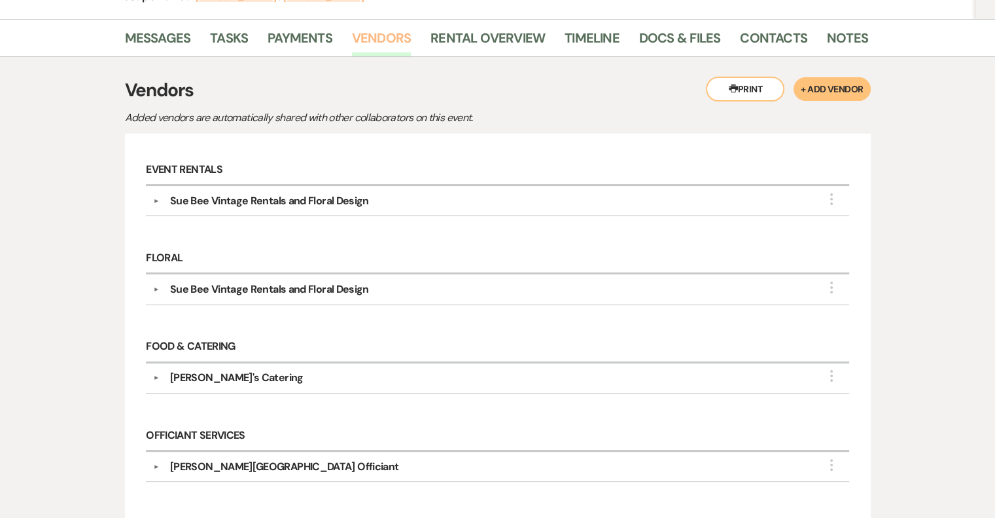
scroll to position [327, 0]
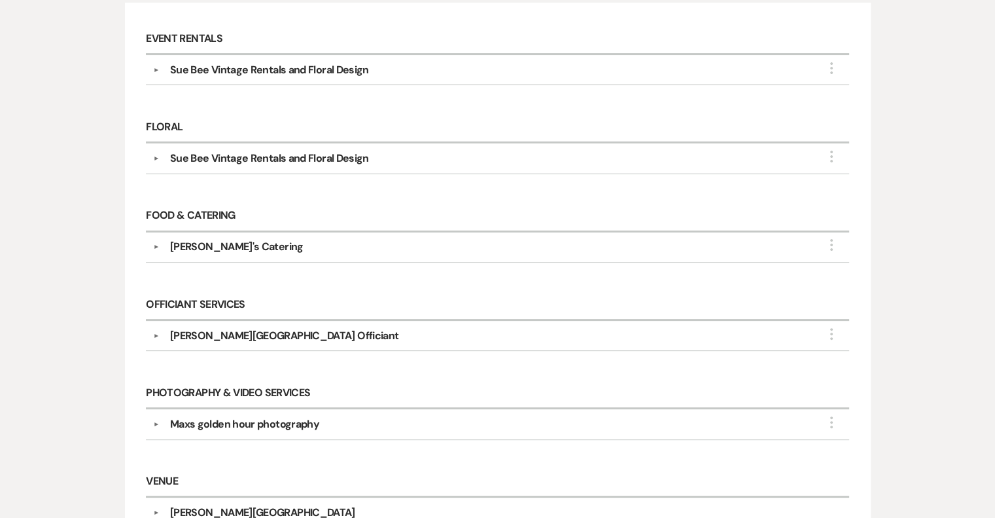
click at [156, 243] on button "▼" at bounding box center [157, 246] width 16 height 7
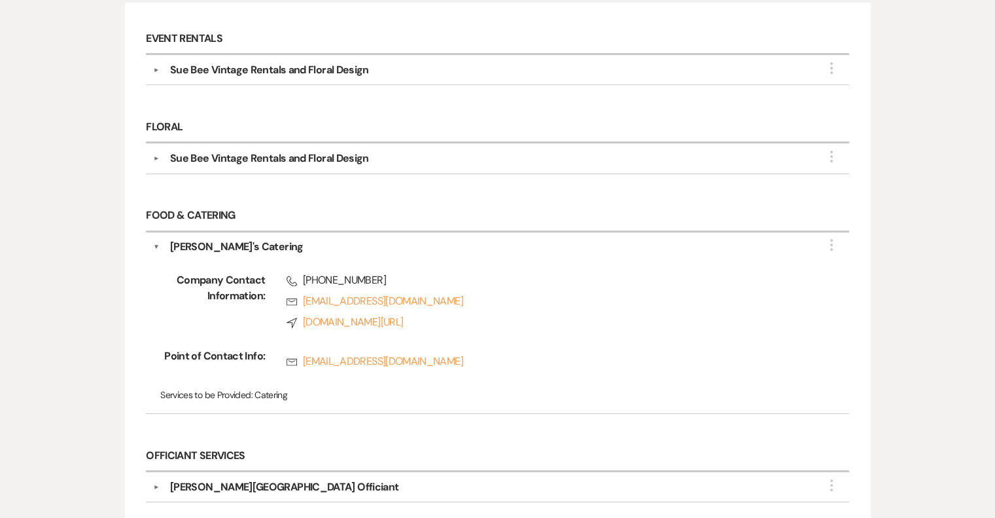
click at [160, 240] on div "[PERSON_NAME]'s Catering" at bounding box center [501, 247] width 682 height 16
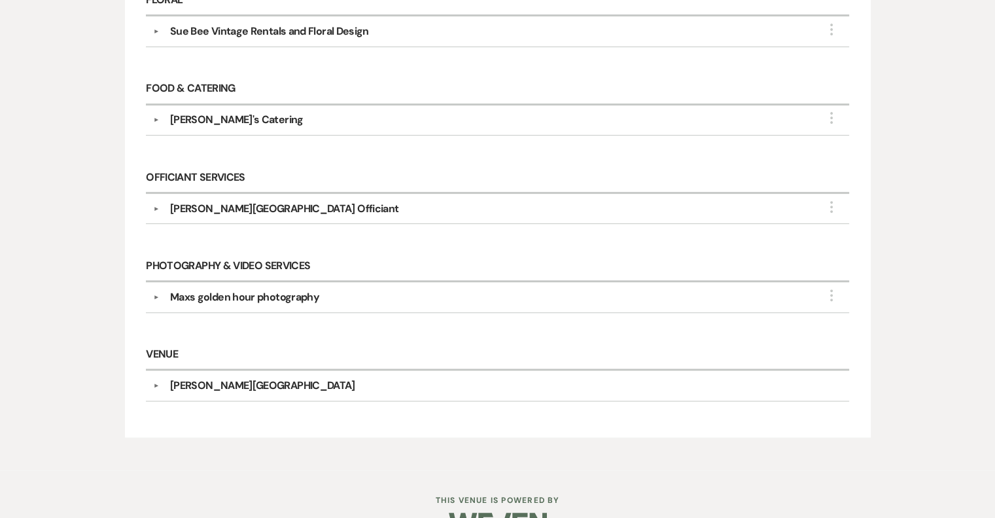
scroll to position [458, 0]
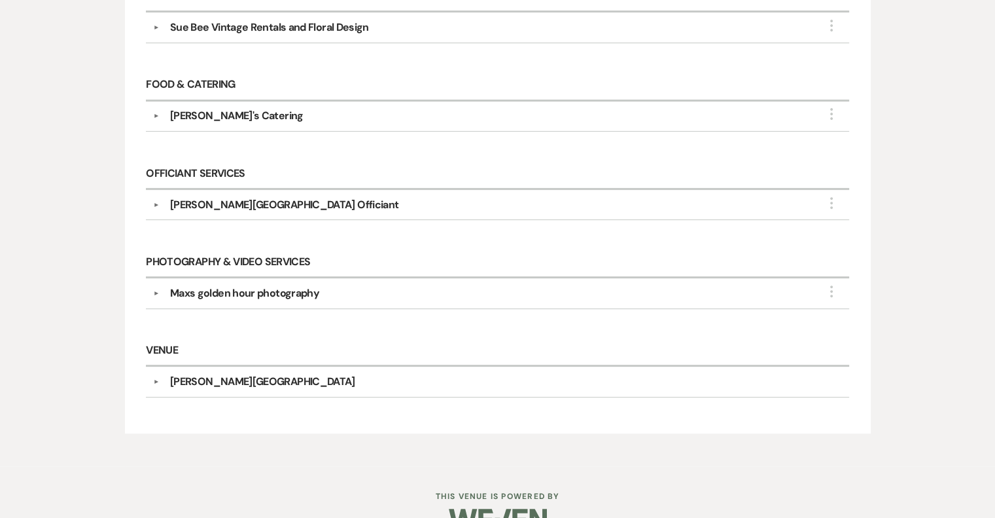
click at [153, 290] on button "▼" at bounding box center [157, 293] width 16 height 7
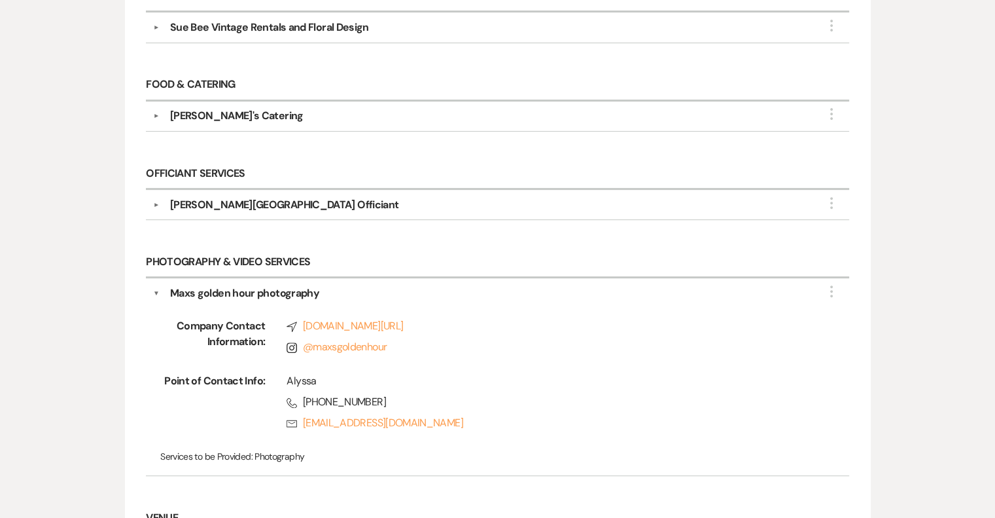
click at [156, 285] on button "▼" at bounding box center [156, 293] width 7 height 16
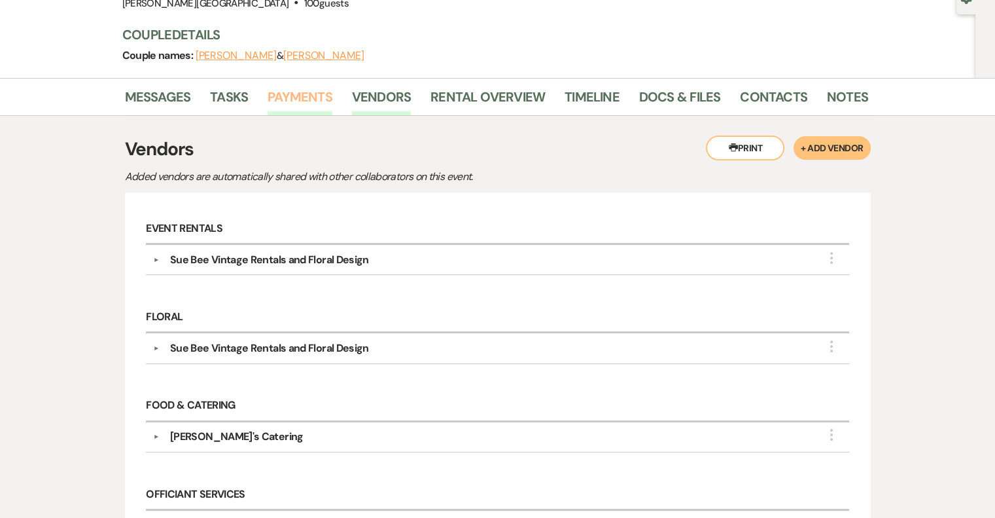
scroll to position [0, 0]
